Goal: Task Accomplishment & Management: Manage account settings

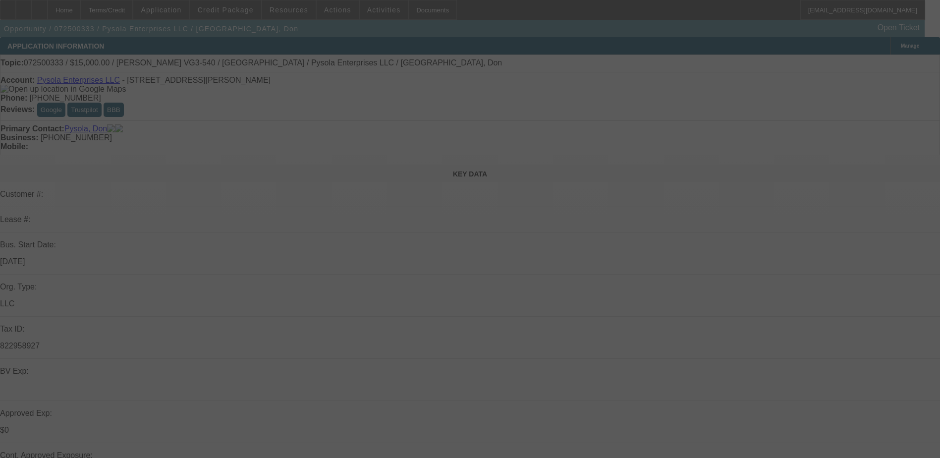
select select "0"
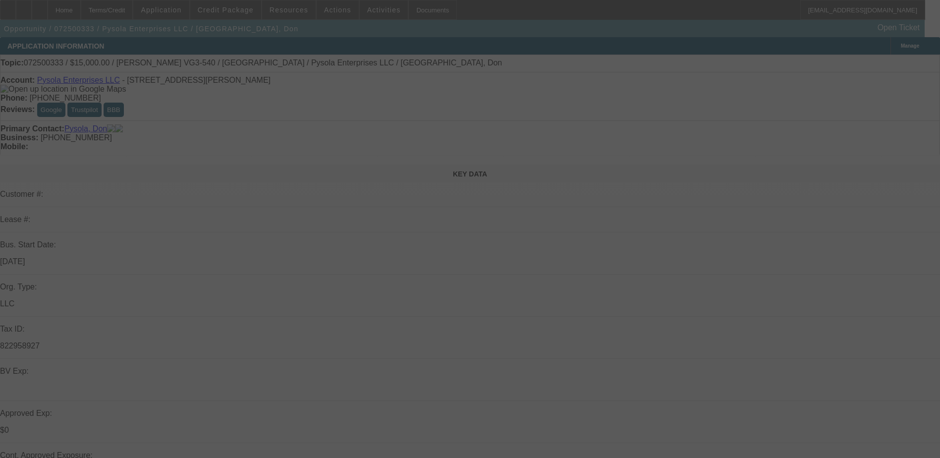
select select "0"
select select "2"
select select "0"
select select "0.1"
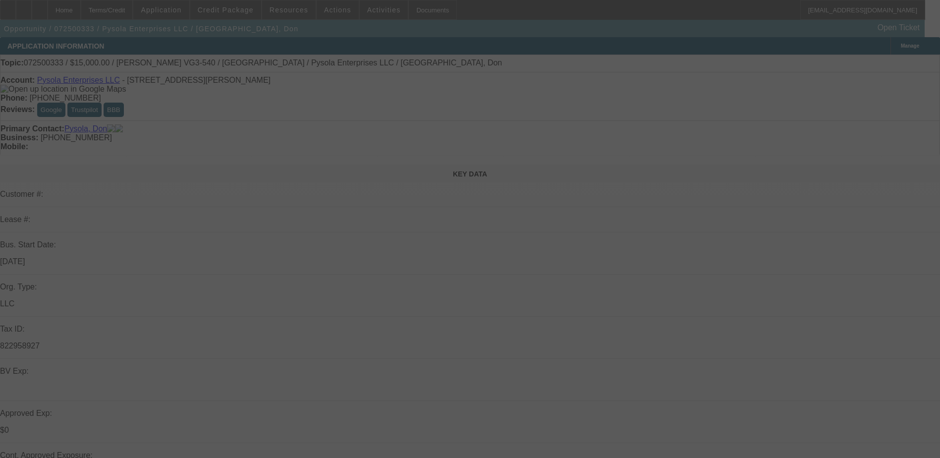
select select "2"
select select "0"
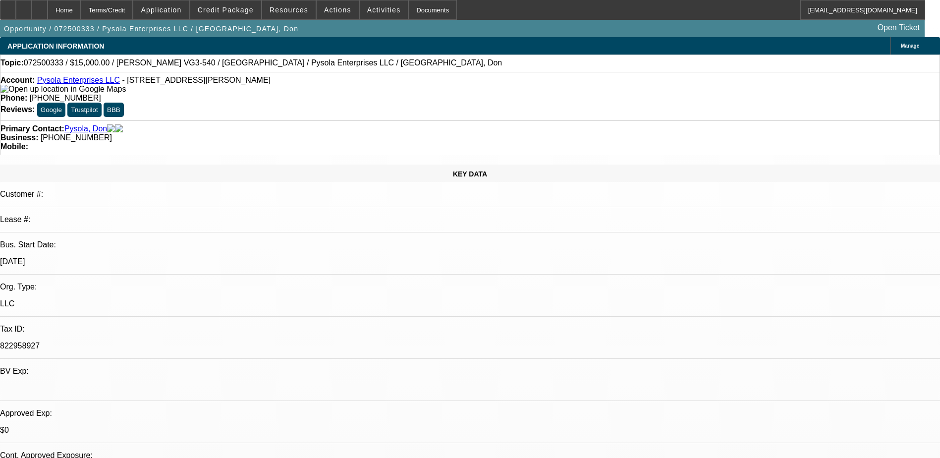
select select "1"
select select "6"
select select "1"
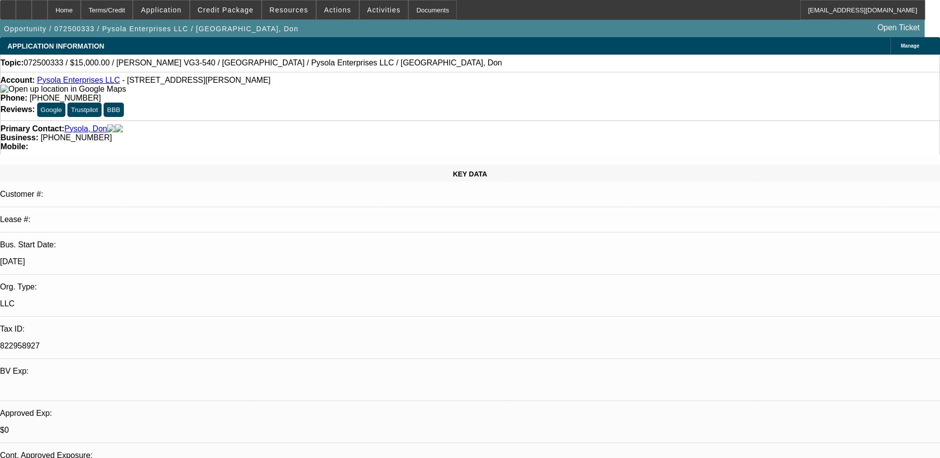
select select "6"
select select "1"
select select "2"
select select "6"
select select "1"
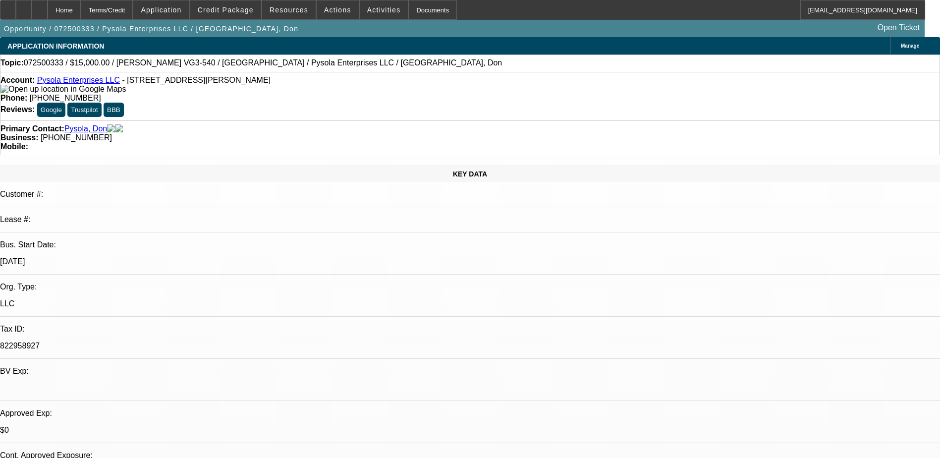
select select "2"
select select "6"
drag, startPoint x: 400, startPoint y: 111, endPoint x: 353, endPoint y: 112, distance: 46.6
click at [353, 133] on div "Business: (724) 518-1563" at bounding box center [469, 137] width 939 height 9
drag, startPoint x: 353, startPoint y: 112, endPoint x: 364, endPoint y: 112, distance: 10.4
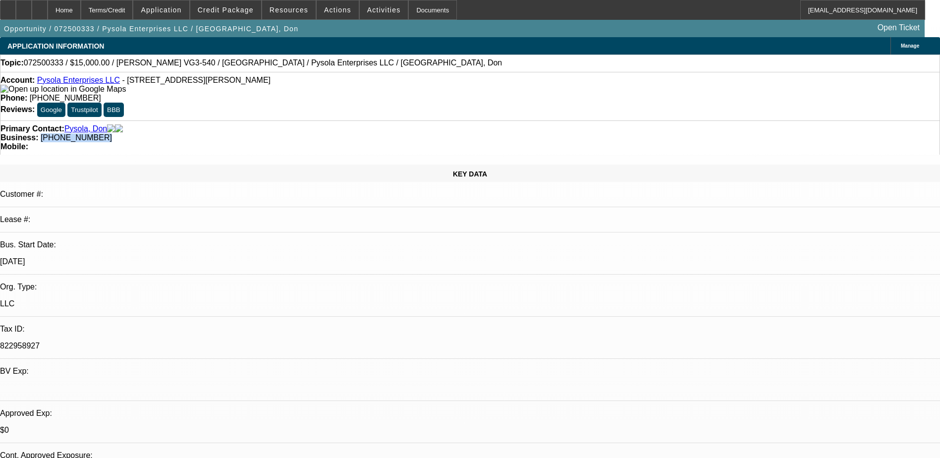
copy span "(724) 518-1563"
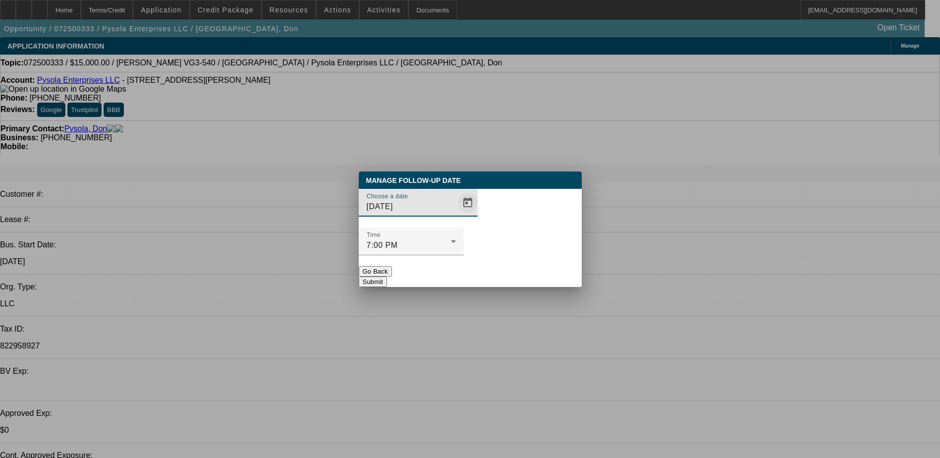
click at [456, 215] on span "Open calendar" at bounding box center [468, 203] width 24 height 24
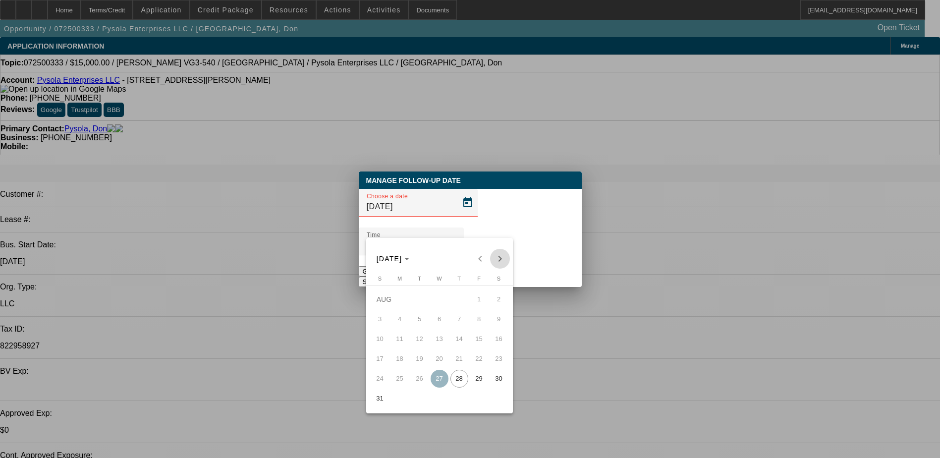
click at [502, 260] on span "Next month" at bounding box center [500, 259] width 20 height 20
click at [476, 384] on span "26" at bounding box center [479, 379] width 18 height 18
type input "9/26/2025"
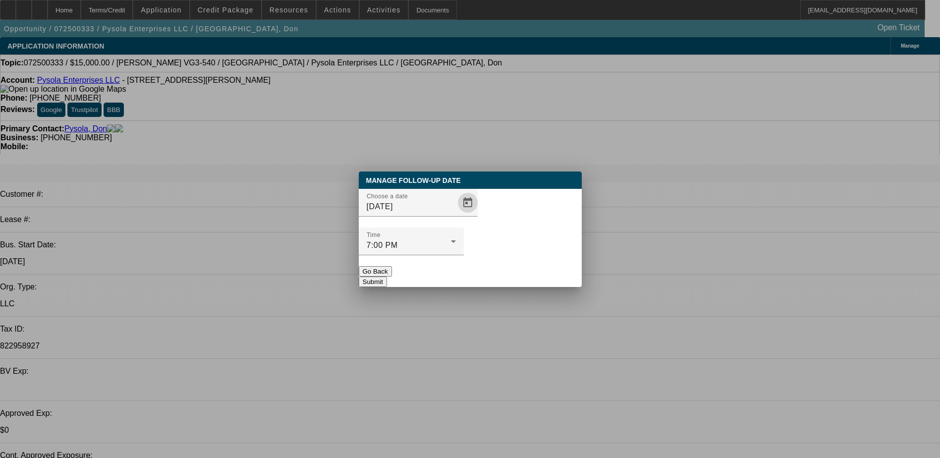
click at [387, 277] on button "Submit" at bounding box center [373, 282] width 28 height 10
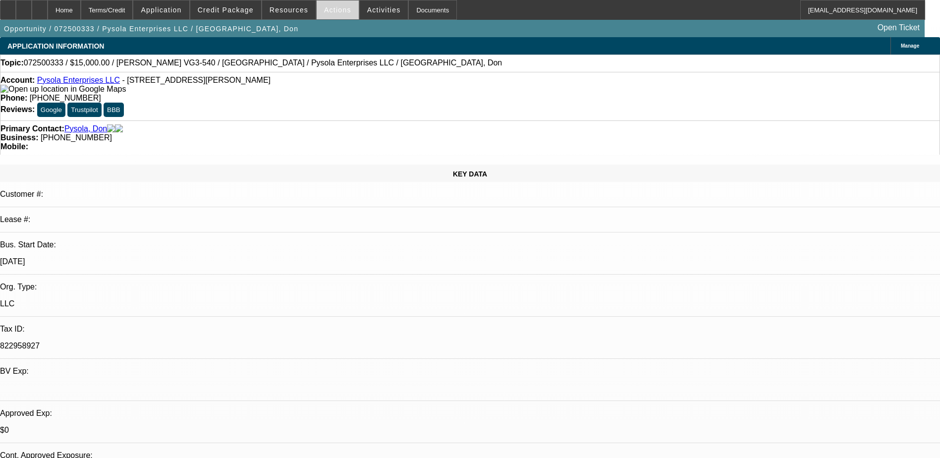
click at [340, 15] on span at bounding box center [338, 10] width 42 height 24
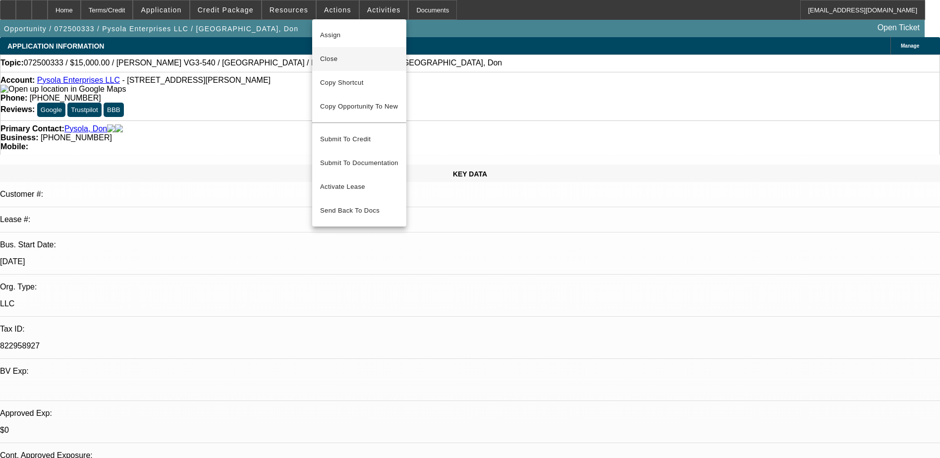
click at [358, 61] on span "Close" at bounding box center [359, 59] width 78 height 12
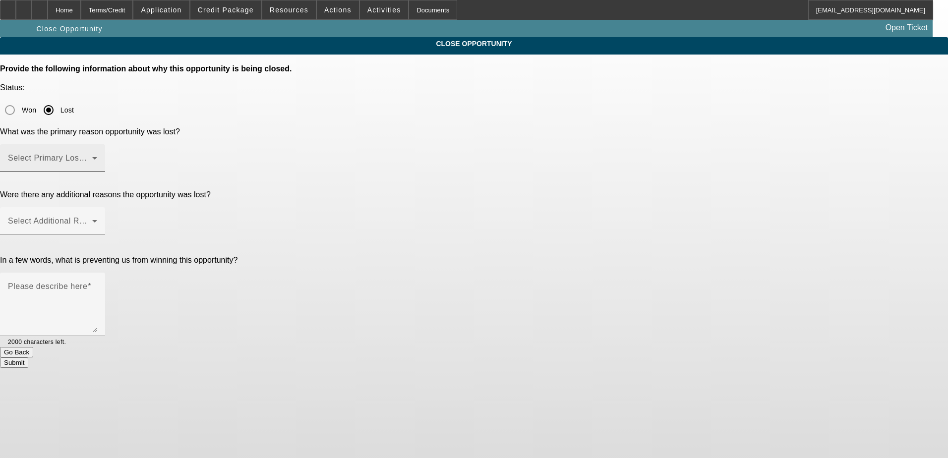
click at [92, 156] on span at bounding box center [50, 162] width 84 height 12
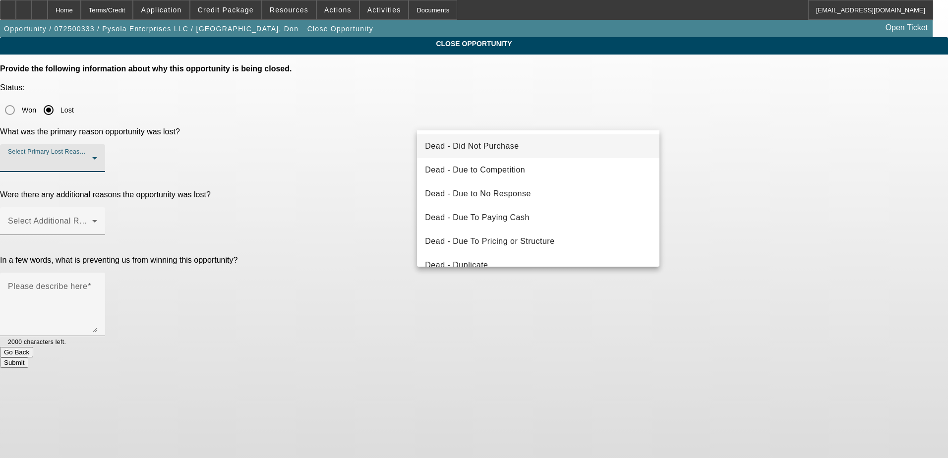
click at [93, 6] on div at bounding box center [474, 229] width 948 height 458
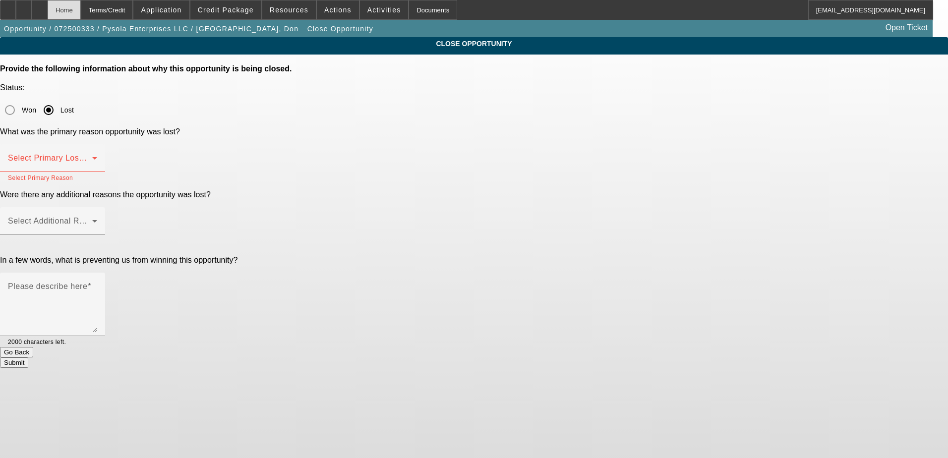
click at [81, 7] on div "Home" at bounding box center [64, 10] width 33 height 20
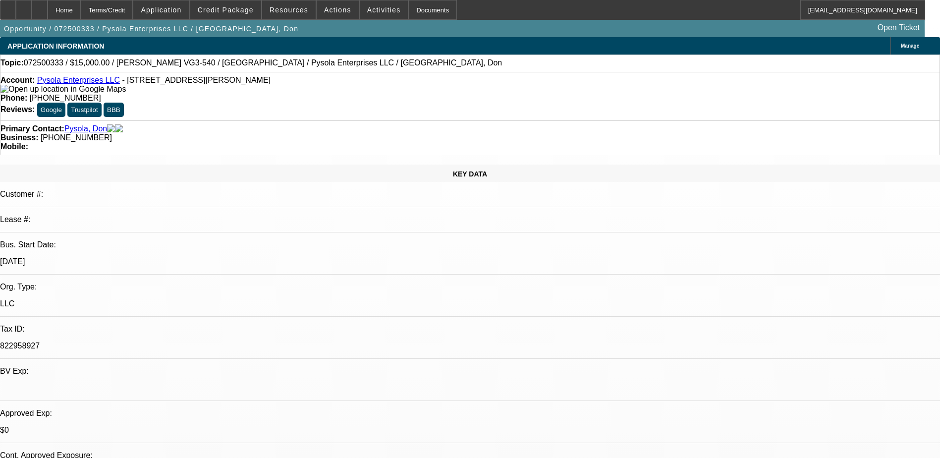
select select "0"
select select "6"
select select "0"
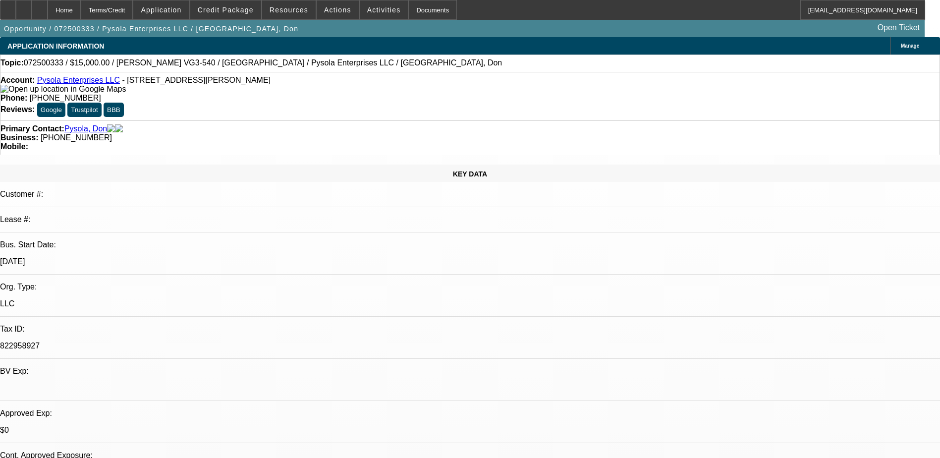
select select "0"
select select "6"
select select "0"
select select "2"
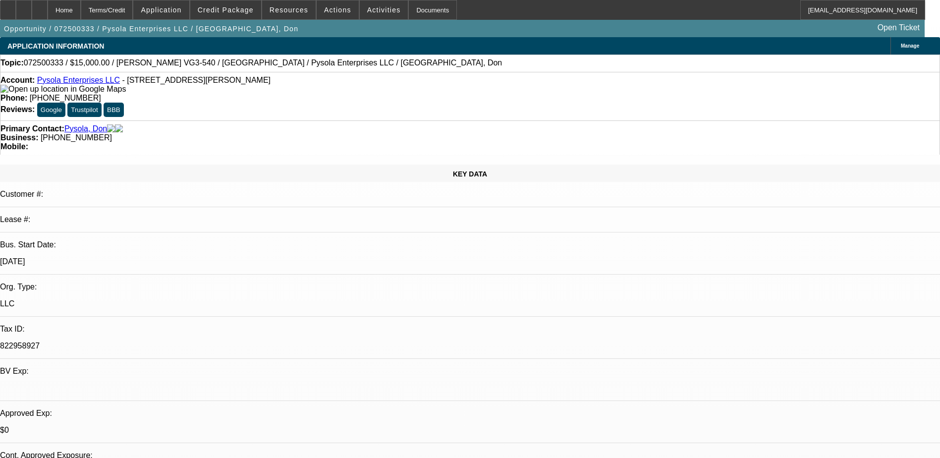
select select "2"
select select "0"
select select "6"
select select "0.1"
select select "2"
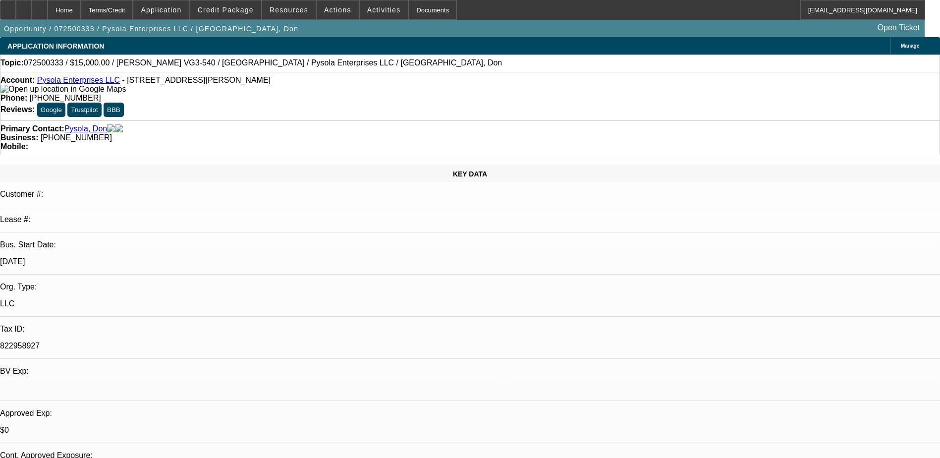
select select "2"
select select "0"
select select "6"
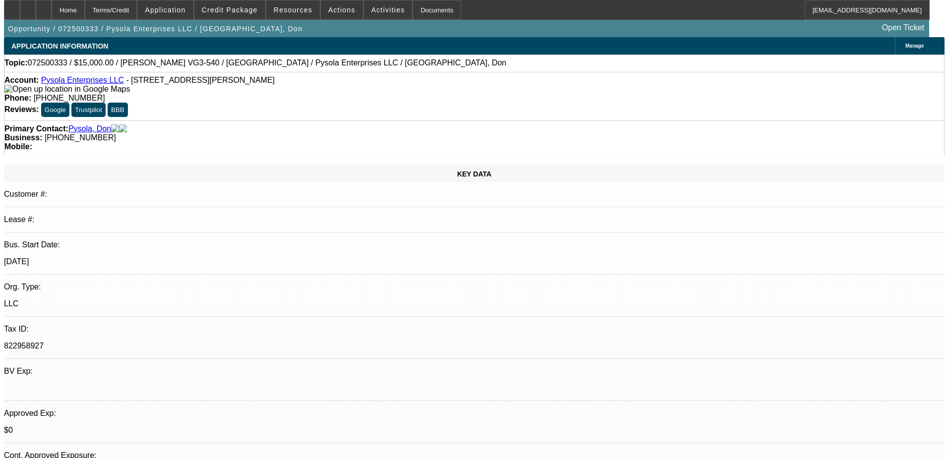
scroll to position [496, 0]
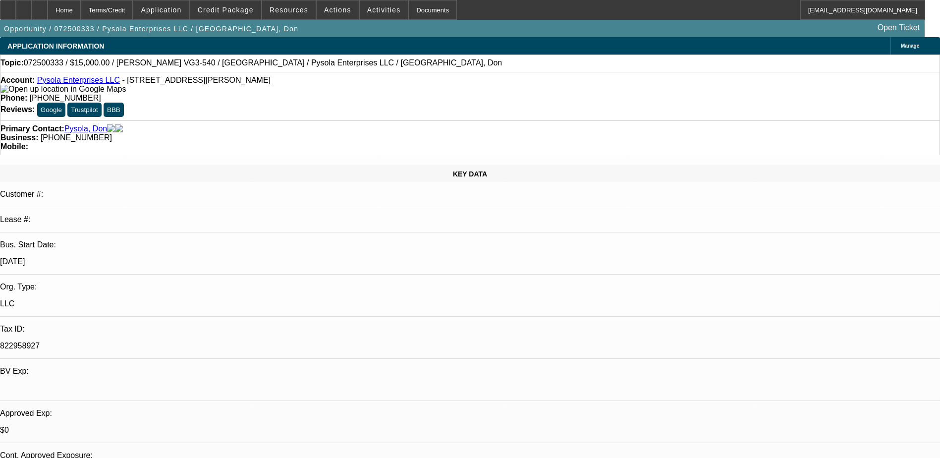
click at [326, 11] on span "Actions" at bounding box center [337, 10] width 27 height 8
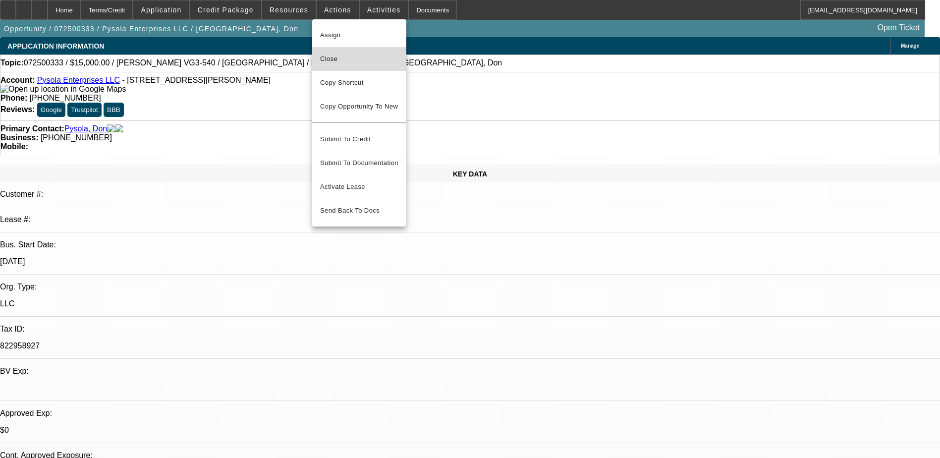
click at [353, 64] on span "Close" at bounding box center [359, 59] width 78 height 12
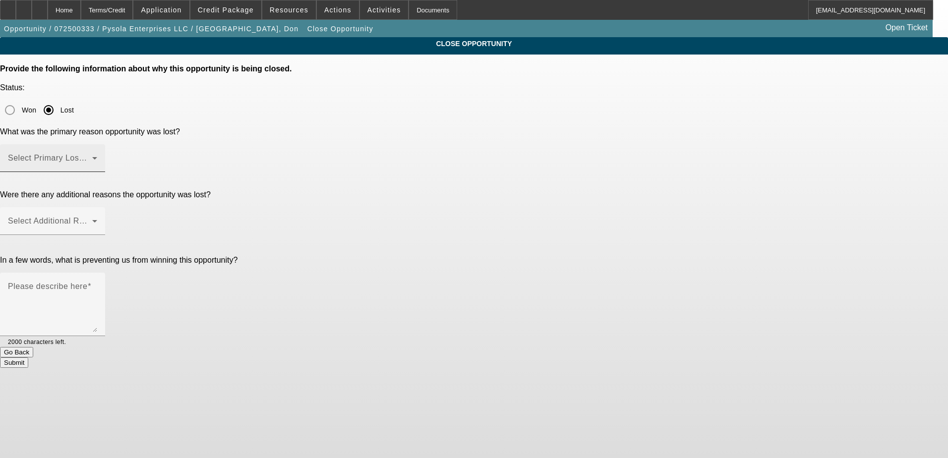
click at [92, 156] on span at bounding box center [50, 162] width 84 height 12
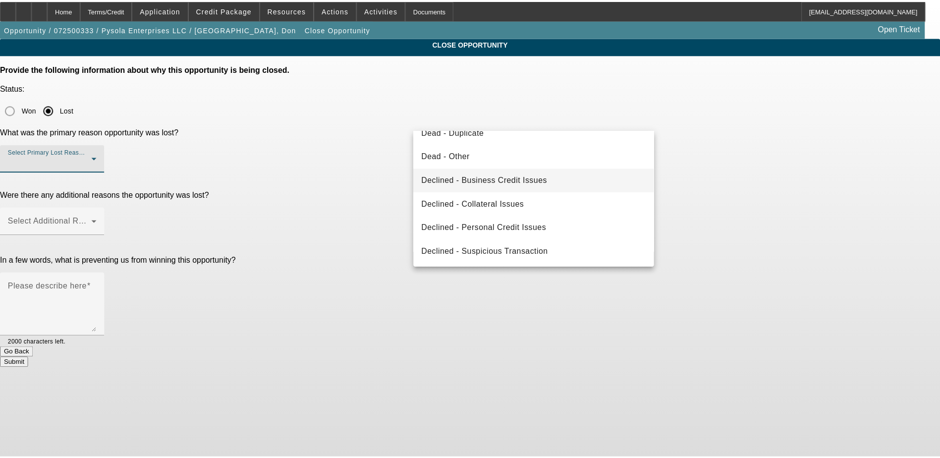
scroll to position [133, 0]
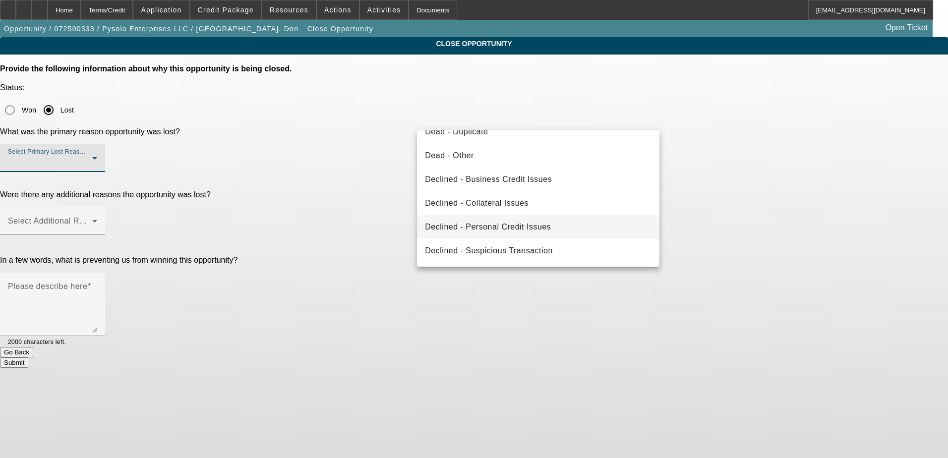
click at [540, 223] on span "Declined - Personal Credit Issues" at bounding box center [488, 227] width 126 height 12
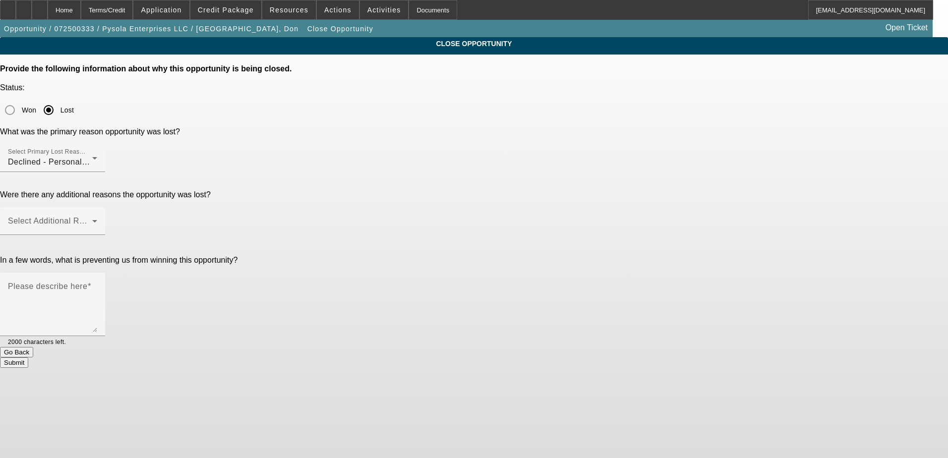
click at [723, 172] on div "CLOSE OPPORTUNITY Provide the following information about why this opportunity …" at bounding box center [474, 202] width 948 height 331
click at [92, 219] on span at bounding box center [50, 225] width 84 height 12
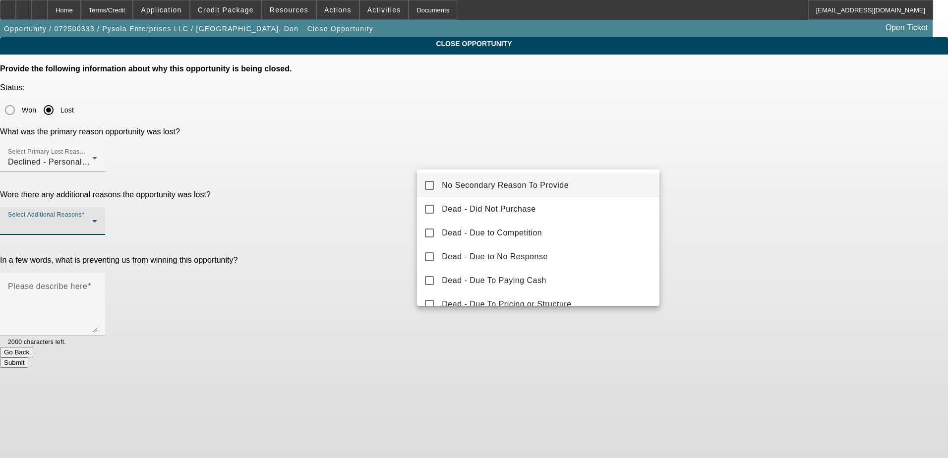
click at [519, 192] on mat-option "No Secondary Reason To Provide" at bounding box center [538, 185] width 242 height 24
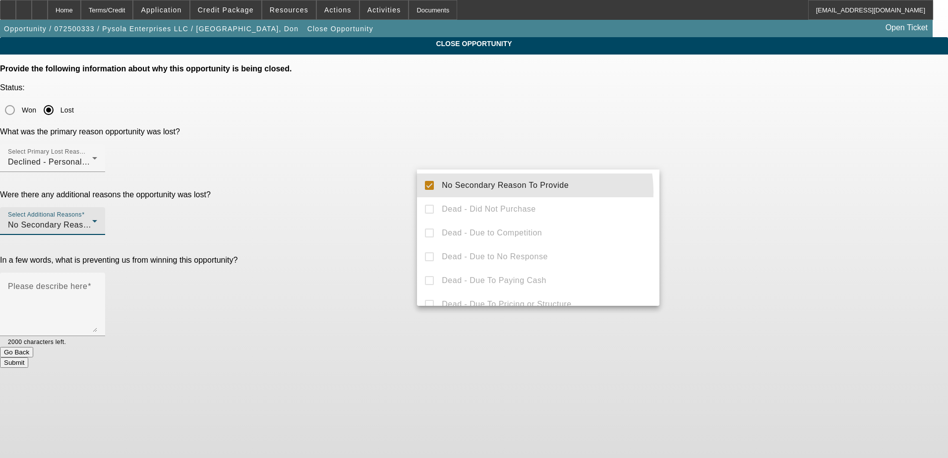
click at [709, 183] on div at bounding box center [474, 229] width 948 height 458
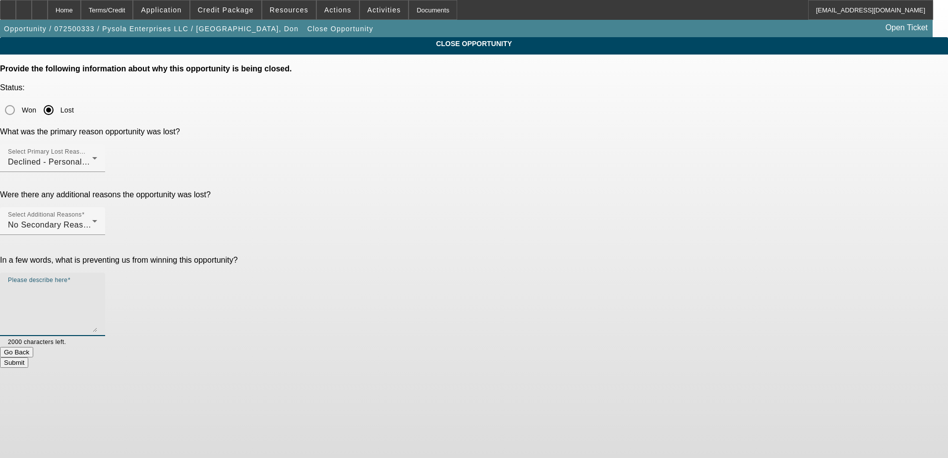
click at [97, 285] on textarea "Please describe here" at bounding box center [52, 309] width 89 height 48
type textarea "declined"
click at [28, 357] on button "Submit" at bounding box center [14, 362] width 28 height 10
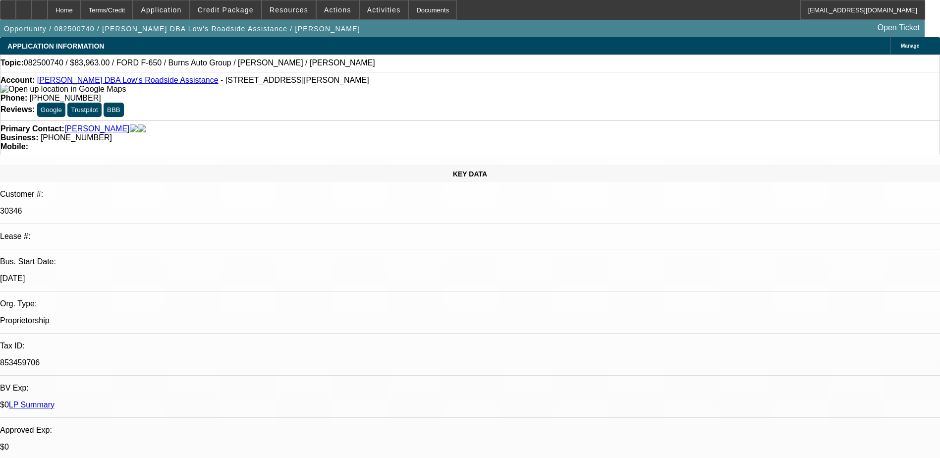
select select "0"
select select "6"
select select "0"
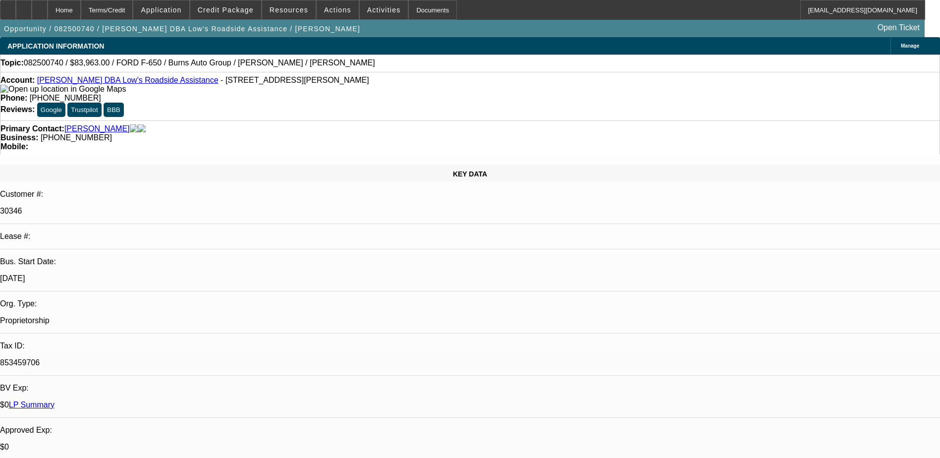
select select "0"
select select "6"
select select "0"
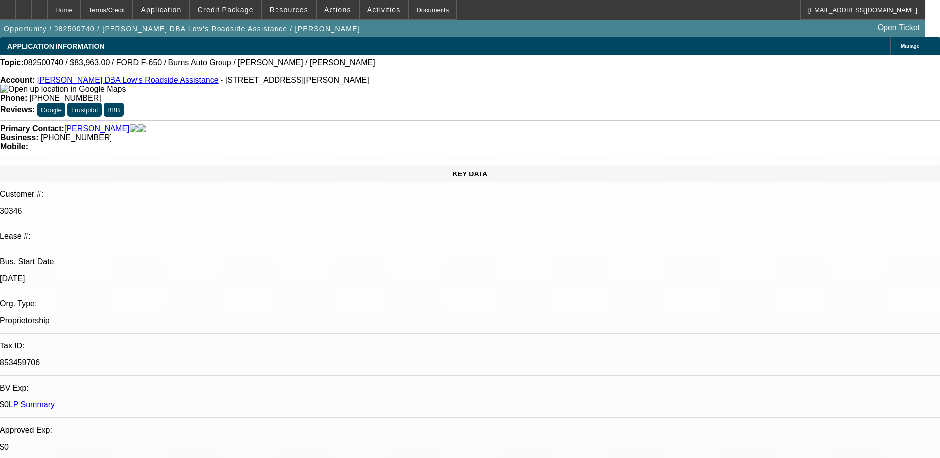
select select "0"
select select "6"
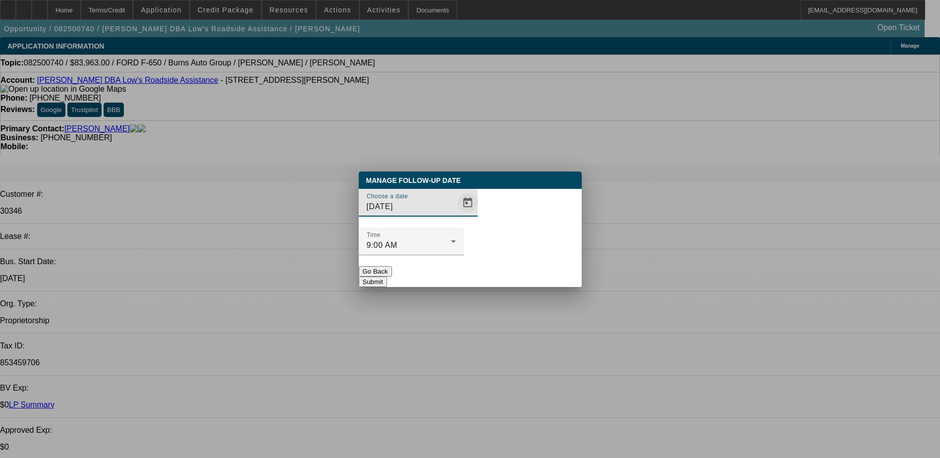
click at [456, 215] on span "Open calendar" at bounding box center [468, 203] width 24 height 24
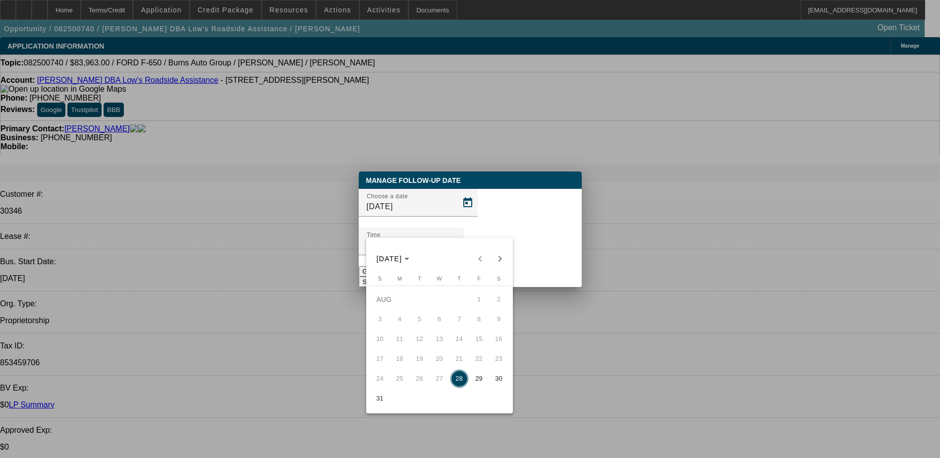
click at [608, 191] on div at bounding box center [470, 229] width 940 height 458
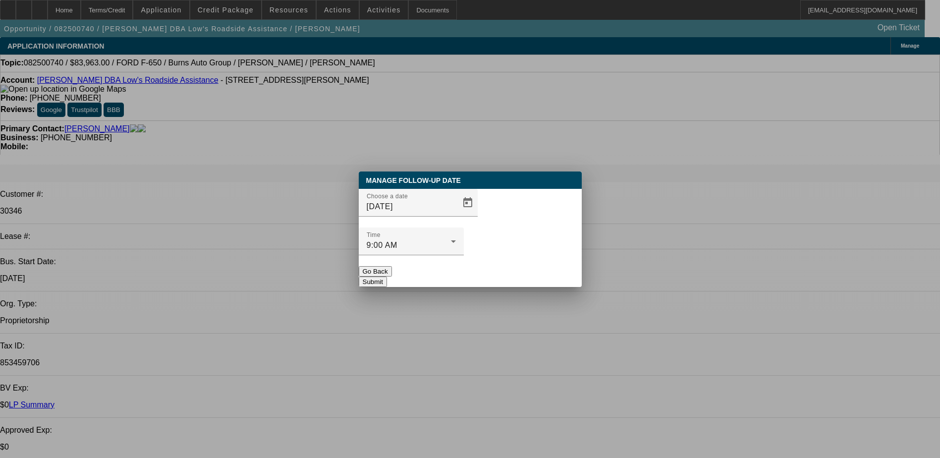
click at [392, 266] on button "Go Back" at bounding box center [375, 271] width 33 height 10
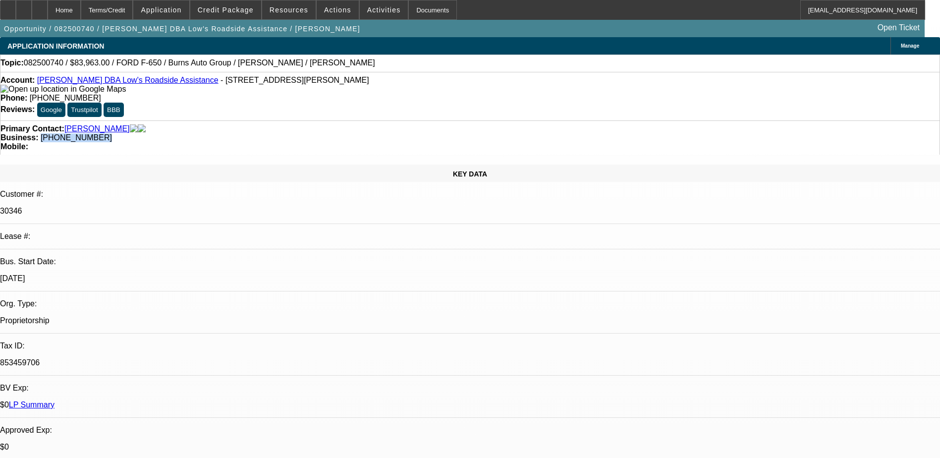
drag, startPoint x: 384, startPoint y: 109, endPoint x: 354, endPoint y: 109, distance: 29.7
click at [354, 133] on div "Business: (631) 520-4844" at bounding box center [469, 137] width 939 height 9
drag, startPoint x: 354, startPoint y: 109, endPoint x: 363, endPoint y: 108, distance: 8.5
copy span "(631) 520-4844"
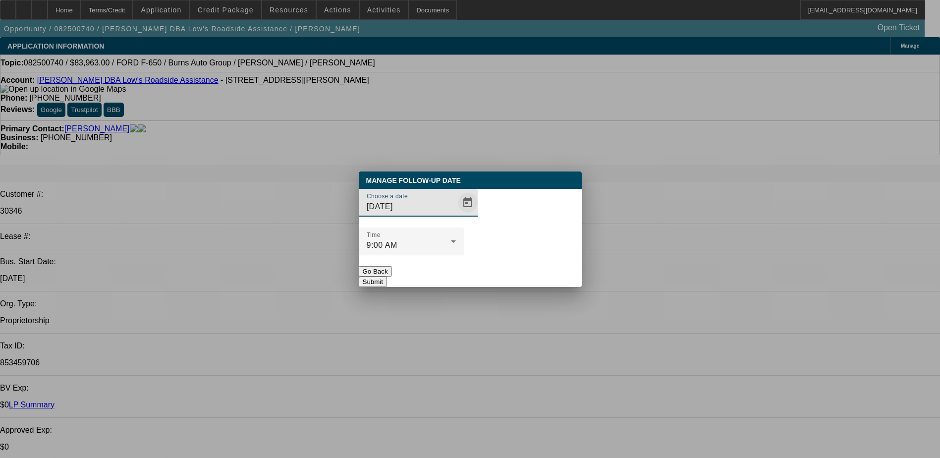
click at [456, 215] on span "Open calendar" at bounding box center [468, 203] width 24 height 24
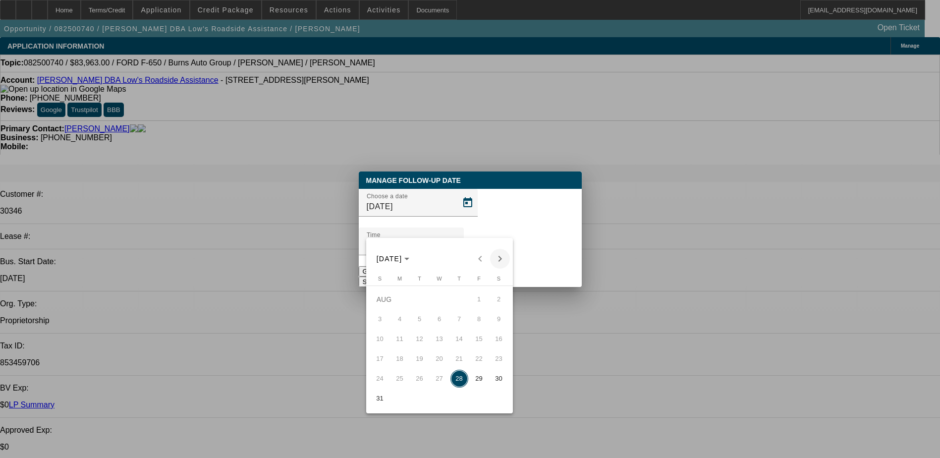
drag, startPoint x: 498, startPoint y: 249, endPoint x: 498, endPoint y: 255, distance: 6.4
click at [498, 250] on div "AUG 2025 AUG 2025" at bounding box center [440, 259] width 142 height 20
click at [498, 257] on span "Next month" at bounding box center [500, 259] width 20 height 20
click at [420, 325] on span "2" at bounding box center [420, 319] width 18 height 18
type input "9/2/2025"
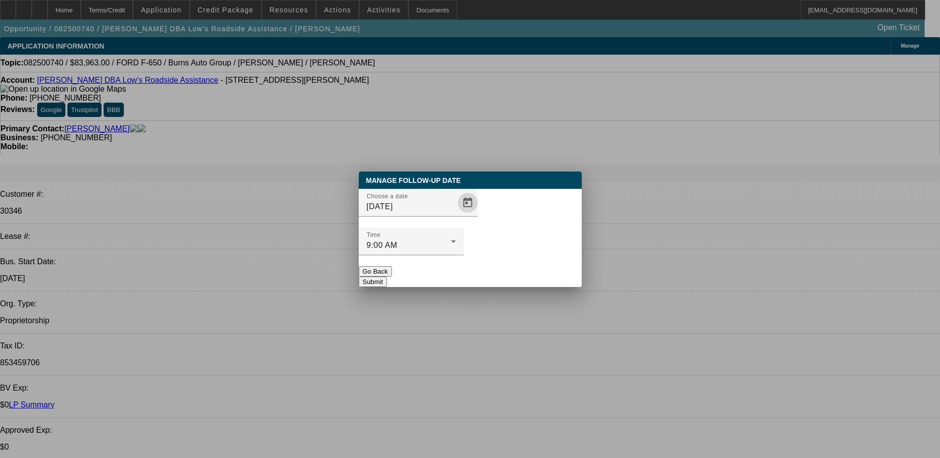
click at [387, 277] on button "Submit" at bounding box center [373, 282] width 28 height 10
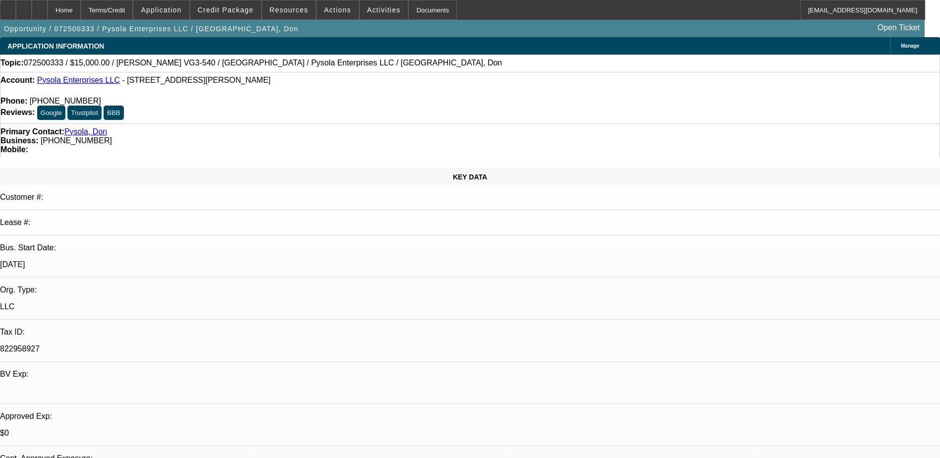
select select "0"
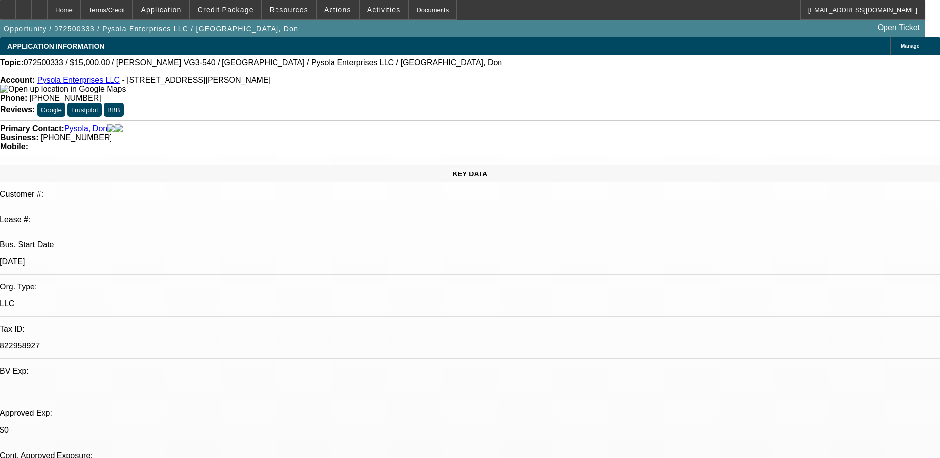
select select "0"
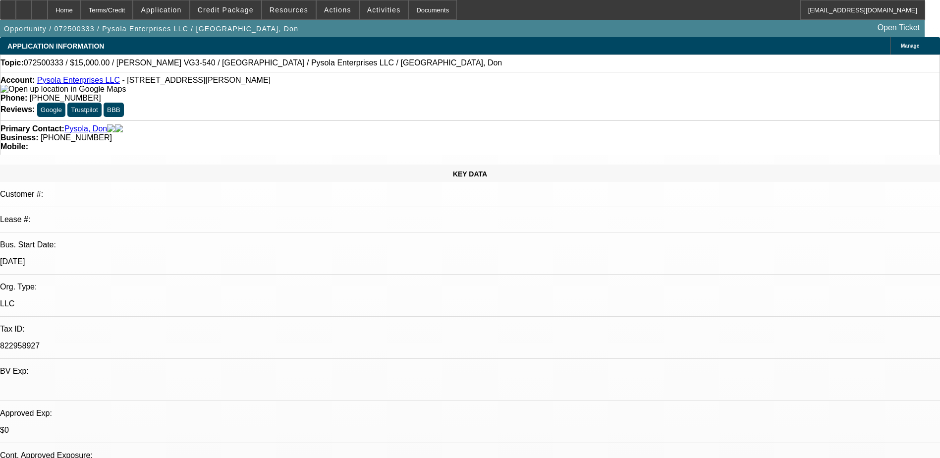
select select "0"
select select "2"
select select "0"
select select "0.1"
select select "2"
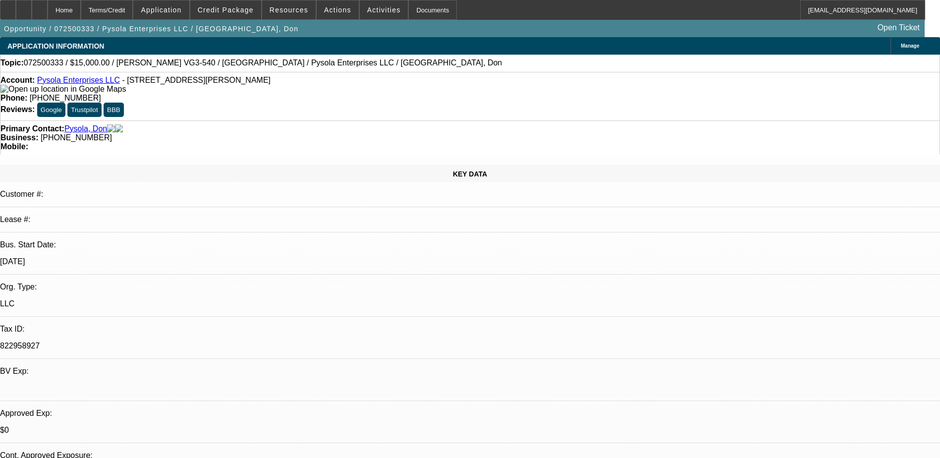
select select "0"
select select "1"
select select "6"
select select "1"
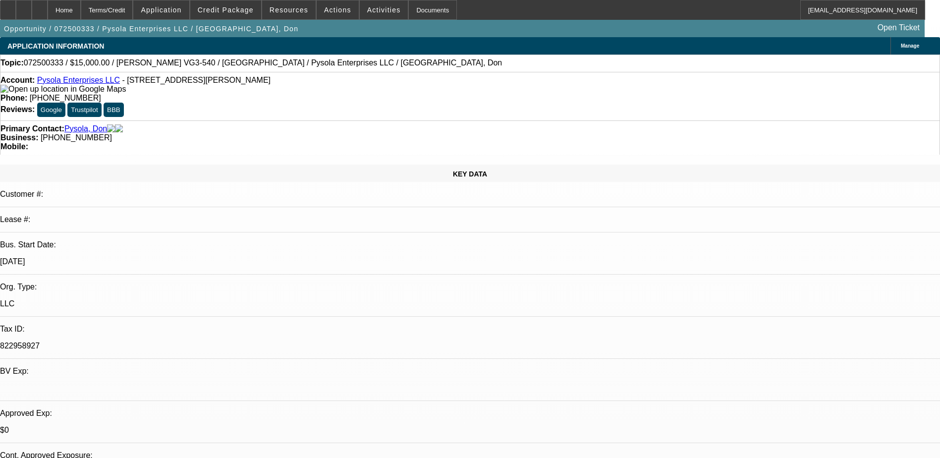
select select "1"
select select "6"
select select "1"
select select "2"
select select "6"
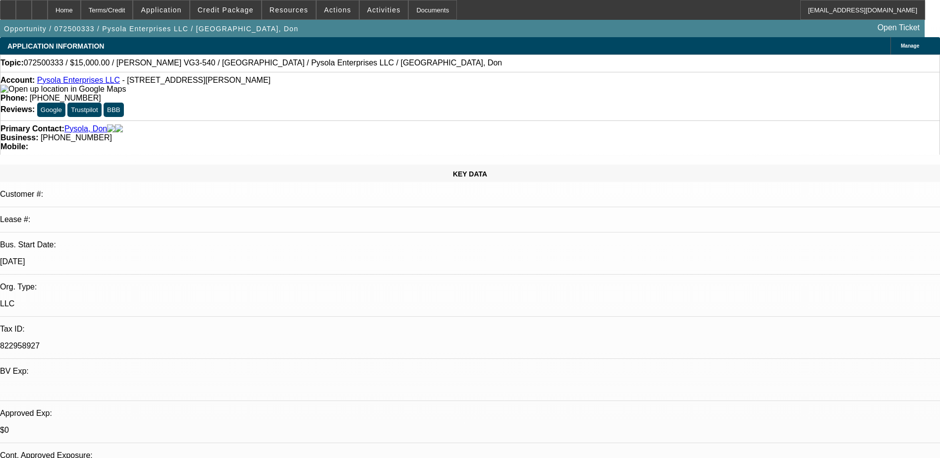
select select "1"
select select "2"
select select "6"
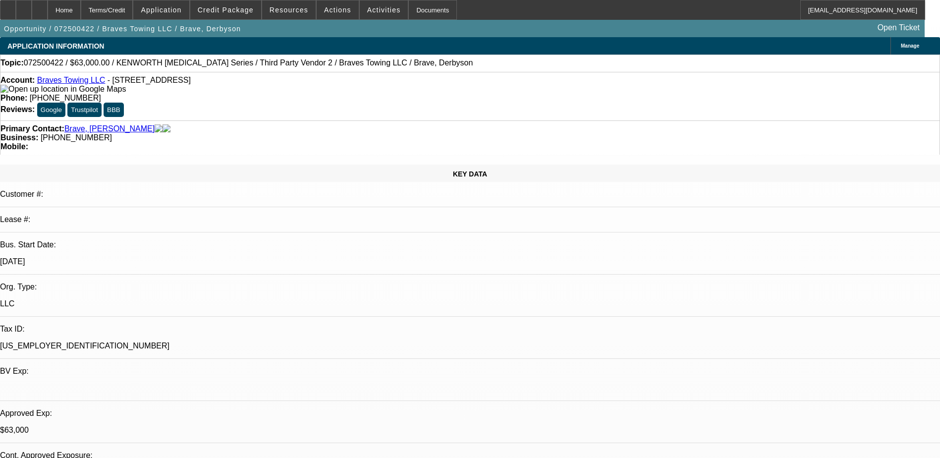
select select "0"
select select "6"
select select "0"
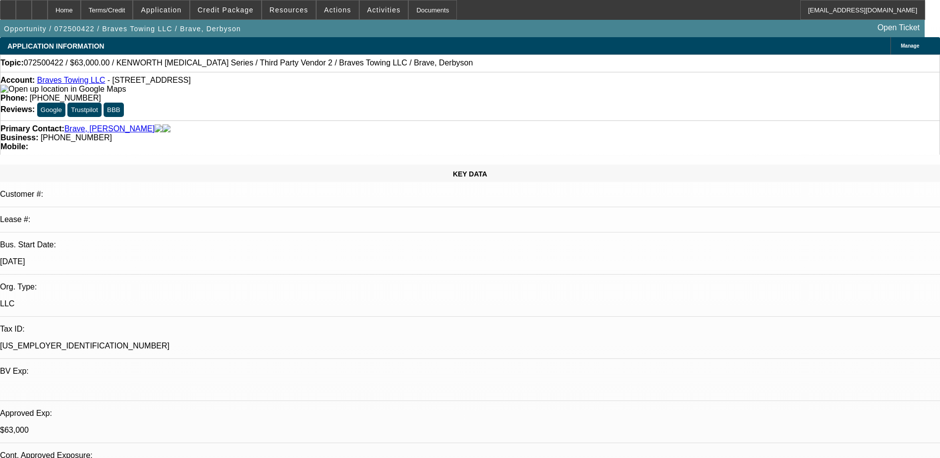
select select "0"
select select "6"
select select "0.1"
select select "2"
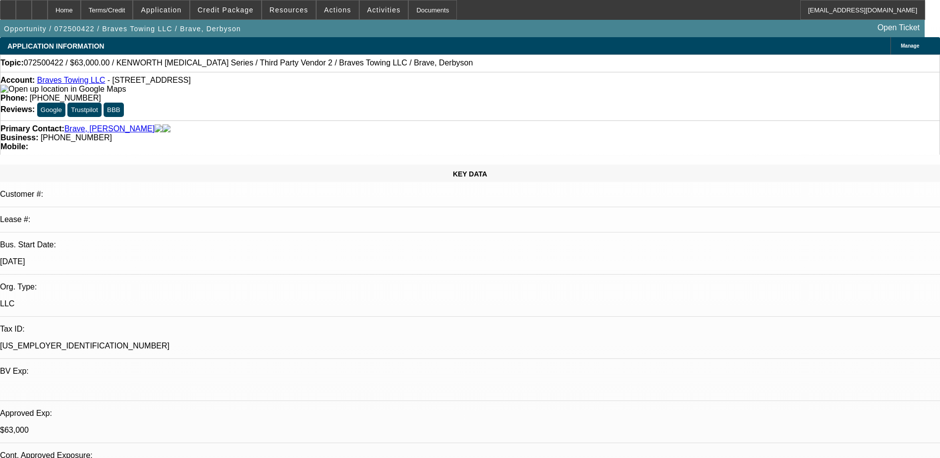
select select "2"
select select "0.1"
select select "4"
select select "0.1"
select select "2"
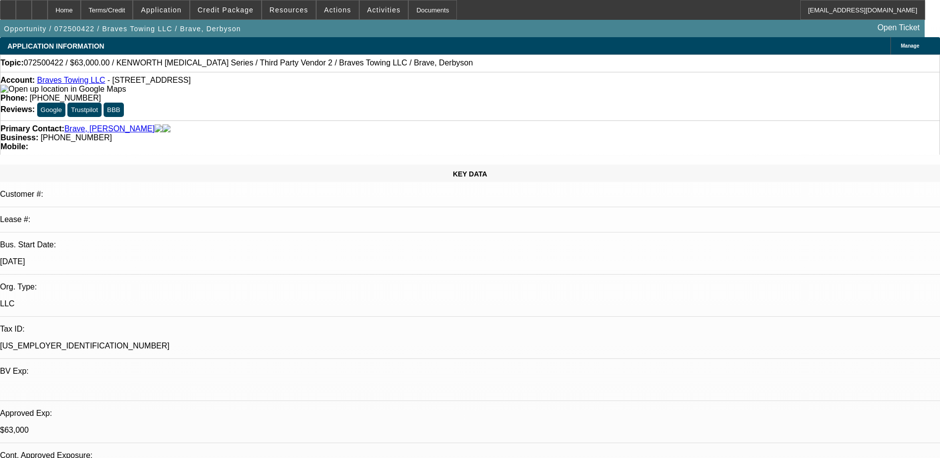
select select "2"
select select "0.1"
select select "4"
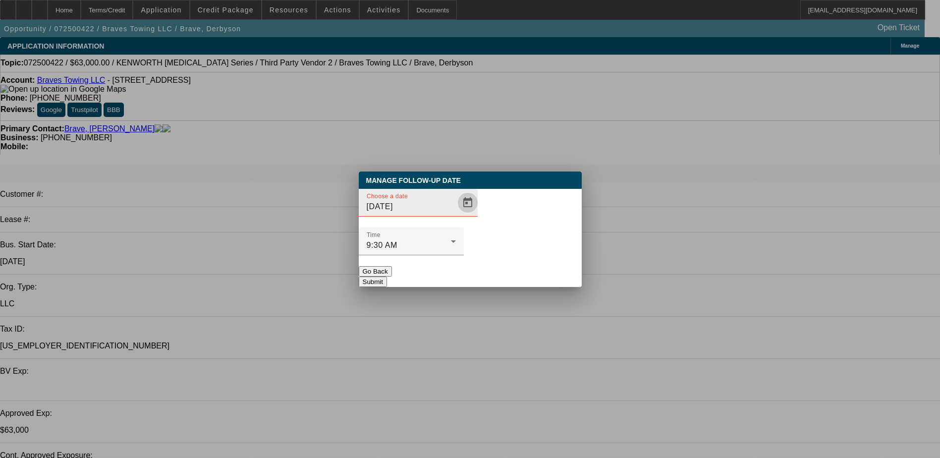
click at [456, 215] on span "Open calendar" at bounding box center [468, 203] width 24 height 24
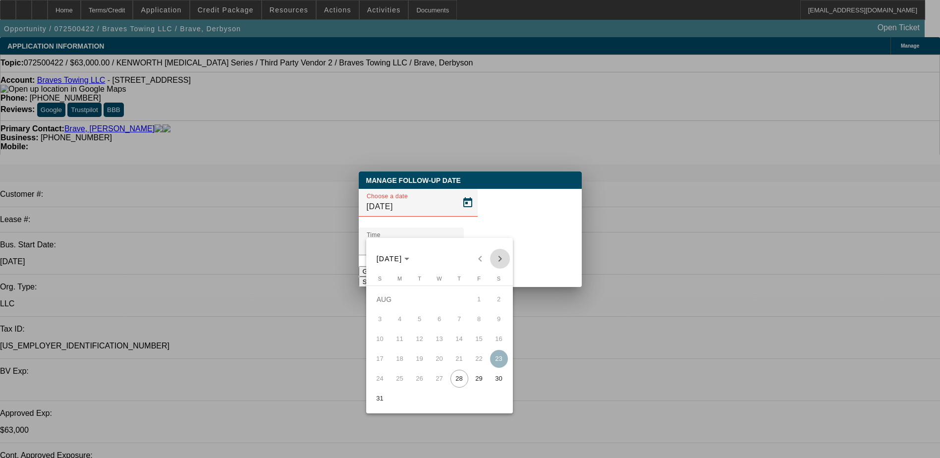
click at [497, 256] on span "Next month" at bounding box center [500, 259] width 20 height 20
click at [478, 324] on span "5" at bounding box center [479, 319] width 18 height 18
type input "9/5/2025"
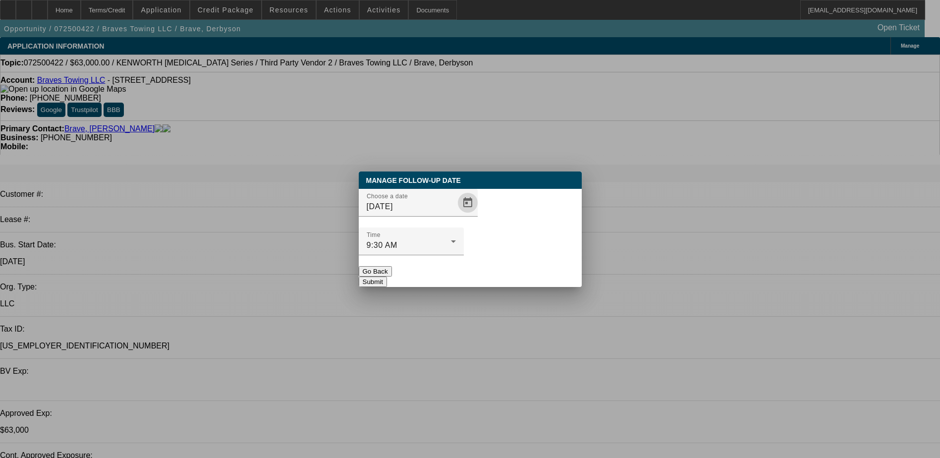
click at [514, 267] on div "Manage Follow-Up Date Choose a date 9/5/2025 Time 9:30 AM Go Back Submit" at bounding box center [470, 228] width 223 height 115
click at [387, 277] on button "Submit" at bounding box center [373, 282] width 28 height 10
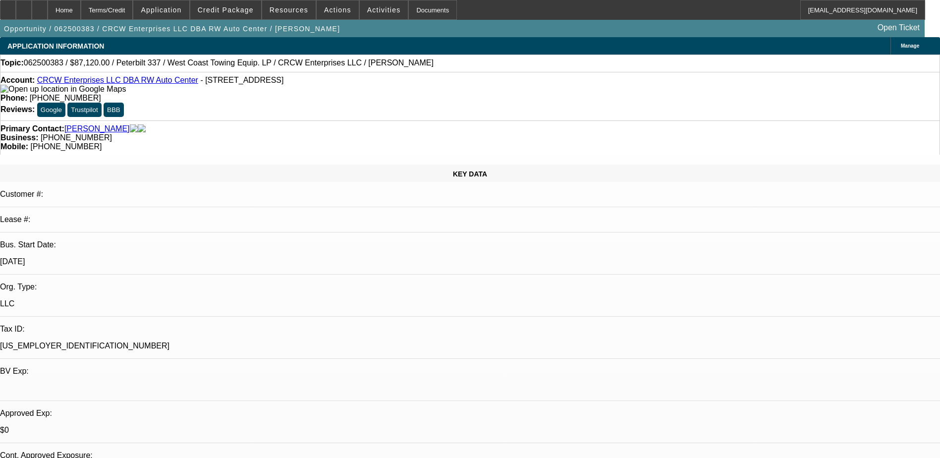
select select "0.2"
select select "2"
select select "0.1"
select select "0.2"
select select "2"
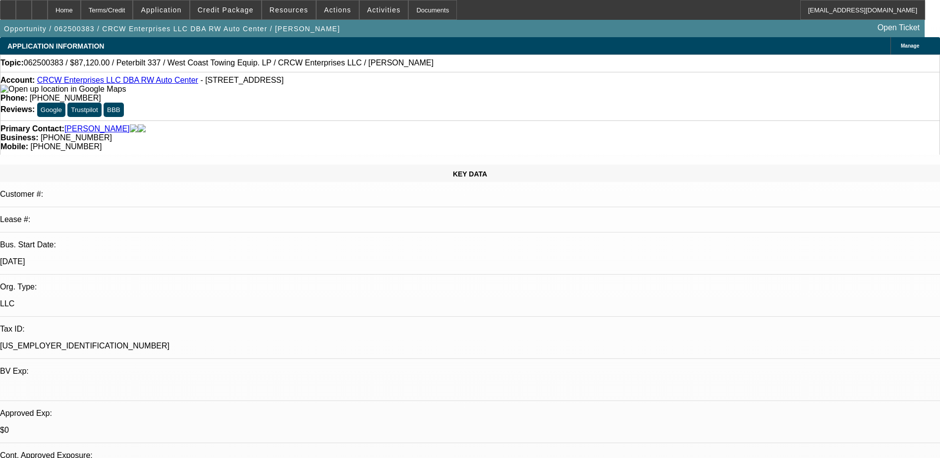
select select "0.1"
select select "0.2"
select select "2"
select select "0.1"
select select "0.2"
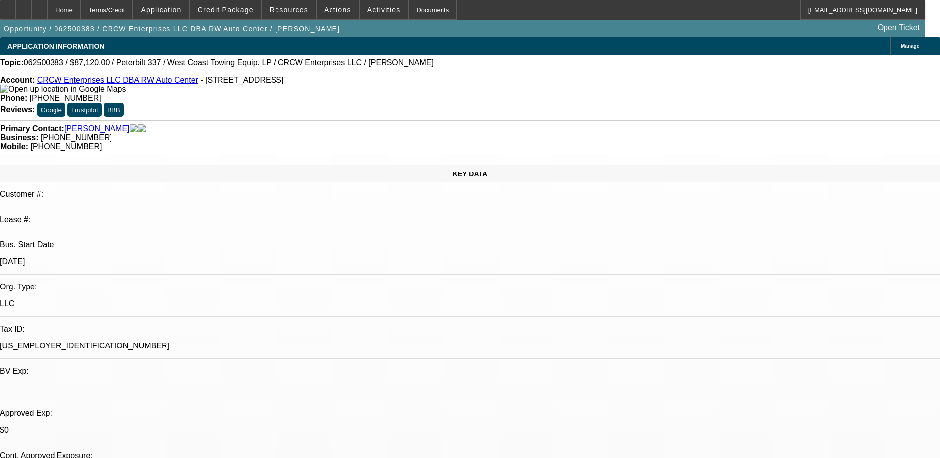
select select "2"
select select "0.1"
select select "1"
select select "2"
select select "4"
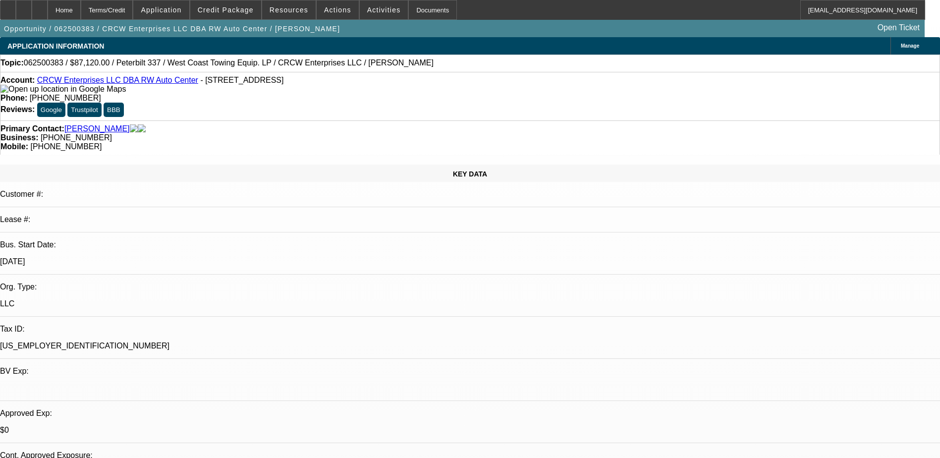
select select "1"
select select "2"
select select "4"
select select "1"
select select "2"
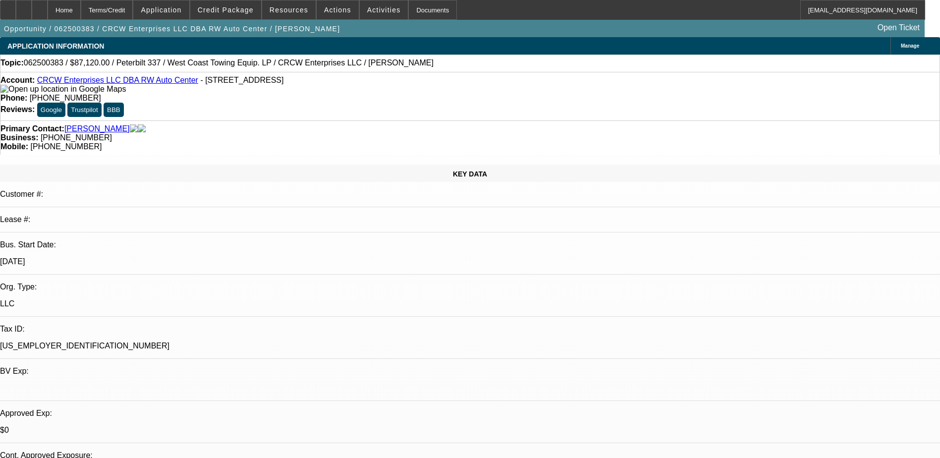
select select "4"
select select "1"
select select "2"
select select "4"
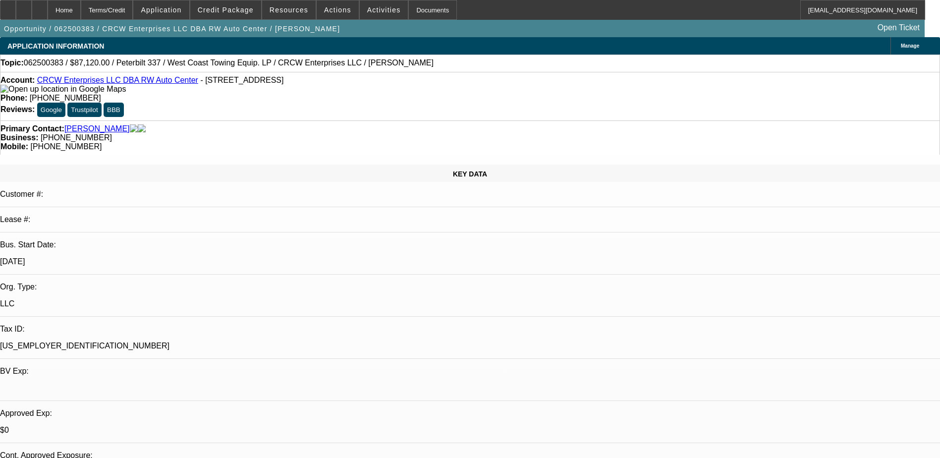
radio input "true"
type textarea "SE casey"
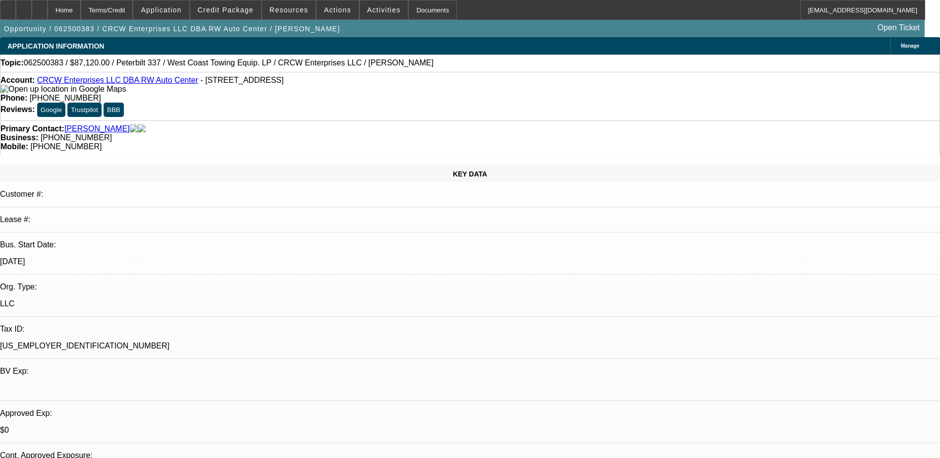
radio input "true"
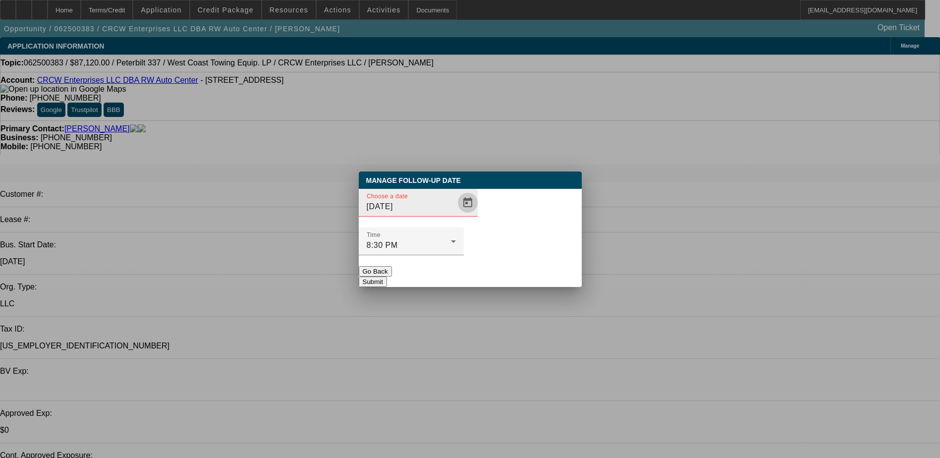
click at [456, 215] on span "Open calendar" at bounding box center [468, 203] width 24 height 24
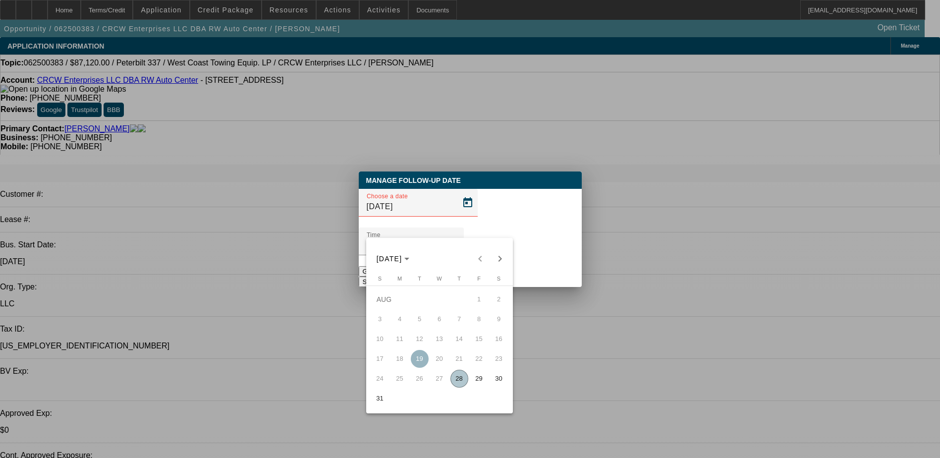
click at [497, 267] on button "Next month" at bounding box center [500, 259] width 20 height 20
click at [477, 320] on span "5" at bounding box center [479, 319] width 18 height 18
type input "9/5/2025"
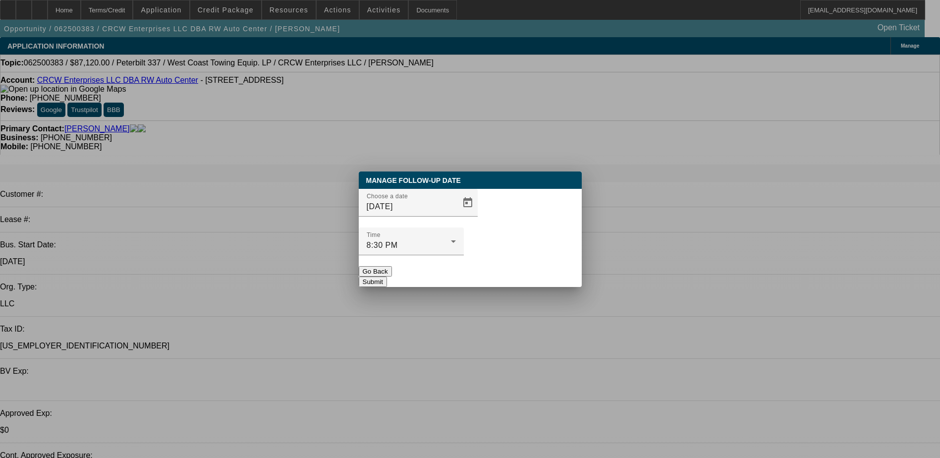
click at [387, 277] on button "Submit" at bounding box center [373, 282] width 28 height 10
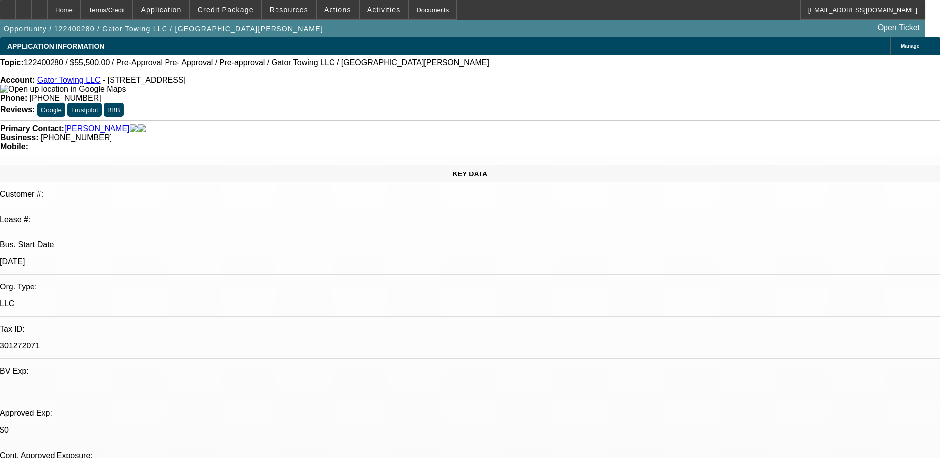
select select "0"
select select "0.1"
select select "0"
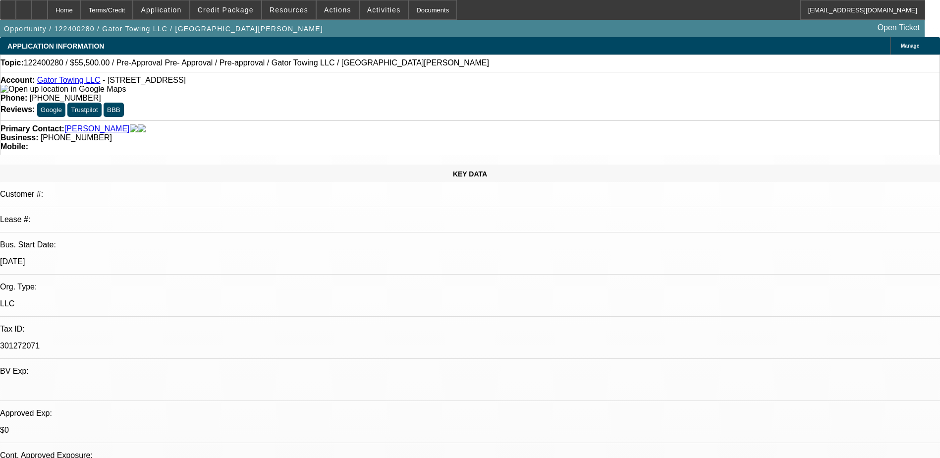
select select "0.1"
select select "0"
select select "0.1"
select select "0"
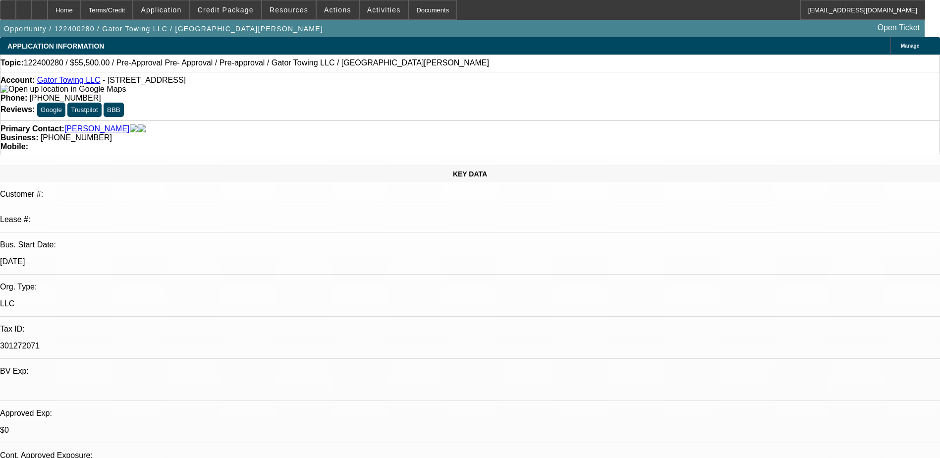
select select "0"
select select "0.1"
select select "1"
select select "2"
select select "4"
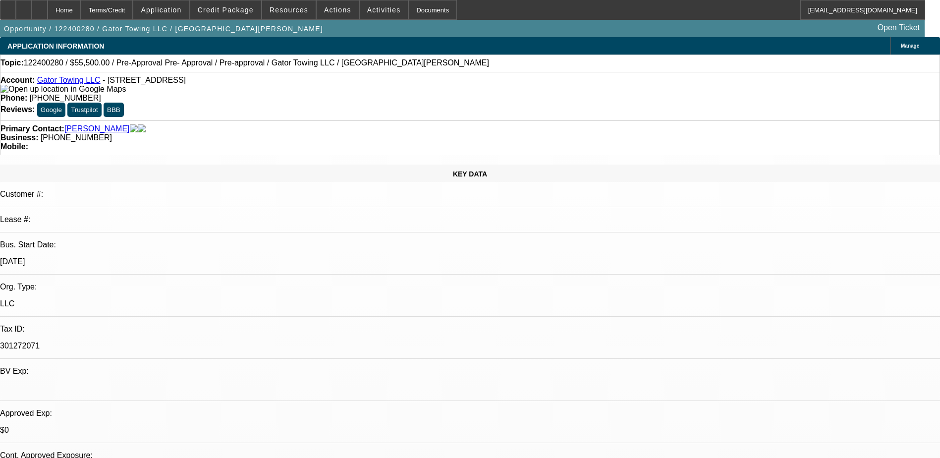
select select "1"
select select "2"
select select "4"
select select "1"
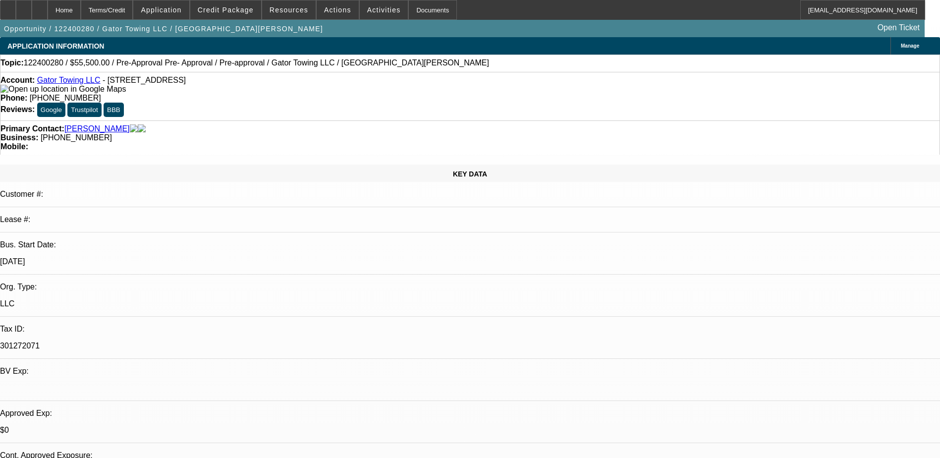
select select "4"
select select "1"
select select "4"
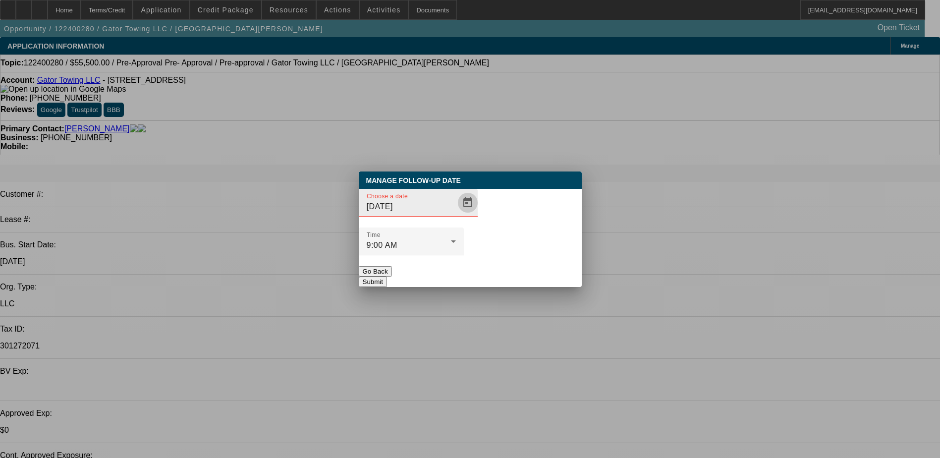
click at [457, 215] on span "Open calendar" at bounding box center [468, 203] width 24 height 24
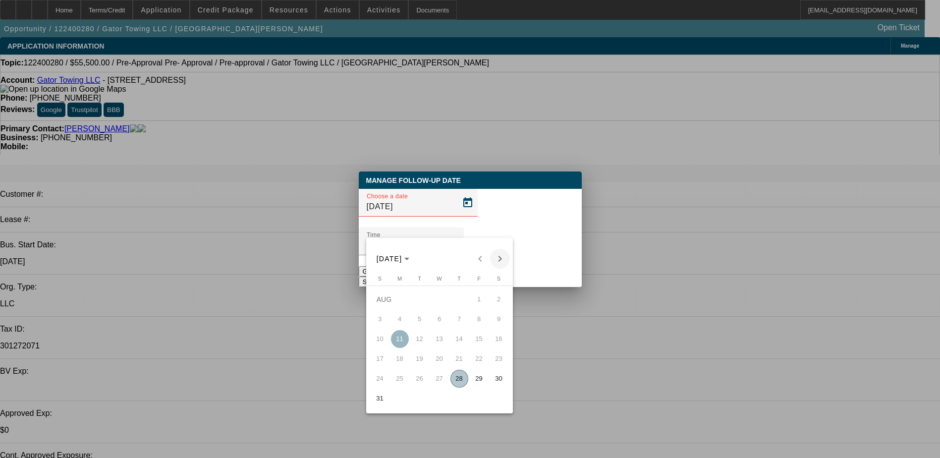
click at [496, 261] on span "Next month" at bounding box center [500, 259] width 20 height 20
click at [416, 323] on span "2" at bounding box center [420, 319] width 18 height 18
type input "[DATE]"
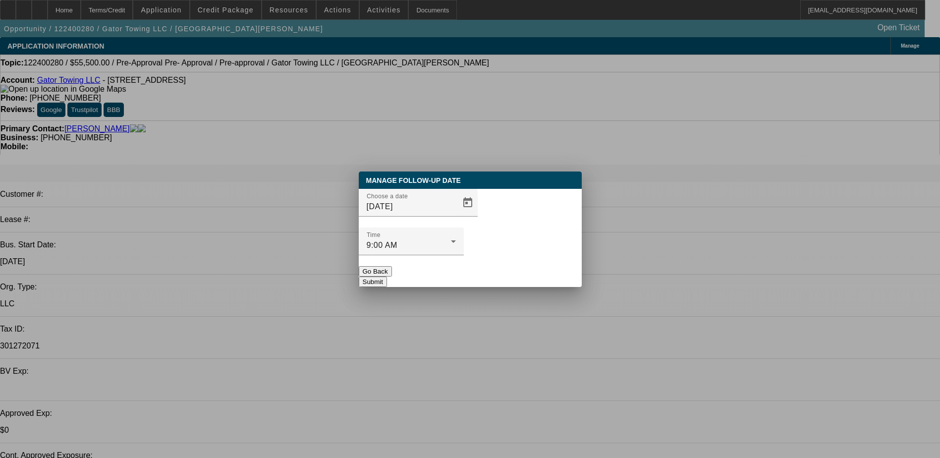
click at [387, 277] on button "Submit" at bounding box center [373, 282] width 28 height 10
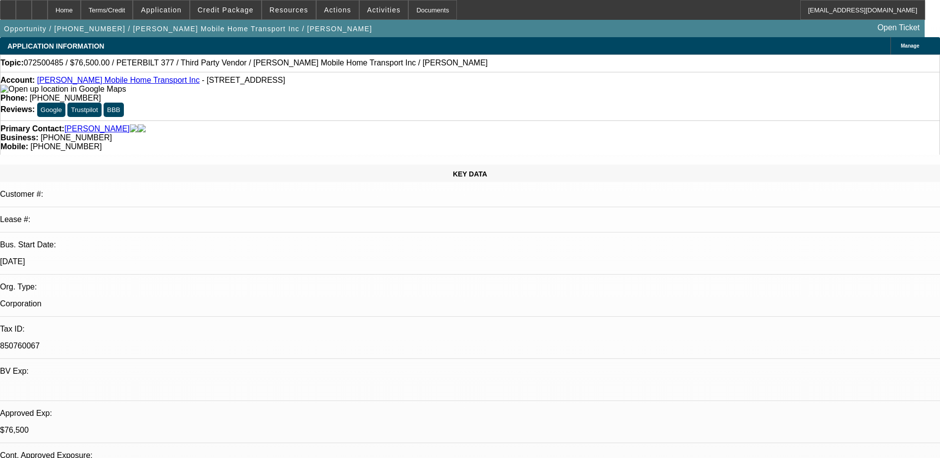
select select "0"
select select "6"
select select "0"
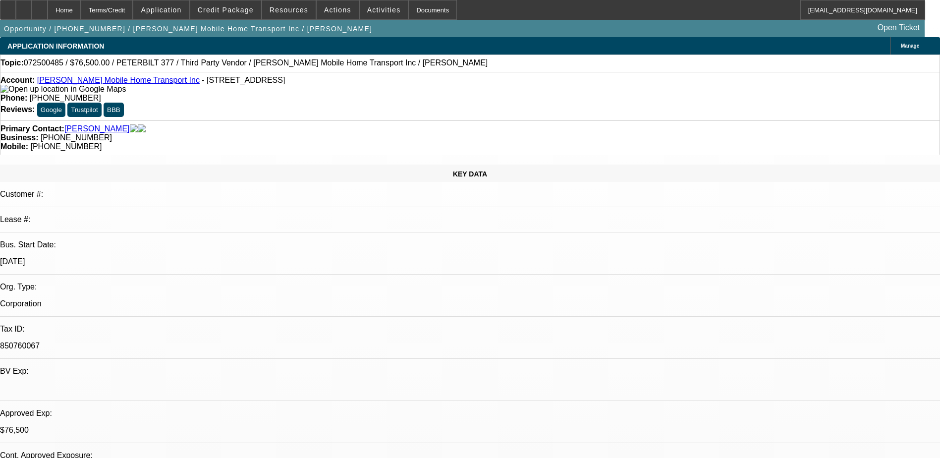
select select "0"
select select "6"
select select "0.1"
select select "2"
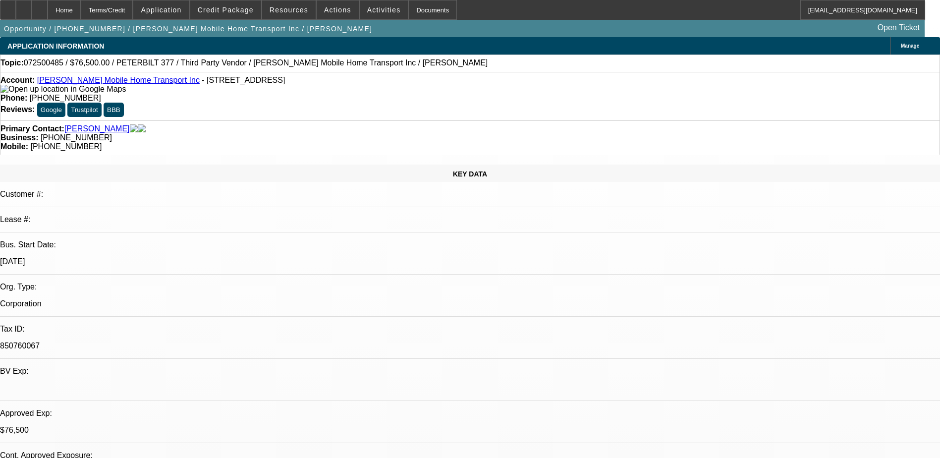
select select "2"
select select "0"
select select "6"
select select "0.1"
select select "2"
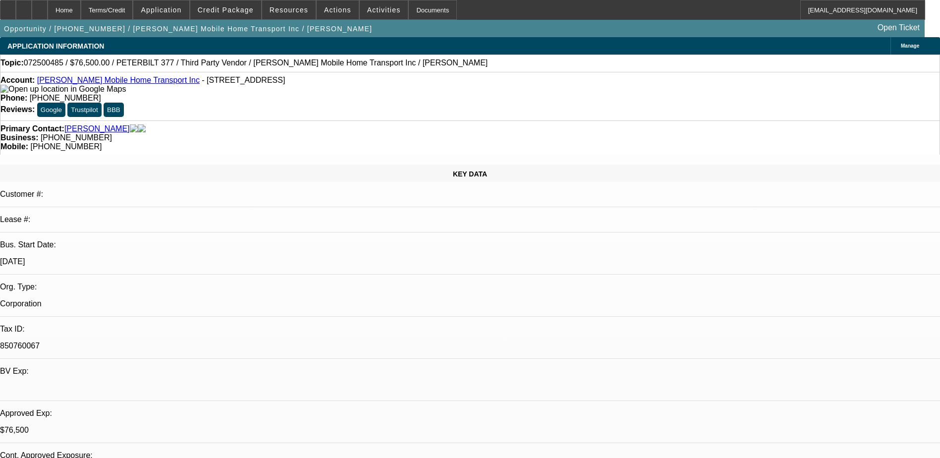
select select "2"
select select "0"
select select "6"
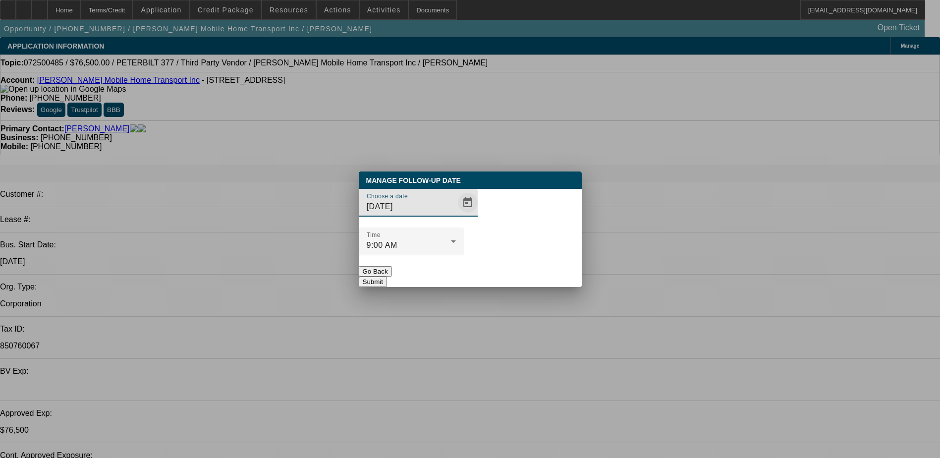
click at [456, 215] on span "Open calendar" at bounding box center [468, 203] width 24 height 24
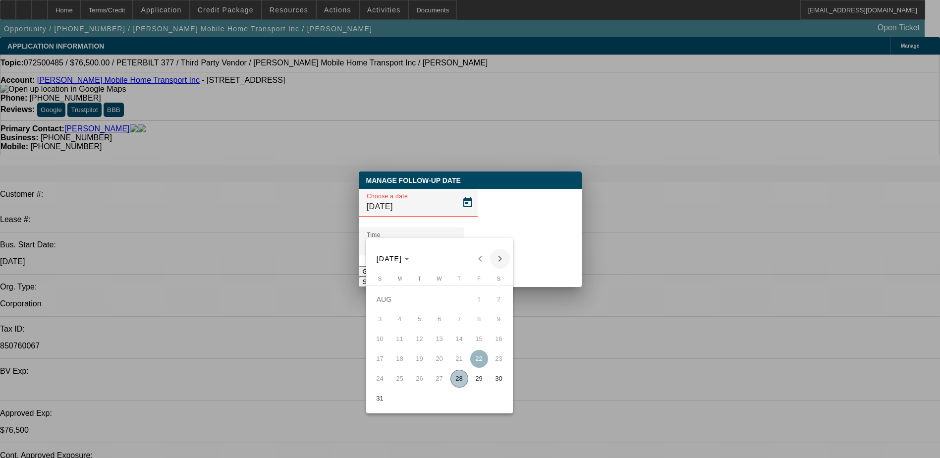
click at [499, 262] on span "Next month" at bounding box center [500, 259] width 20 height 20
click at [437, 326] on span "3" at bounding box center [440, 319] width 18 height 18
type input "[DATE]"
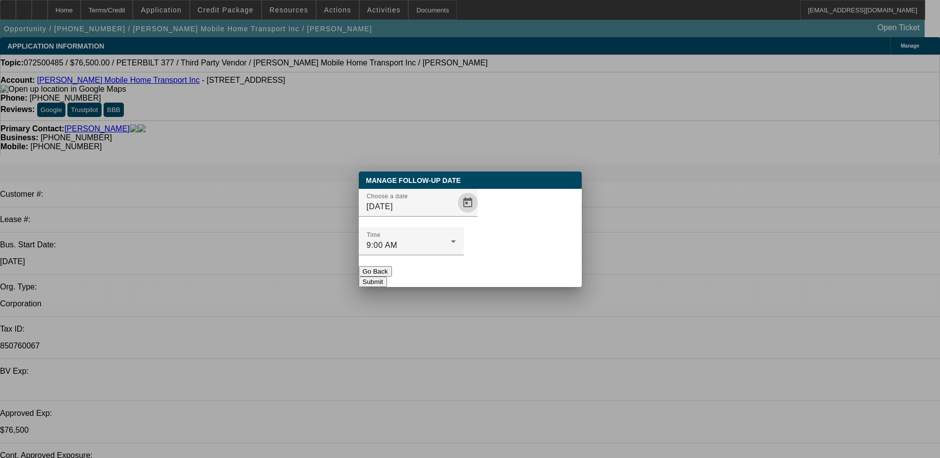
click at [387, 277] on button "Submit" at bounding box center [373, 282] width 28 height 10
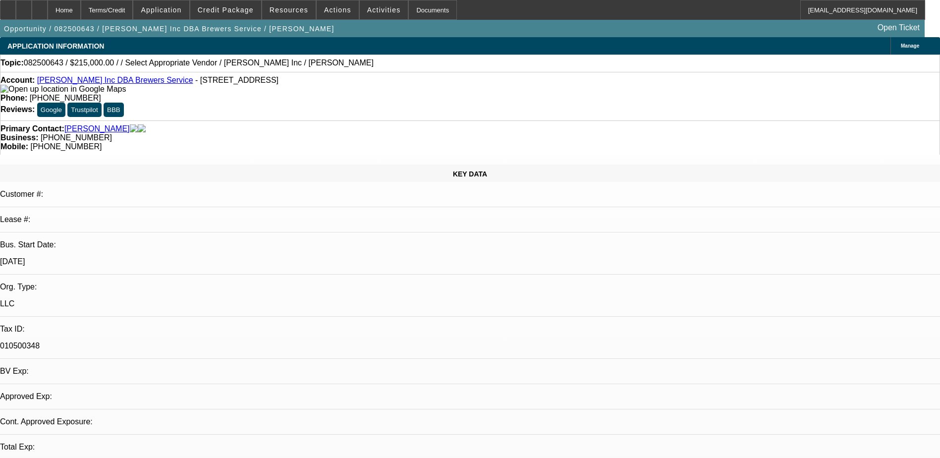
select select "0"
select select "2"
select select "0"
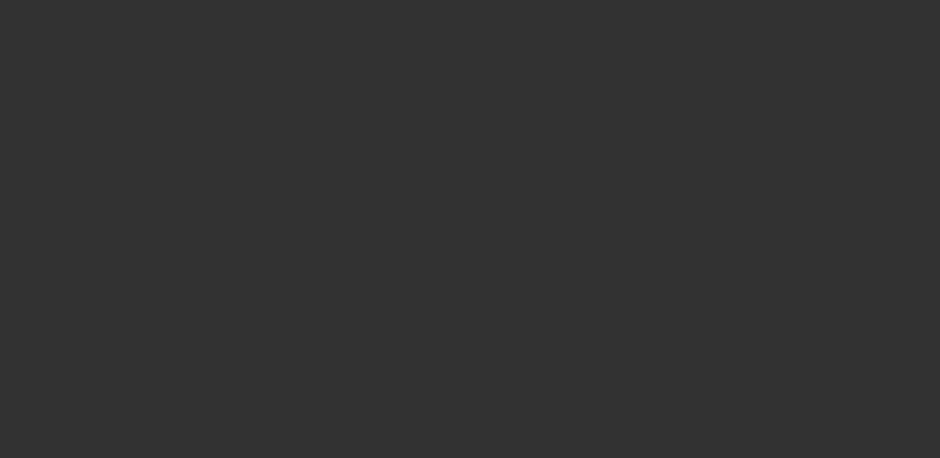
select select "1"
select select "2"
select select "6"
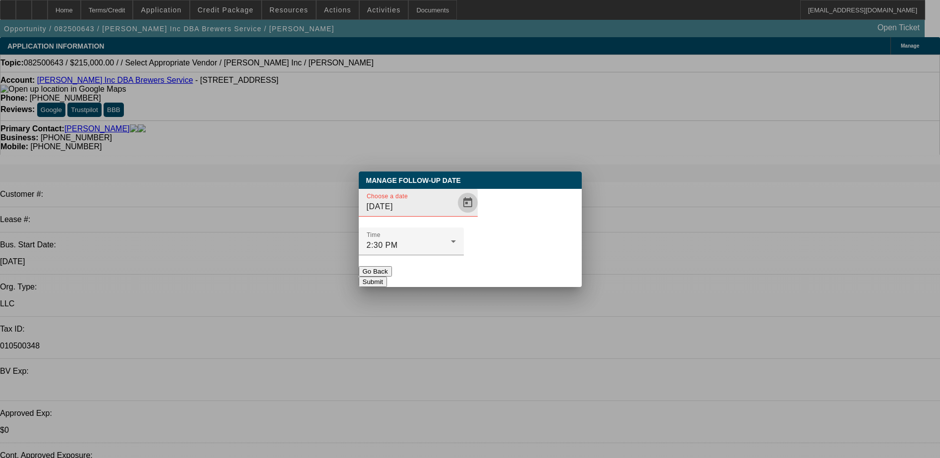
click at [456, 215] on span "Open calendar" at bounding box center [468, 203] width 24 height 24
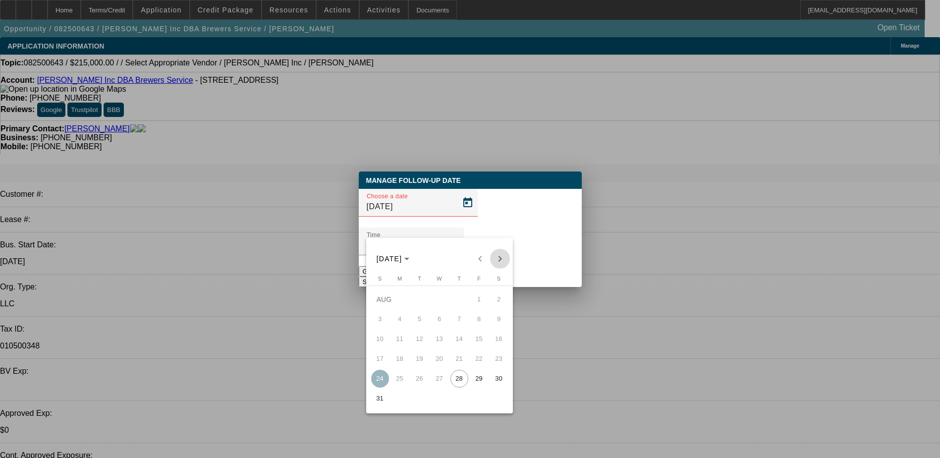
click at [498, 259] on span "Next month" at bounding box center [500, 259] width 20 height 20
click at [415, 323] on span "2" at bounding box center [420, 319] width 18 height 18
type input "[DATE]"
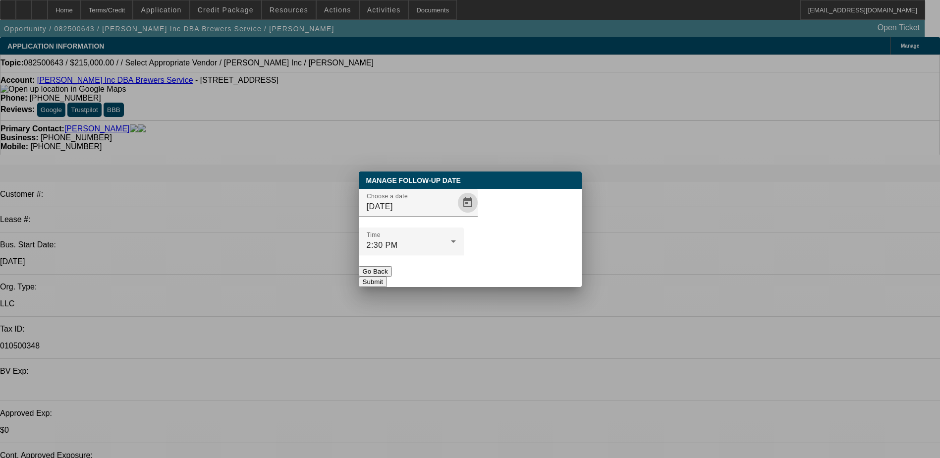
click at [387, 277] on button "Submit" at bounding box center [373, 282] width 28 height 10
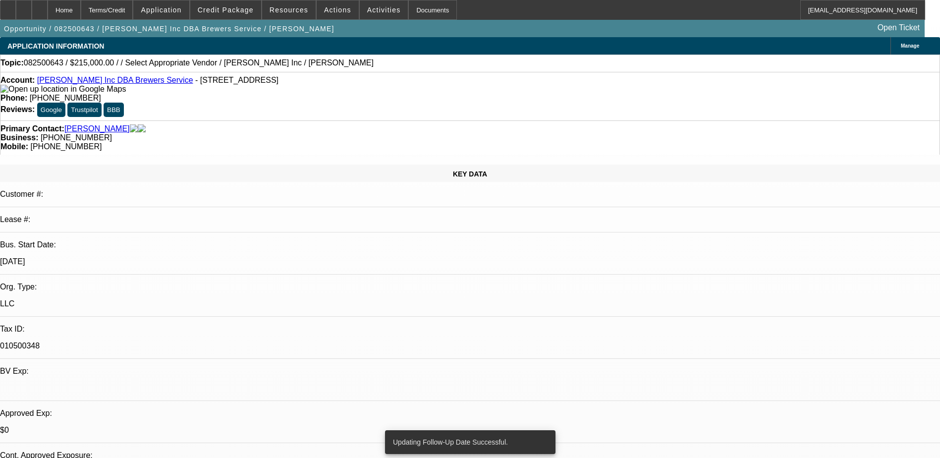
click at [132, 81] on link "[PERSON_NAME] Inc DBA Brewers Service" at bounding box center [115, 80] width 156 height 8
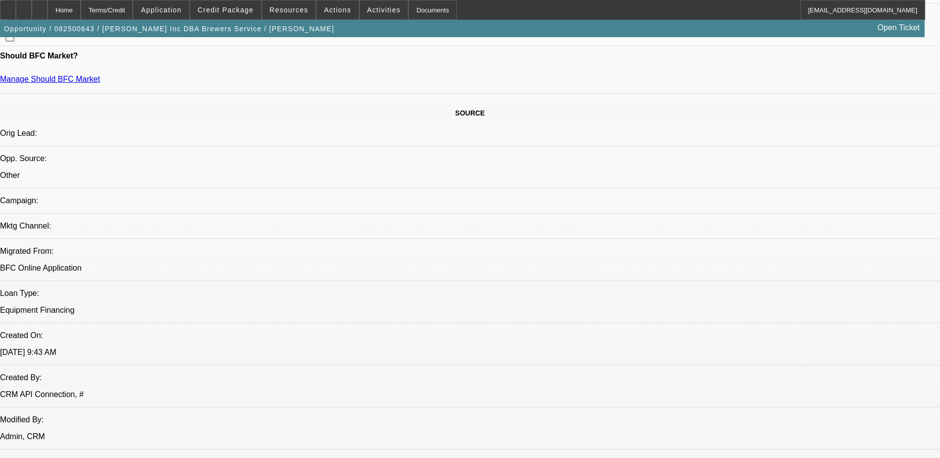
scroll to position [347, 0]
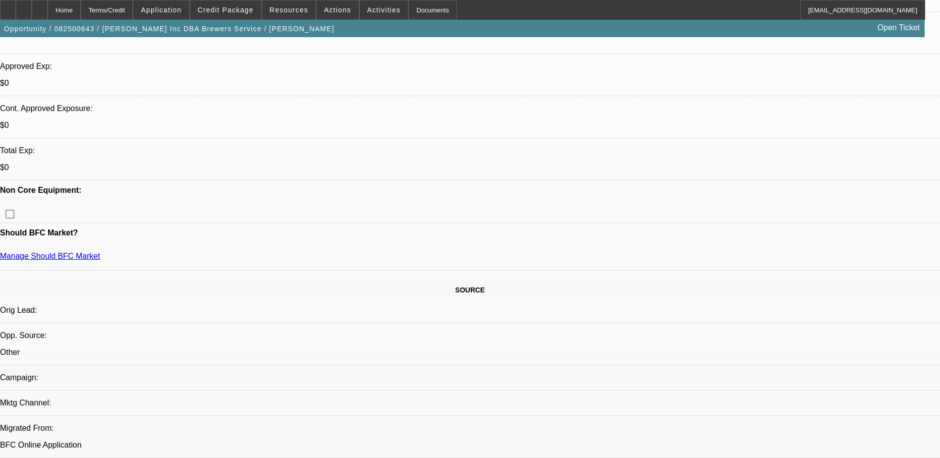
radio input "true"
type textarea "said he will send truck he found and letter of ref tomorrow"
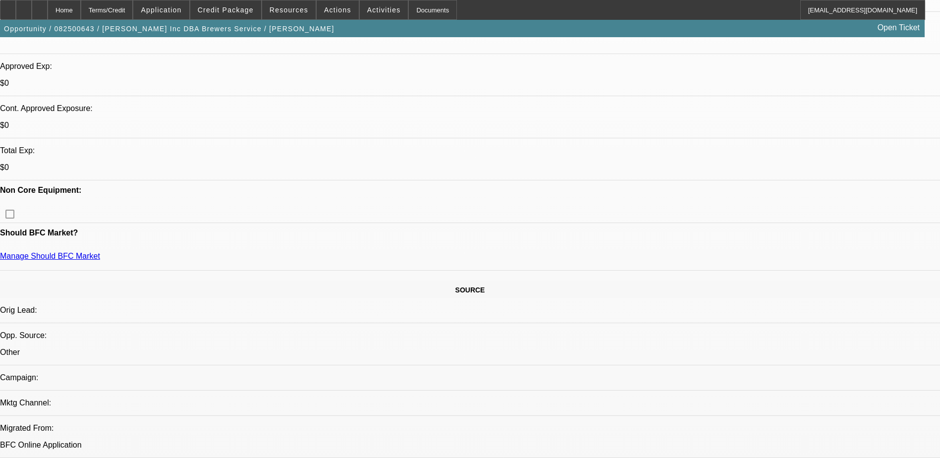
radio input "true"
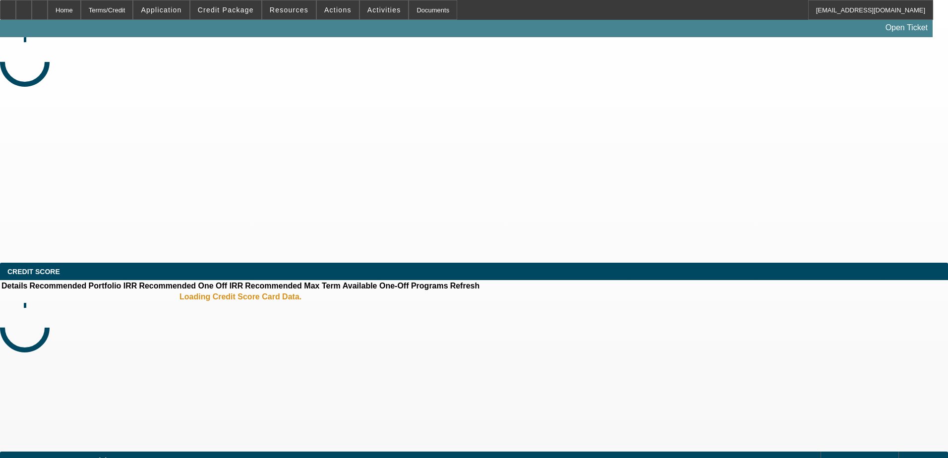
select select "0"
select select "2"
select select "0.1"
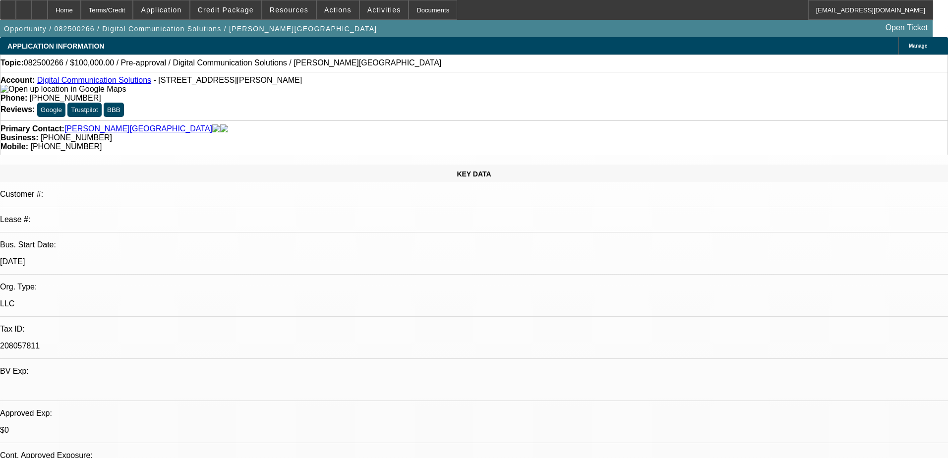
select select "1"
select select "2"
select select "4"
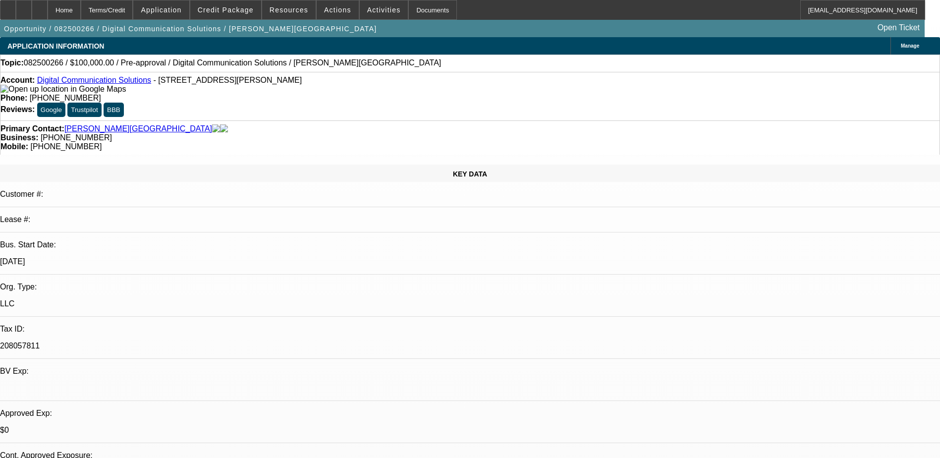
click at [100, 84] on link "Digital Communication Solutions" at bounding box center [94, 80] width 114 height 8
click at [238, 16] on span at bounding box center [225, 10] width 71 height 24
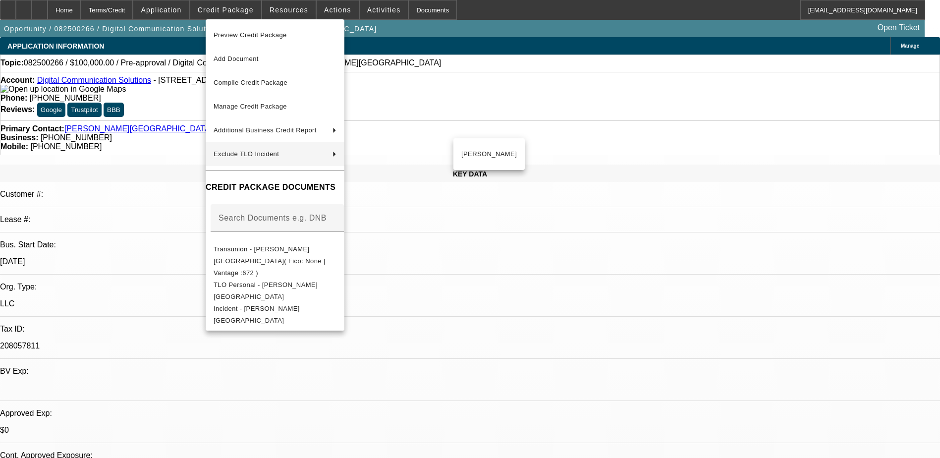
click at [546, 255] on div at bounding box center [470, 229] width 940 height 458
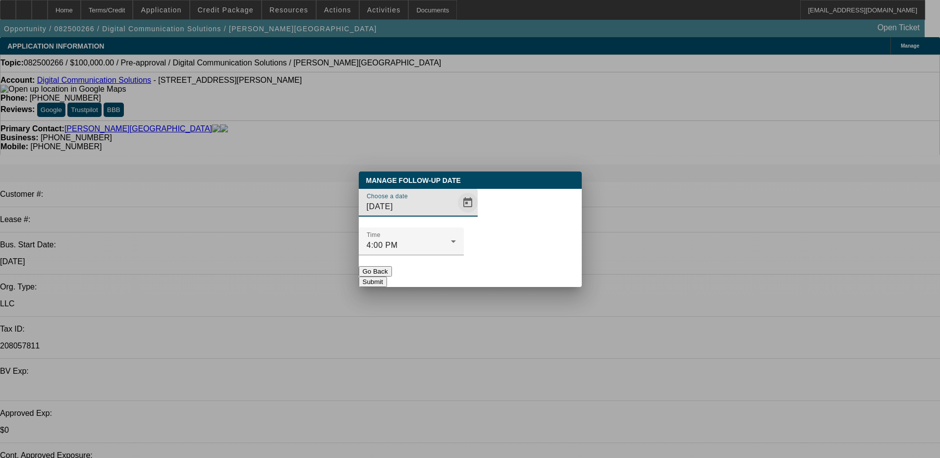
click at [456, 215] on span "Open calendar" at bounding box center [468, 203] width 24 height 24
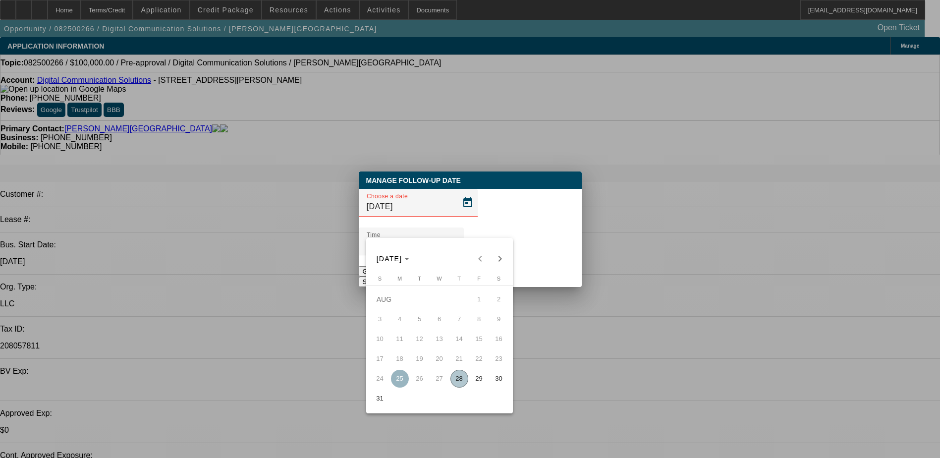
click at [484, 383] on span "29" at bounding box center [479, 379] width 18 height 18
type input "[DATE]"
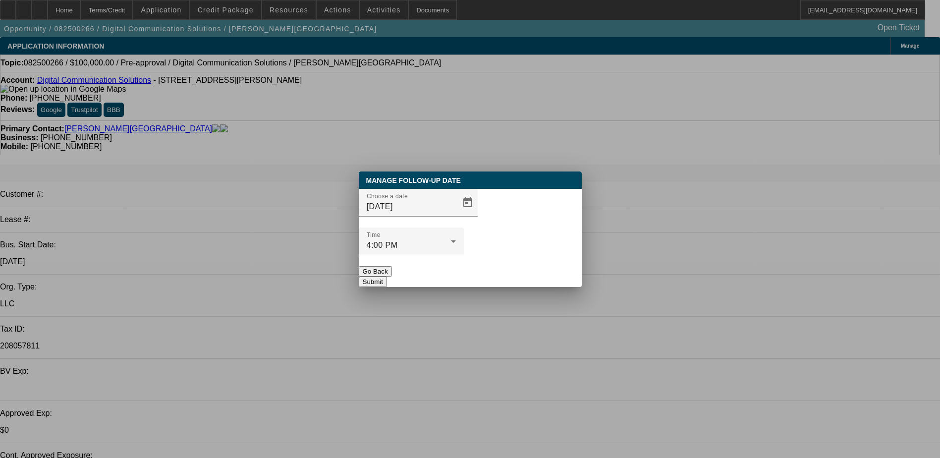
click at [387, 277] on button "Submit" at bounding box center [373, 282] width 28 height 10
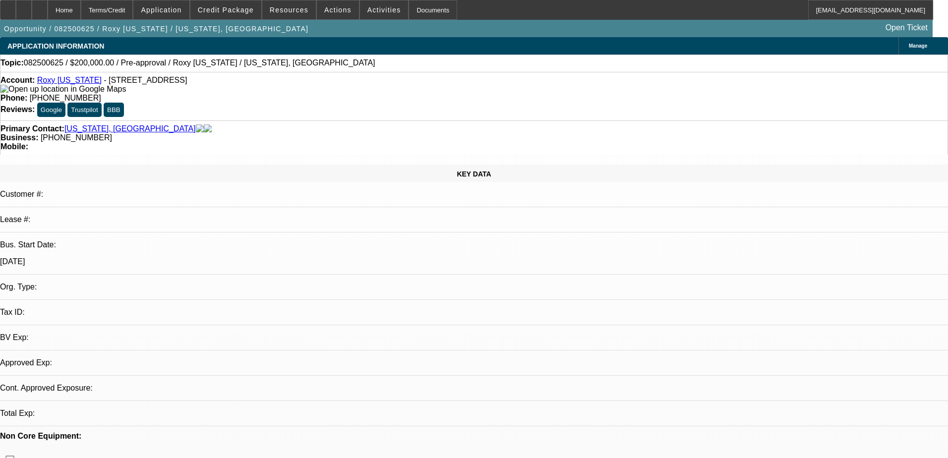
select select "0"
select select "2"
select select "0.1"
select select "4"
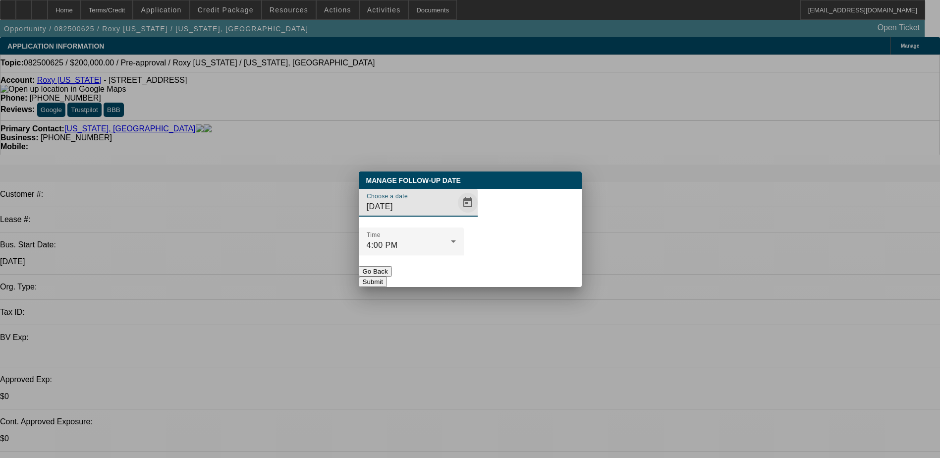
click at [457, 215] on span "Open calendar" at bounding box center [468, 203] width 24 height 24
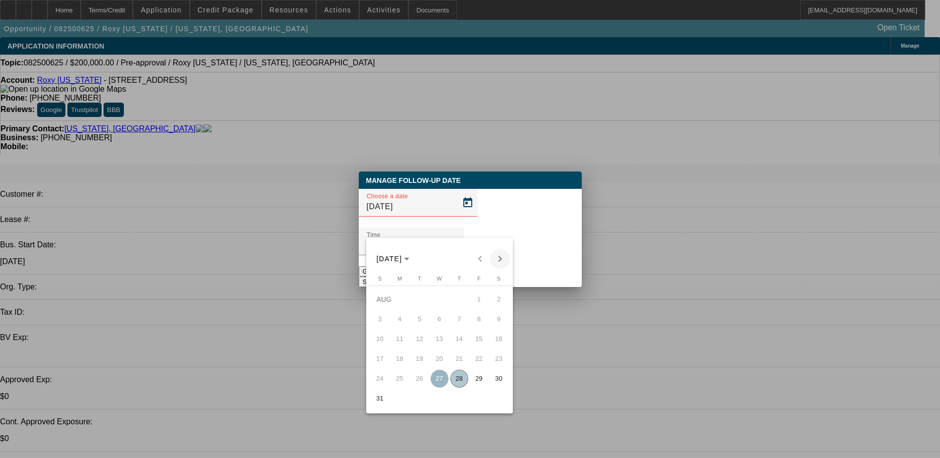
click at [500, 263] on span "Next month" at bounding box center [500, 259] width 20 height 20
click at [457, 321] on span "4" at bounding box center [460, 319] width 18 height 18
type input "9/4/2025"
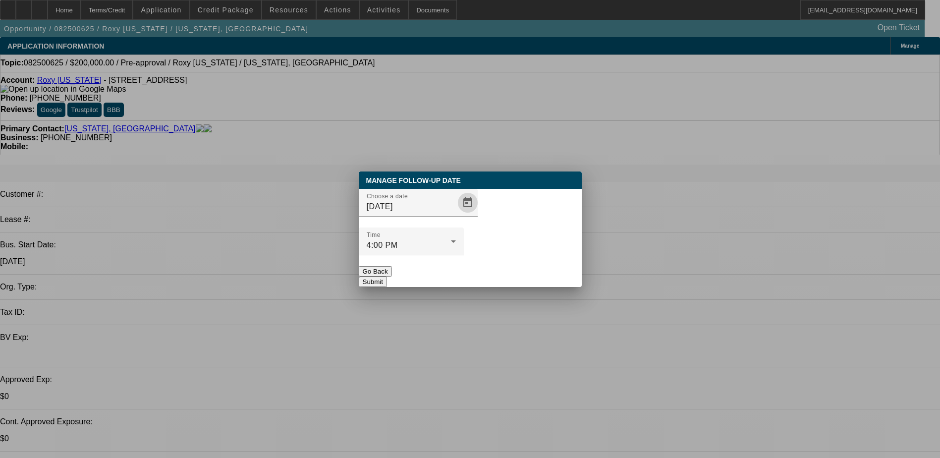
click at [387, 277] on button "Submit" at bounding box center [373, 282] width 28 height 10
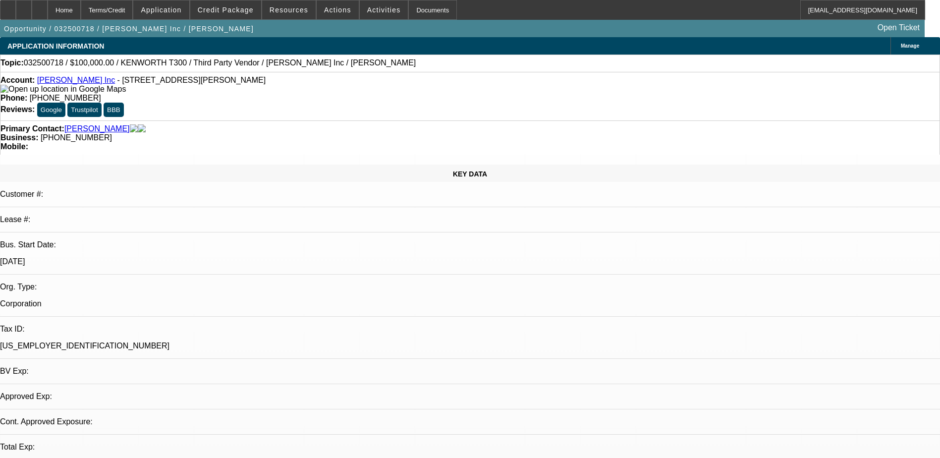
select select "0"
select select "6"
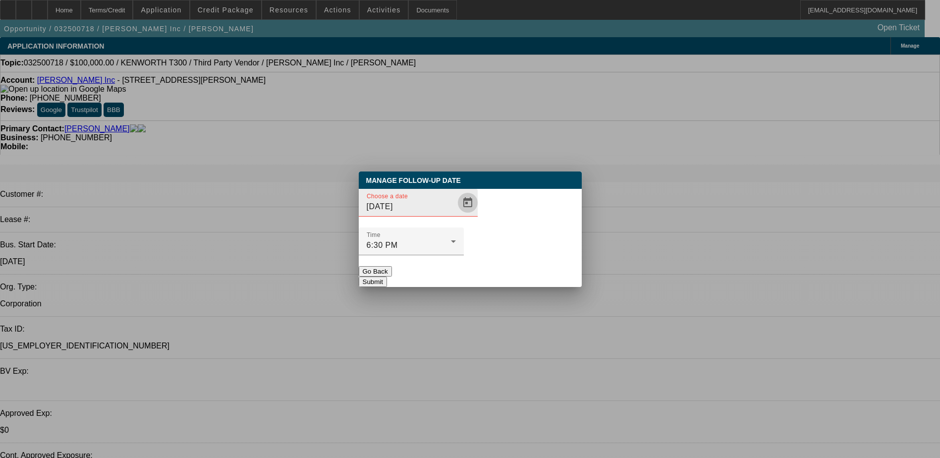
click at [456, 215] on span "Open calendar" at bounding box center [468, 203] width 24 height 24
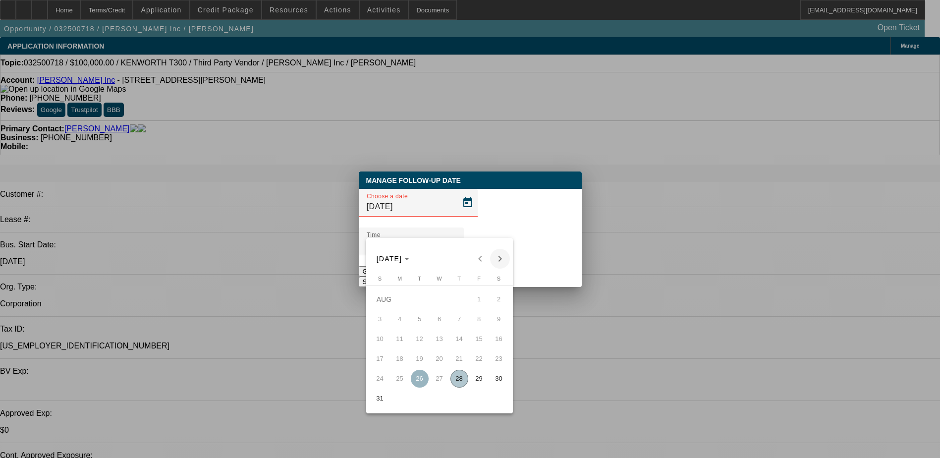
click at [498, 262] on span "Next month" at bounding box center [500, 259] width 20 height 20
click at [481, 188] on div at bounding box center [470, 229] width 940 height 458
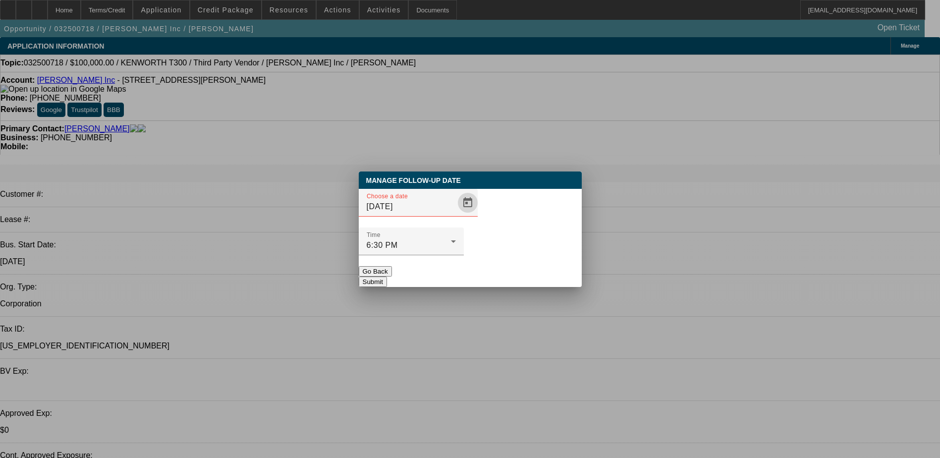
click at [392, 266] on button "Go Back" at bounding box center [375, 271] width 33 height 10
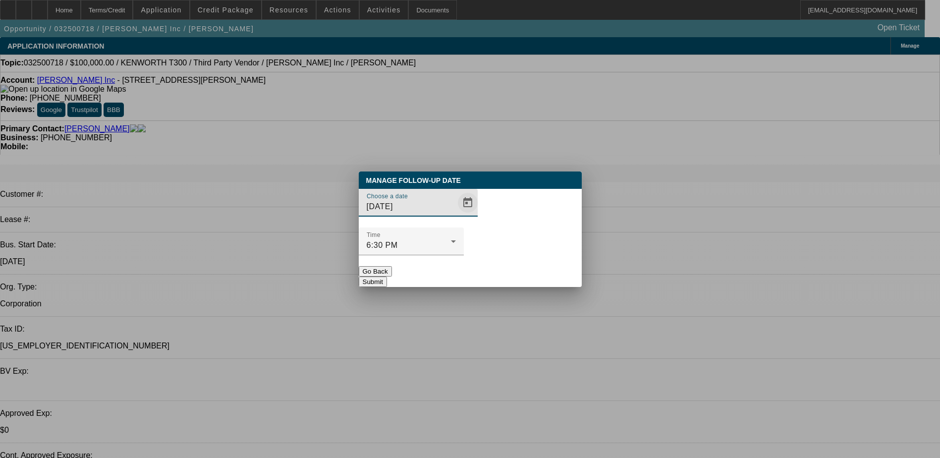
click at [456, 215] on span "Open calendar" at bounding box center [468, 203] width 24 height 24
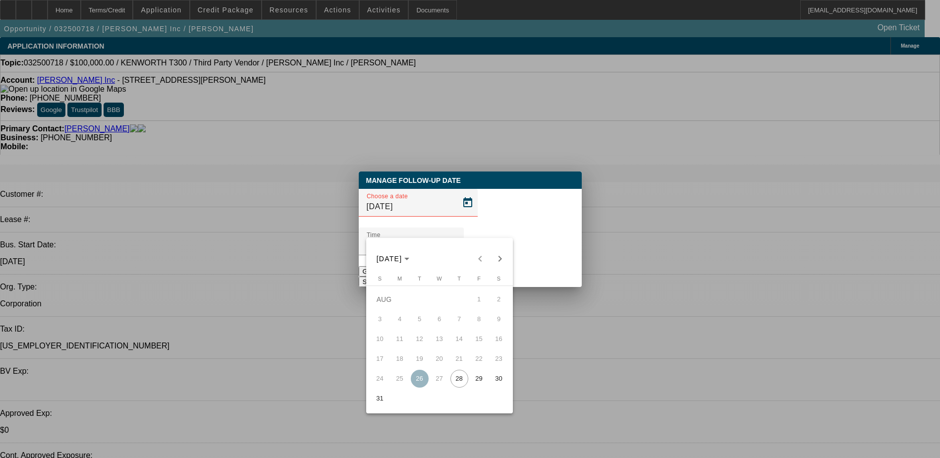
click at [499, 269] on mat-calendar "AUG 2025 AUG 2025 Sunday S Monday M Tuesday T Wednesday W Thursday T Friday F S…" at bounding box center [439, 325] width 147 height 175
click at [499, 260] on span "Next month" at bounding box center [500, 259] width 20 height 20
click at [415, 320] on span "2" at bounding box center [420, 319] width 18 height 18
type input "9/2/2025"
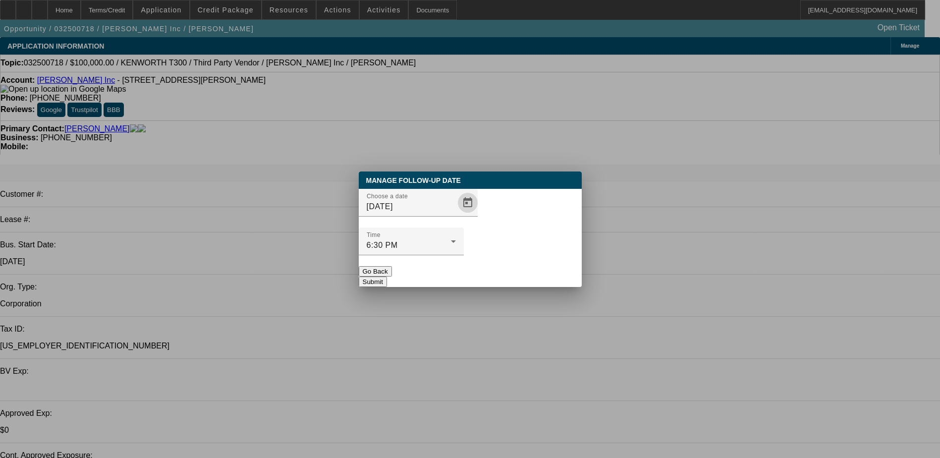
click at [387, 277] on button "Submit" at bounding box center [373, 282] width 28 height 10
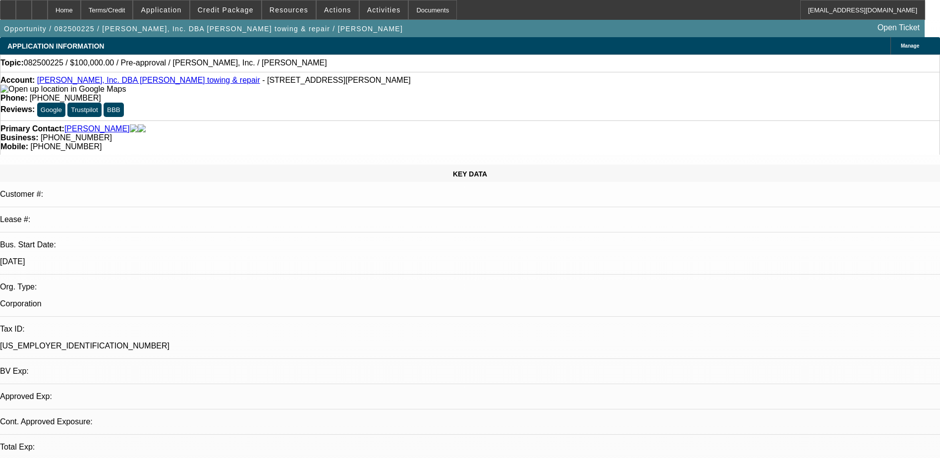
select select "0"
select select "2"
select select "0.1"
select select "4"
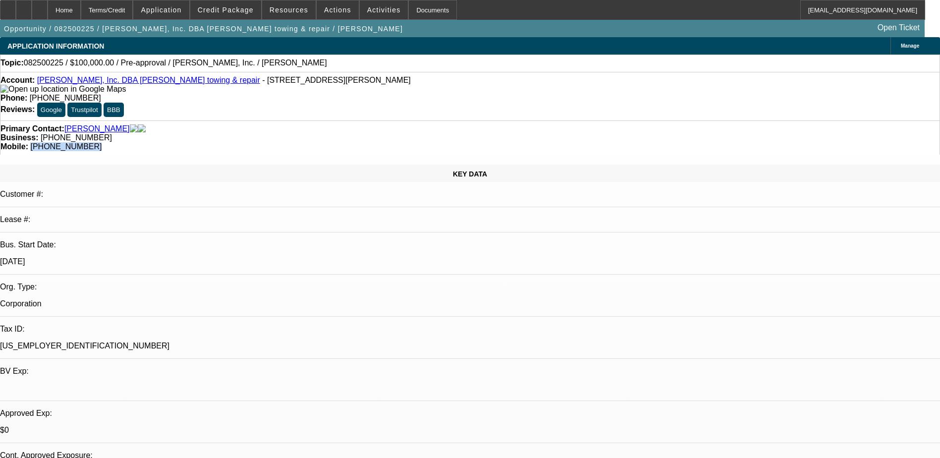
drag, startPoint x: 545, startPoint y: 111, endPoint x: 499, endPoint y: 109, distance: 46.6
click at [499, 142] on div "Mobile: [PHONE_NUMBER]" at bounding box center [469, 146] width 939 height 9
drag, startPoint x: 499, startPoint y: 109, endPoint x: 507, endPoint y: 111, distance: 8.2
copy span "[PHONE_NUMBER]"
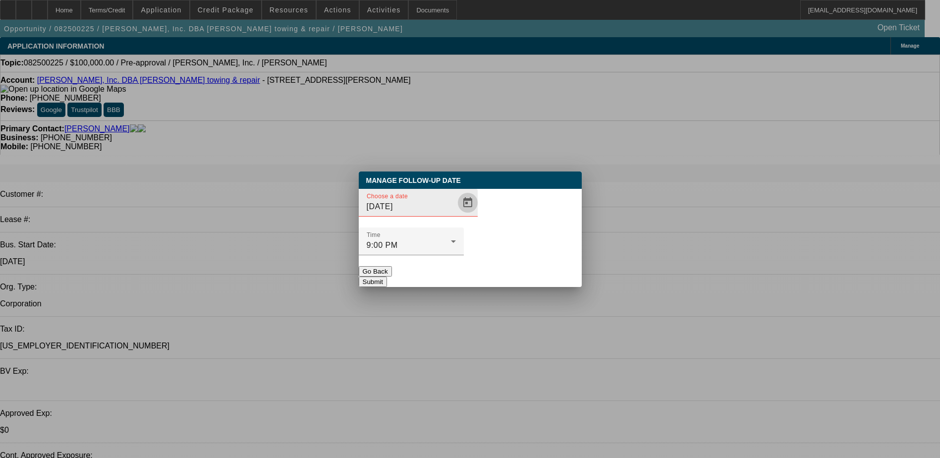
click at [456, 215] on span "Open calendar" at bounding box center [468, 203] width 24 height 24
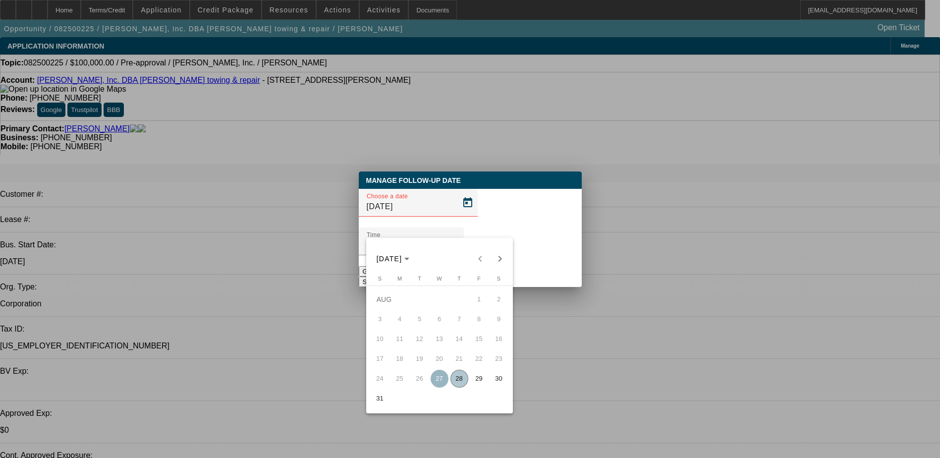
click at [480, 379] on span "29" at bounding box center [479, 379] width 18 height 18
type input "[DATE]"
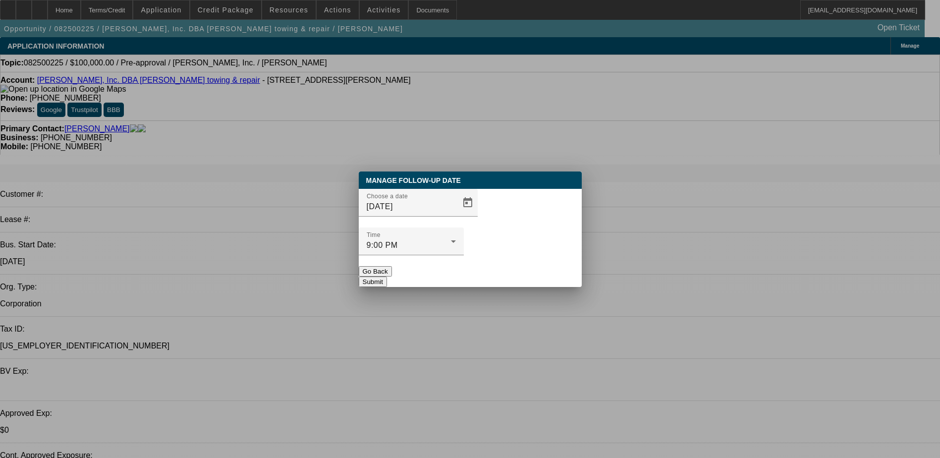
click at [387, 277] on button "Submit" at bounding box center [373, 282] width 28 height 10
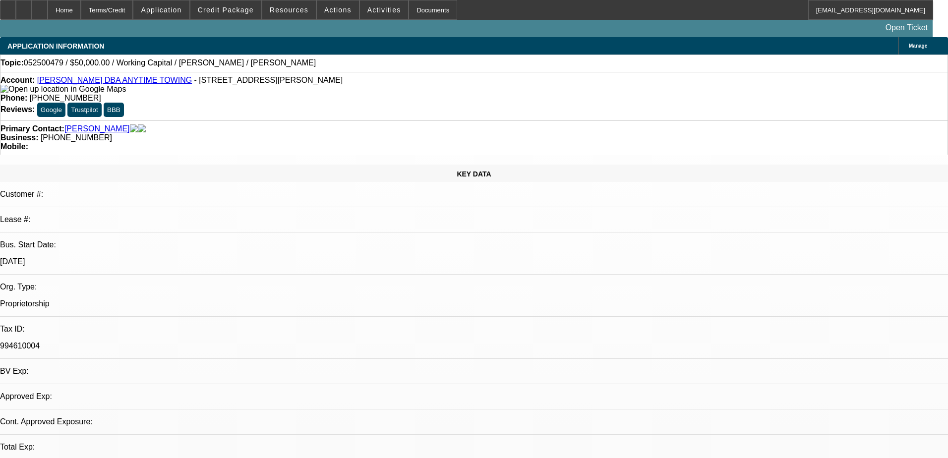
select select "0"
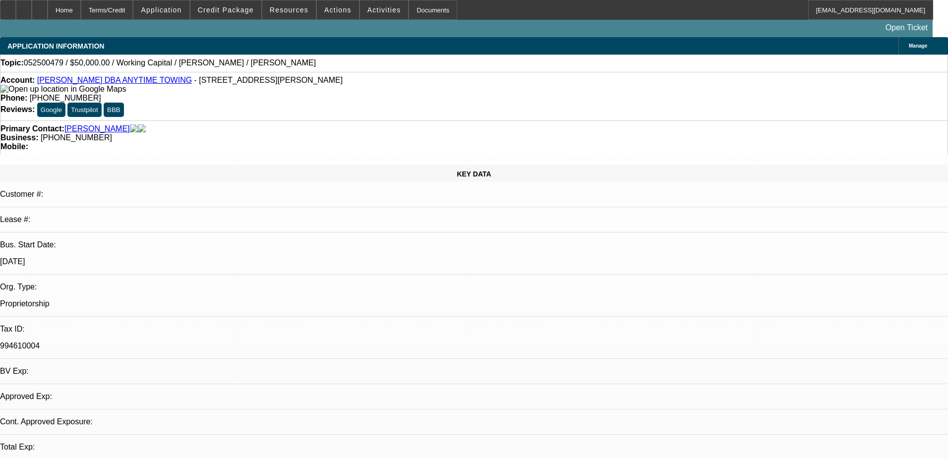
select select "0"
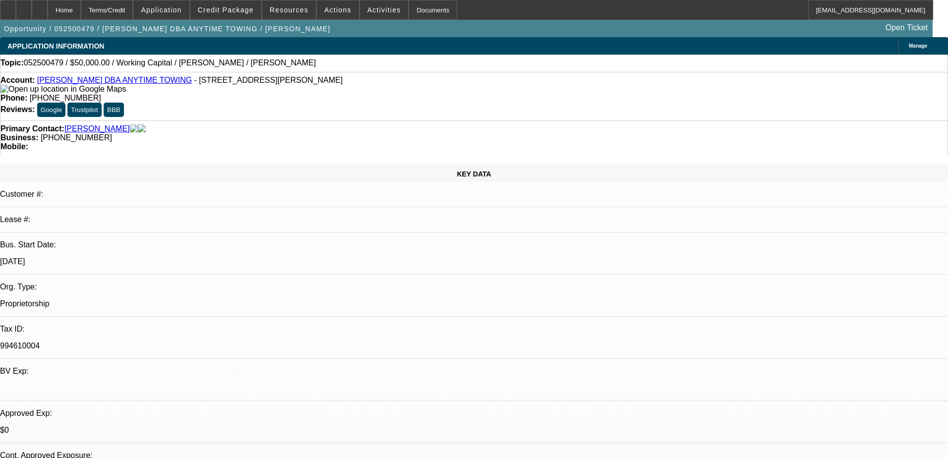
select select "1"
select select "2"
select select "6"
select select "1"
select select "2"
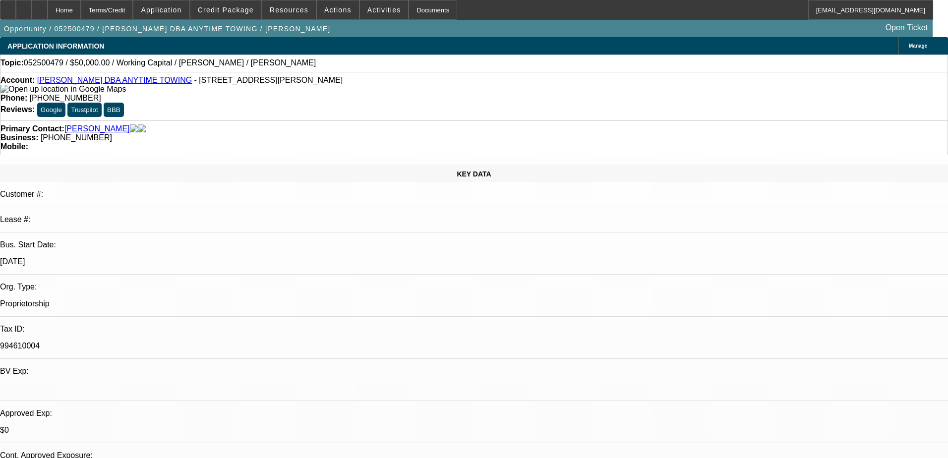
select select "6"
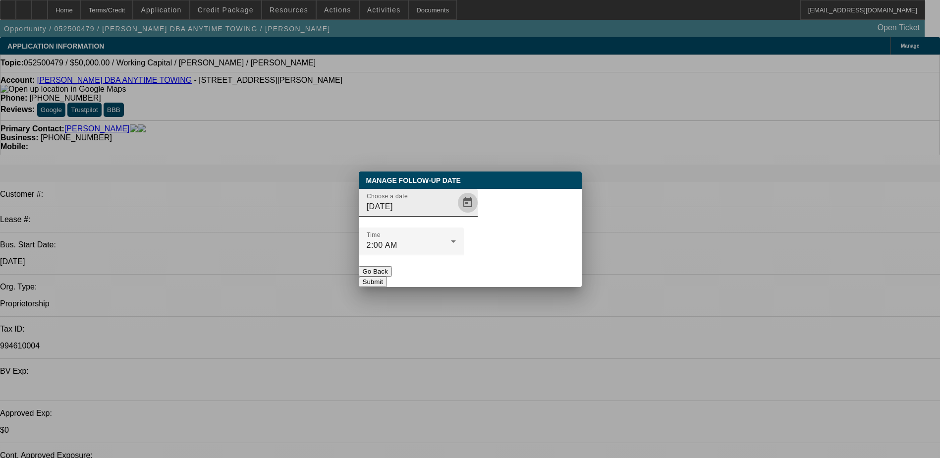
click at [456, 215] on span "Open calendar" at bounding box center [468, 203] width 24 height 24
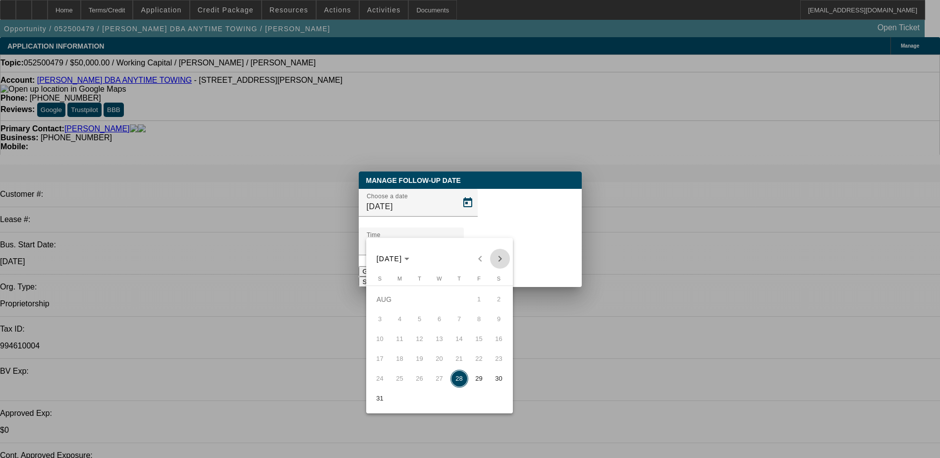
click at [502, 255] on span "Next month" at bounding box center [500, 259] width 20 height 20
click at [426, 325] on span "2" at bounding box center [420, 319] width 18 height 18
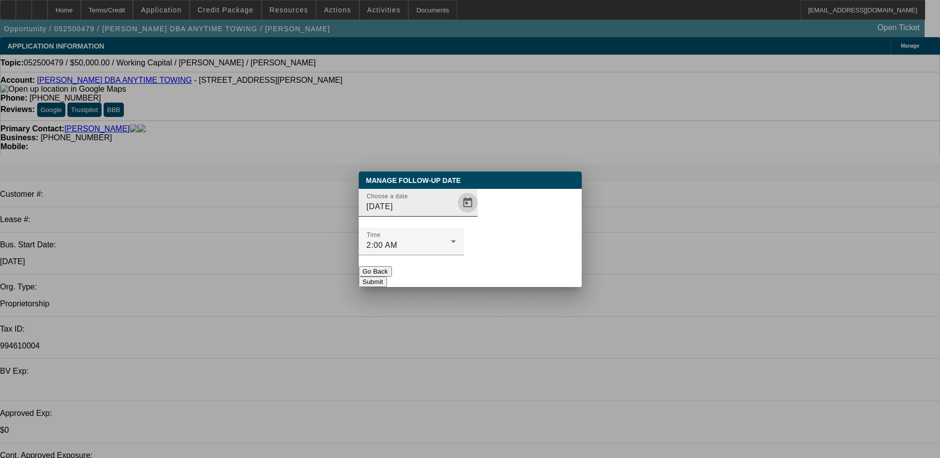
click at [456, 215] on span "Open calendar" at bounding box center [468, 203] width 24 height 24
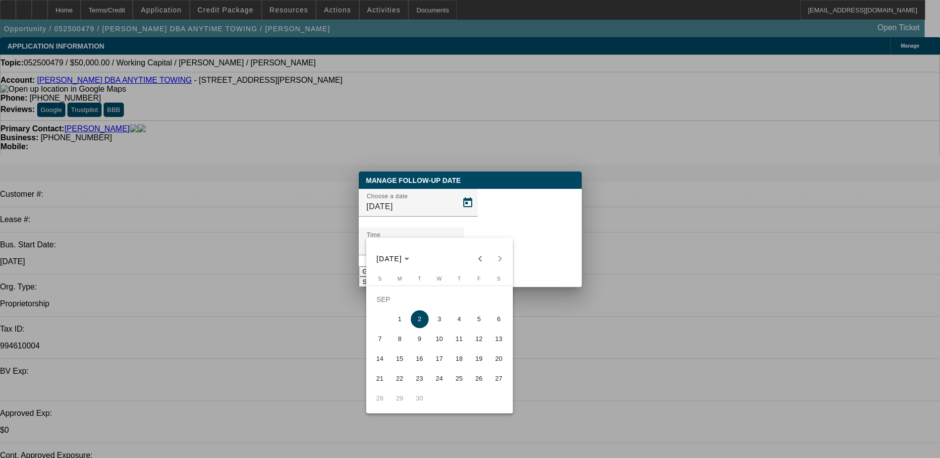
click at [438, 318] on span "3" at bounding box center [440, 319] width 18 height 18
type input "9/3/2025"
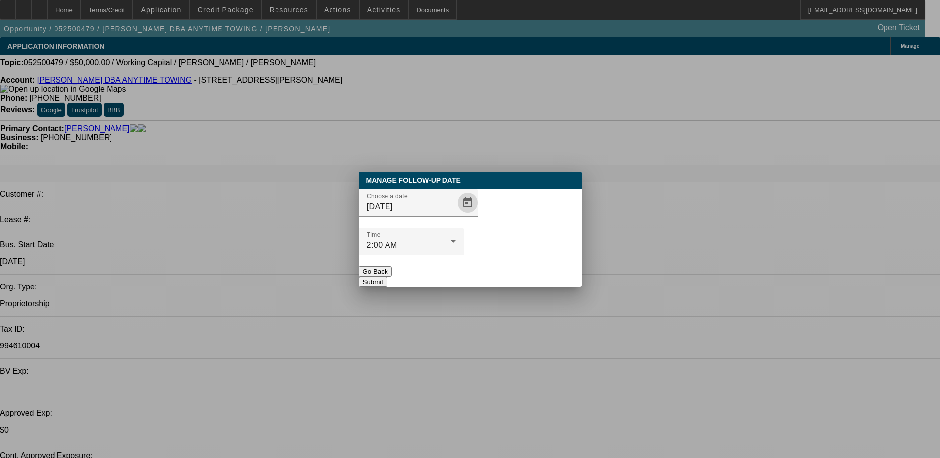
click at [387, 277] on button "Submit" at bounding box center [373, 282] width 28 height 10
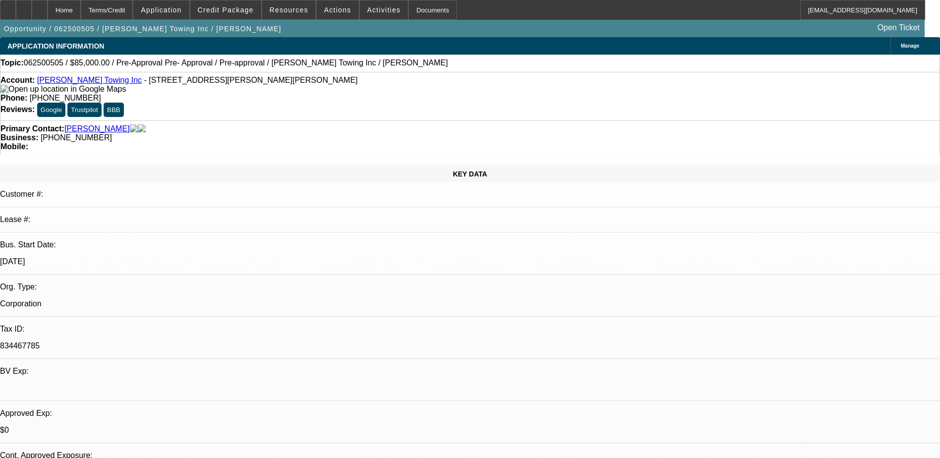
select select "0.15"
select select "2"
select select "0"
select select "0.15"
select select "2"
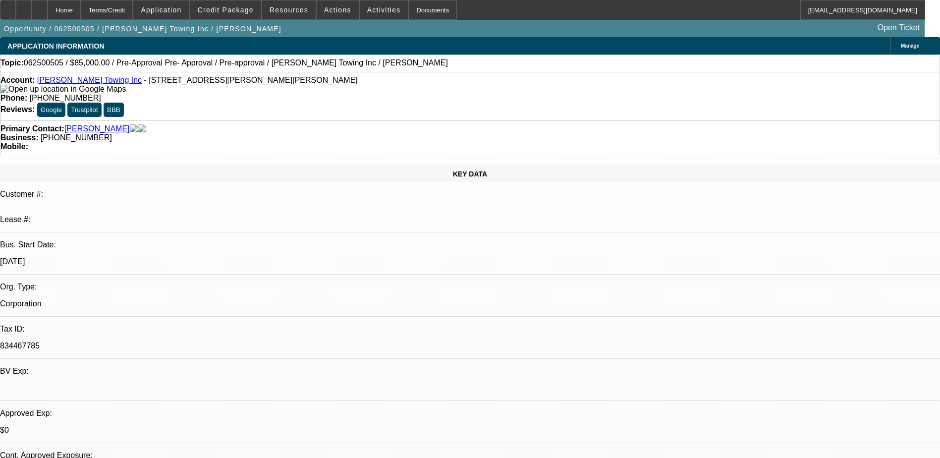
select select "0"
select select "0.1"
select select "2"
select select "0"
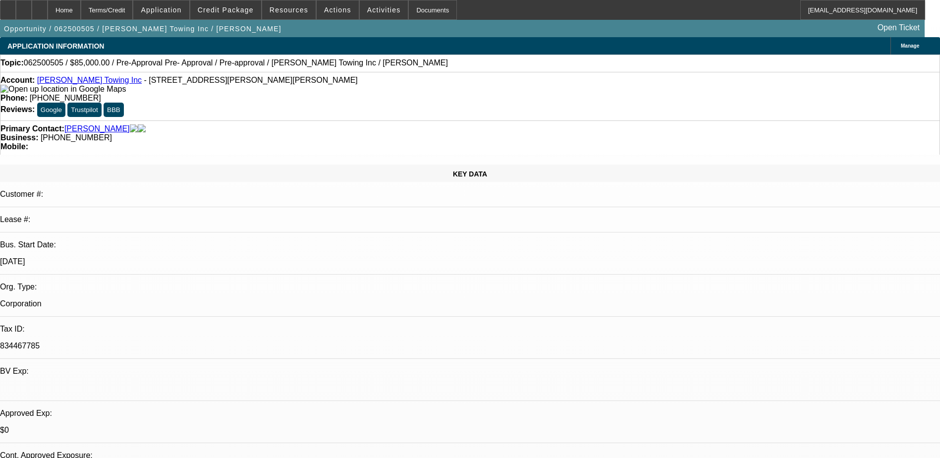
select select "0"
select select "1"
select select "2"
select select "6"
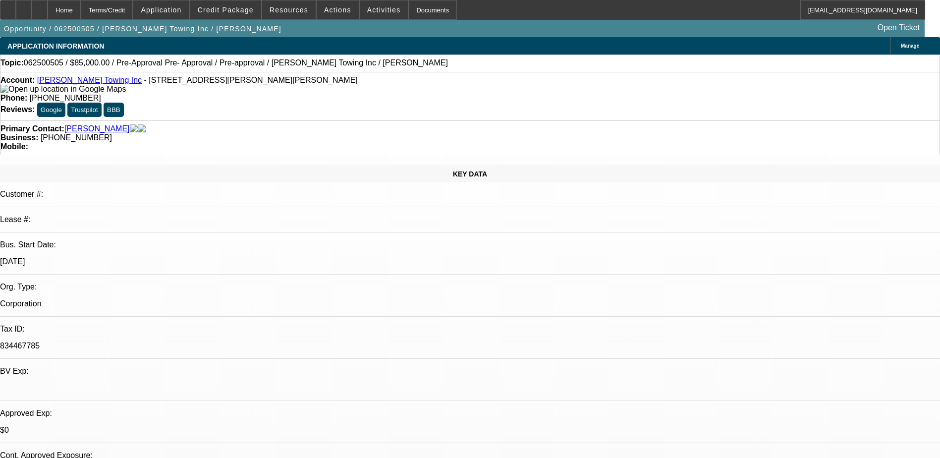
select select "1"
select select "2"
select select "6"
select select "1"
select select "2"
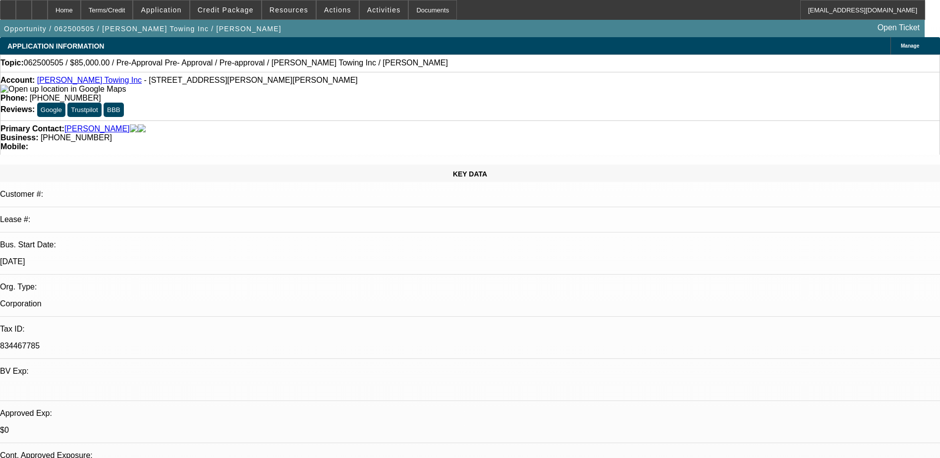
select select "6"
select select "1"
select select "6"
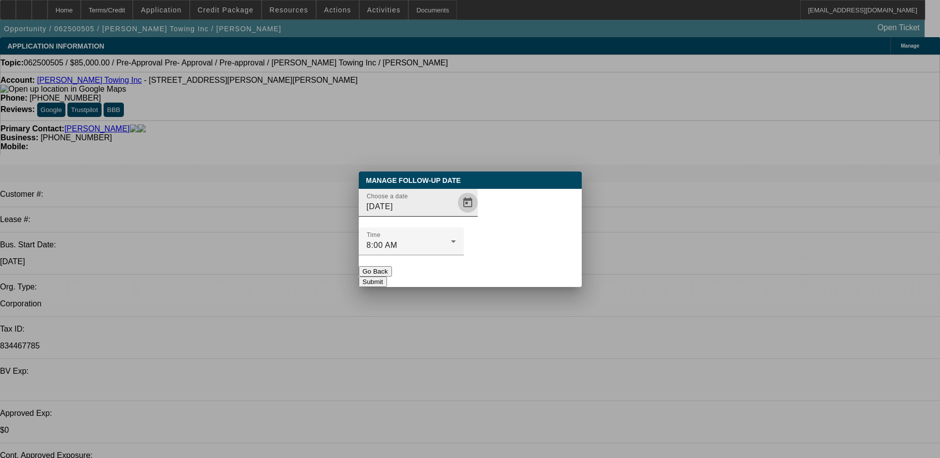
click at [456, 215] on span "Open calendar" at bounding box center [468, 203] width 24 height 24
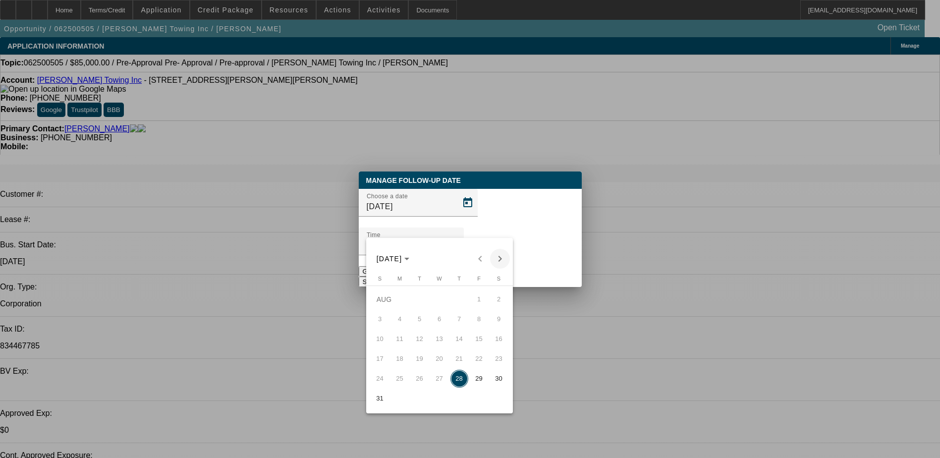
click at [507, 259] on span "Next month" at bounding box center [500, 259] width 20 height 20
click at [427, 325] on span "2" at bounding box center [420, 319] width 18 height 18
type input "[DATE]"
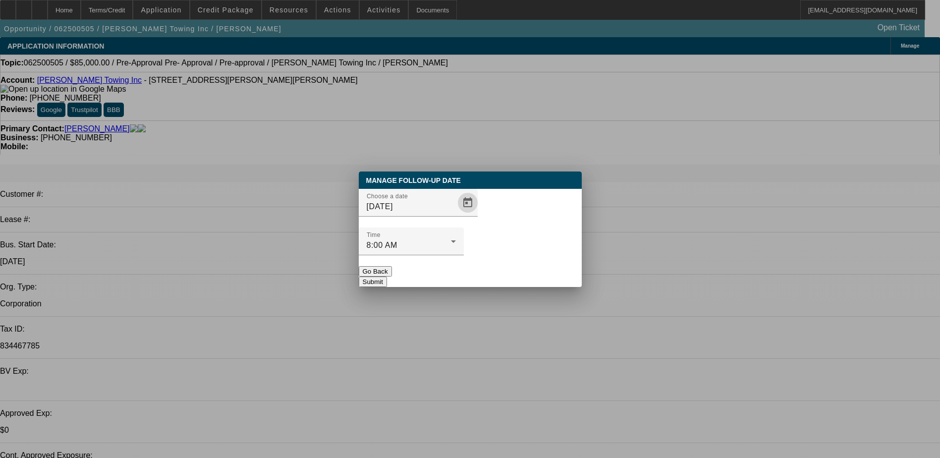
click at [387, 277] on button "Submit" at bounding box center [373, 282] width 28 height 10
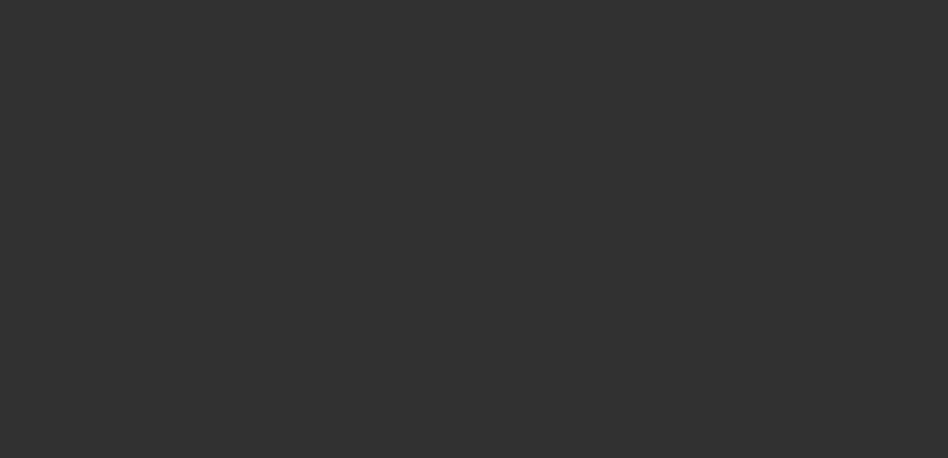
select select "0"
select select "2"
select select "0.1"
select select "4"
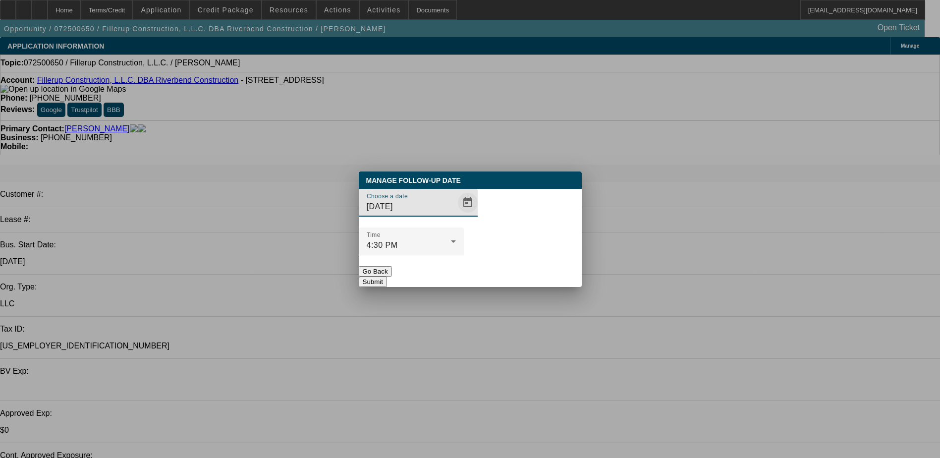
click at [456, 215] on span "Open calendar" at bounding box center [468, 203] width 24 height 24
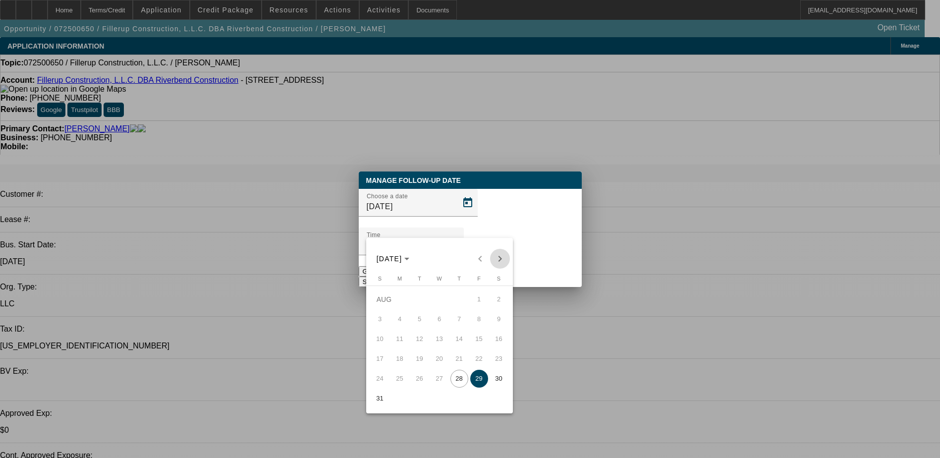
click at [499, 260] on span "Next month" at bounding box center [500, 259] width 20 height 20
click at [422, 328] on span "2" at bounding box center [420, 319] width 18 height 18
type input "[DATE]"
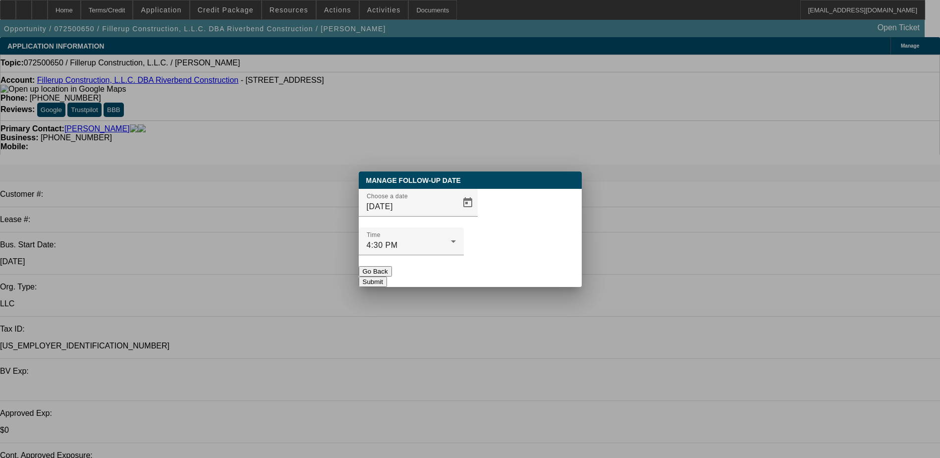
click at [387, 277] on button "Submit" at bounding box center [373, 282] width 28 height 10
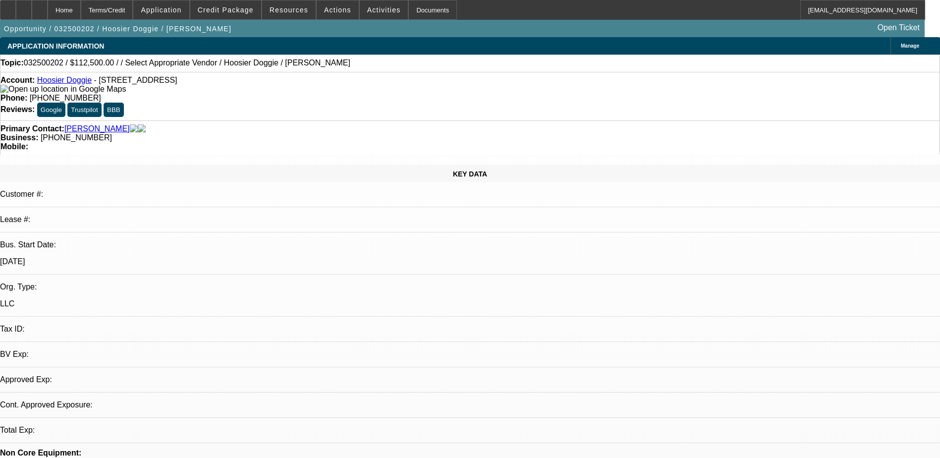
select select "0.1"
select select "2"
select select "0.1"
select select "4"
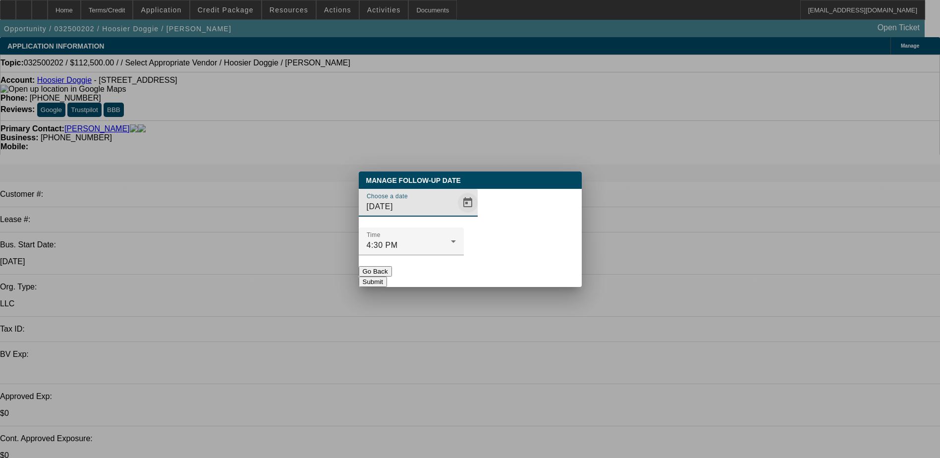
click at [456, 215] on span "Open calendar" at bounding box center [468, 203] width 24 height 24
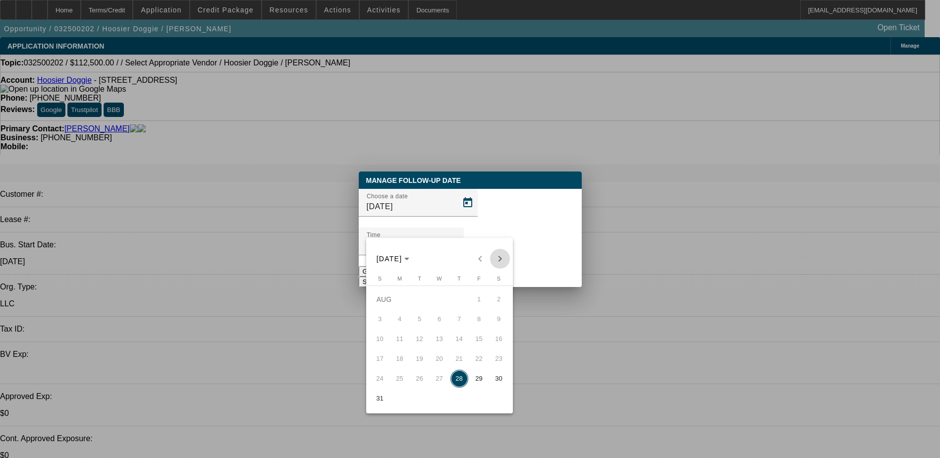
click at [499, 255] on span "Next month" at bounding box center [500, 259] width 20 height 20
click at [423, 324] on span "2" at bounding box center [420, 319] width 18 height 18
type input "9/2/2025"
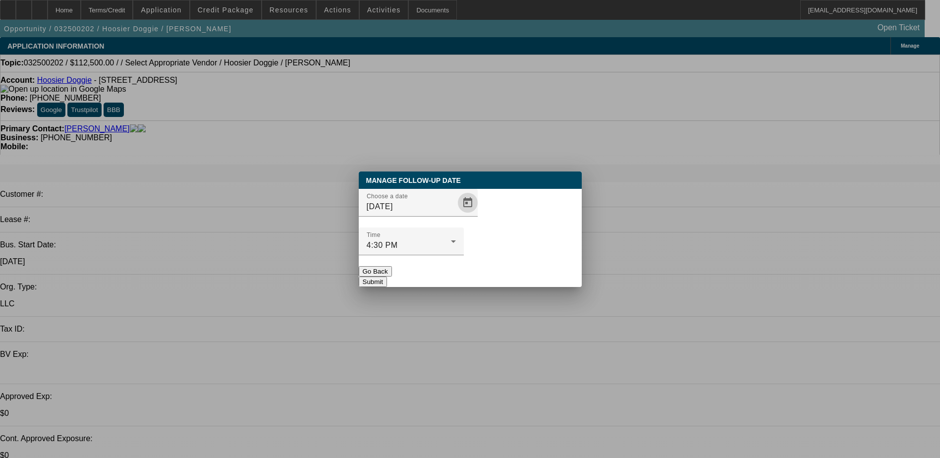
click at [387, 277] on button "Submit" at bounding box center [373, 282] width 28 height 10
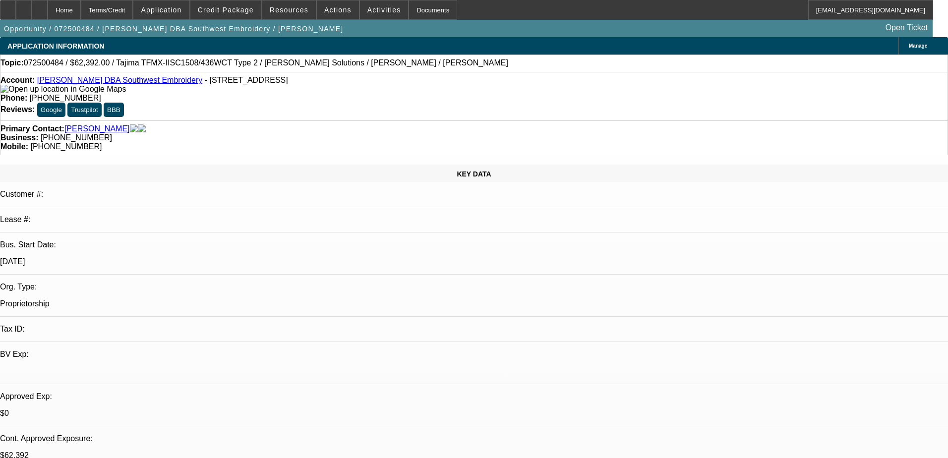
select select "0.2"
select select "2"
select select "0.1"
select select "4"
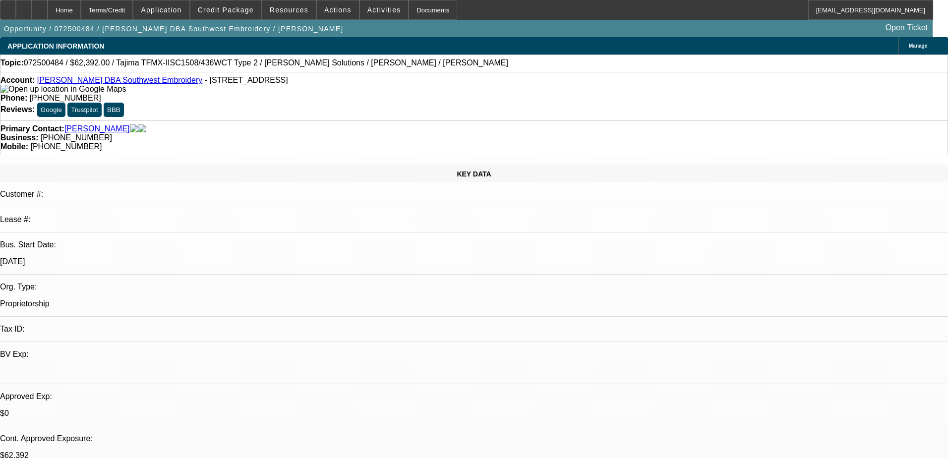
select select "0.2"
select select "2"
select select "0.1"
select select "4"
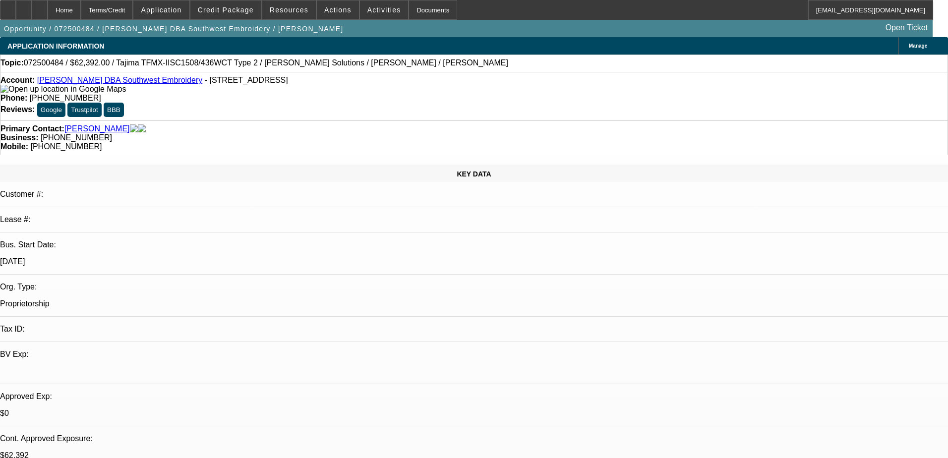
select select "0.15"
select select "2"
select select "0.1"
select select "4"
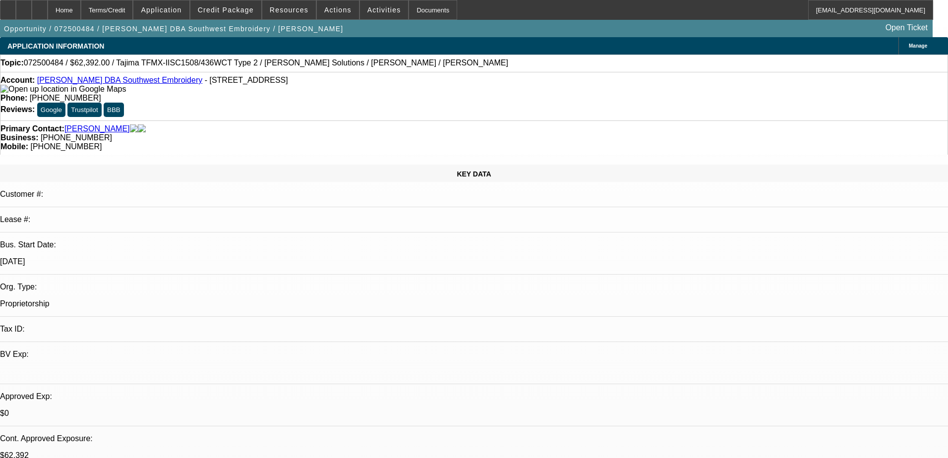
select select "0.15"
select select "2"
select select "0.1"
select select "4"
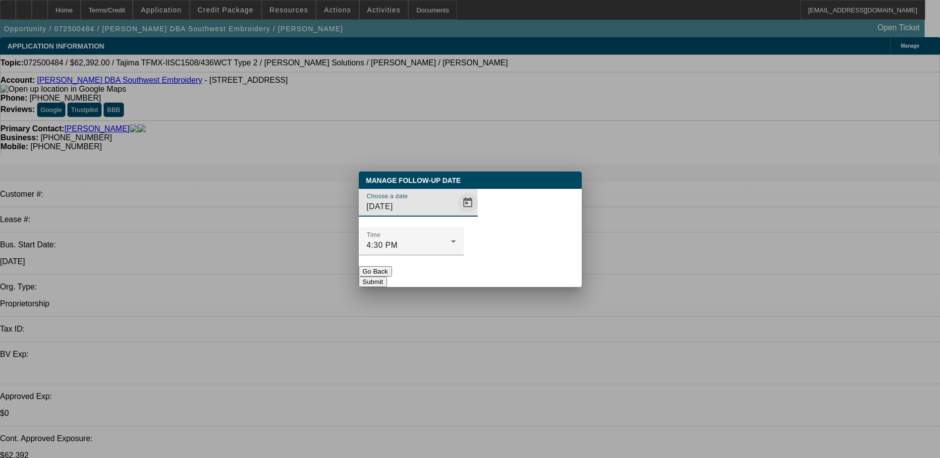
click at [456, 215] on span "Open calendar" at bounding box center [468, 203] width 24 height 24
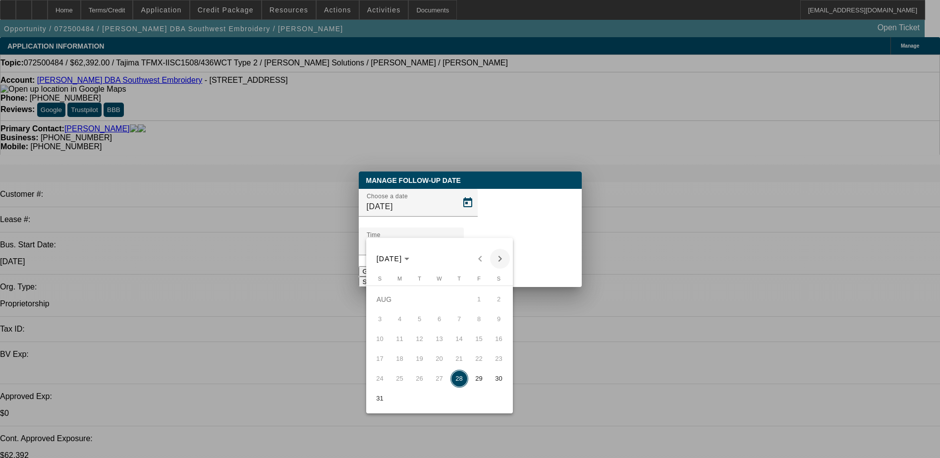
click at [501, 262] on span "Next month" at bounding box center [500, 259] width 20 height 20
click at [418, 323] on span "2" at bounding box center [420, 319] width 18 height 18
type input "[DATE]"
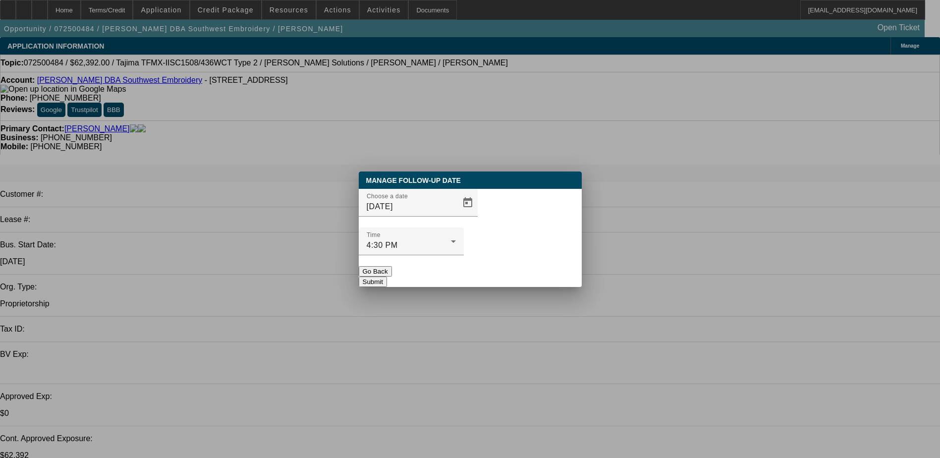
click at [392, 266] on button "Go Back" at bounding box center [375, 271] width 33 height 10
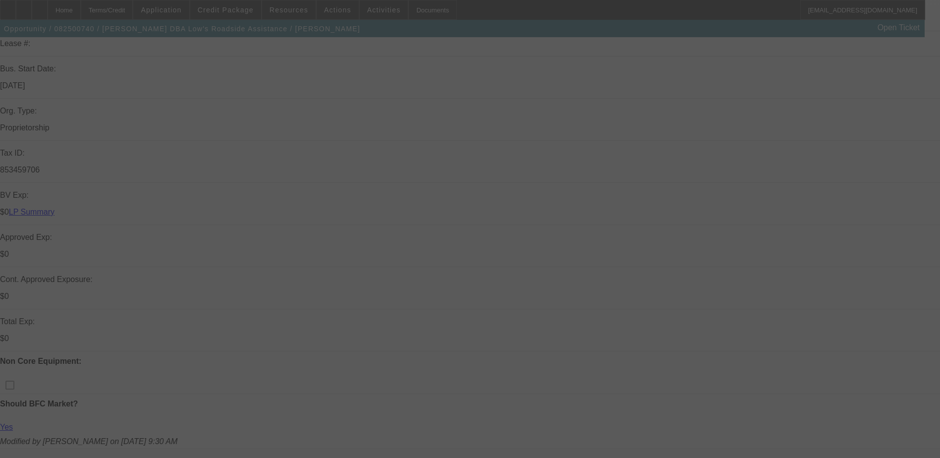
scroll to position [198, 0]
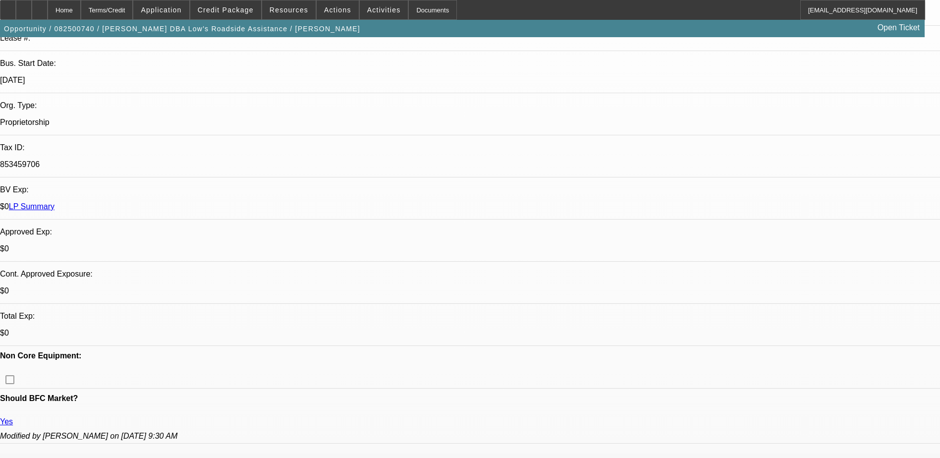
select select "0"
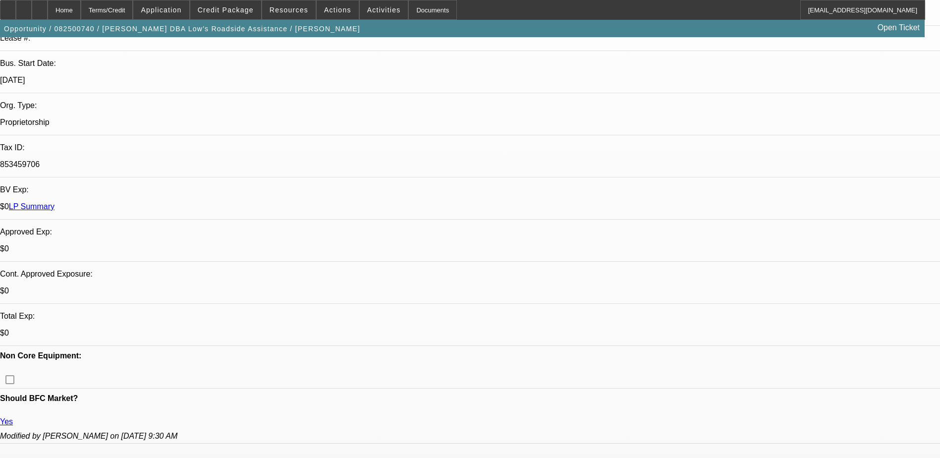
select select "0"
select select "1"
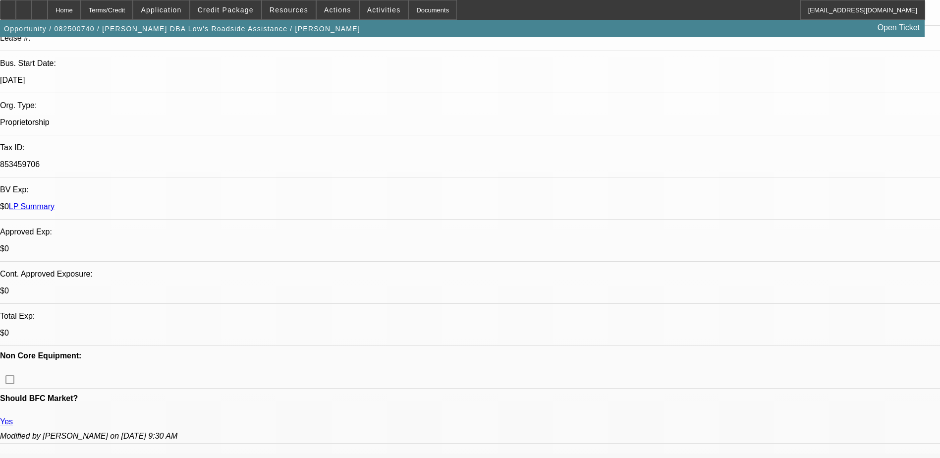
select select "6"
select select "1"
select select "6"
select select "1"
select select "6"
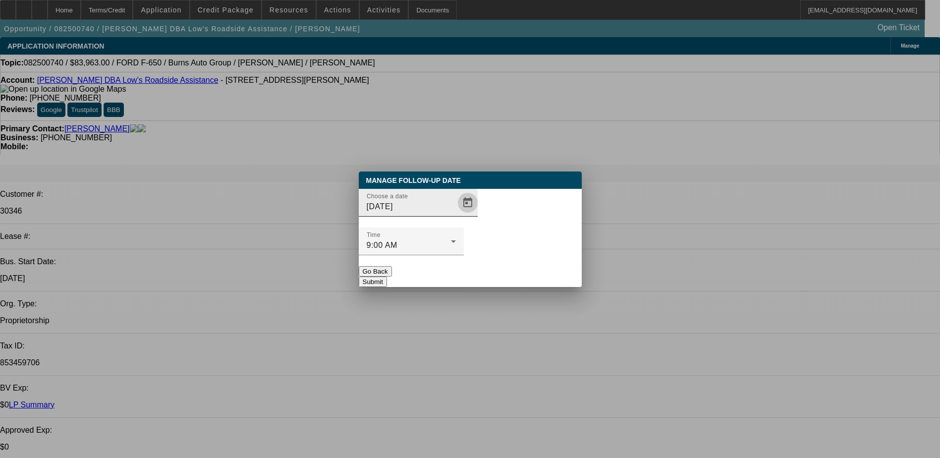
click at [456, 215] on span "Open calendar" at bounding box center [468, 203] width 24 height 24
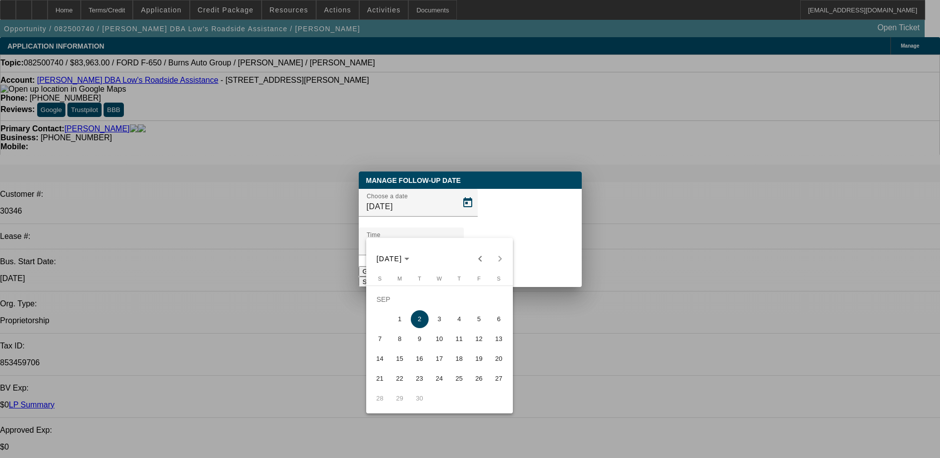
click at [464, 324] on span "4" at bounding box center [460, 319] width 18 height 18
type input "[DATE]"
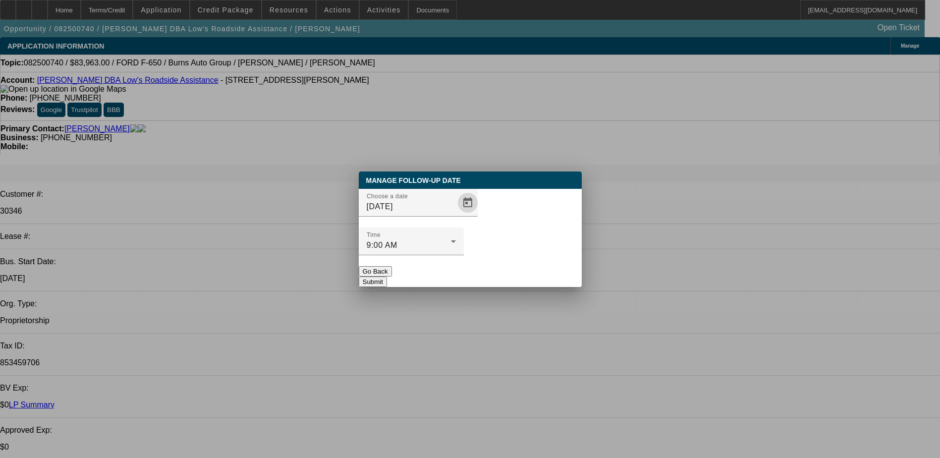
click at [387, 277] on button "Submit" at bounding box center [373, 282] width 28 height 10
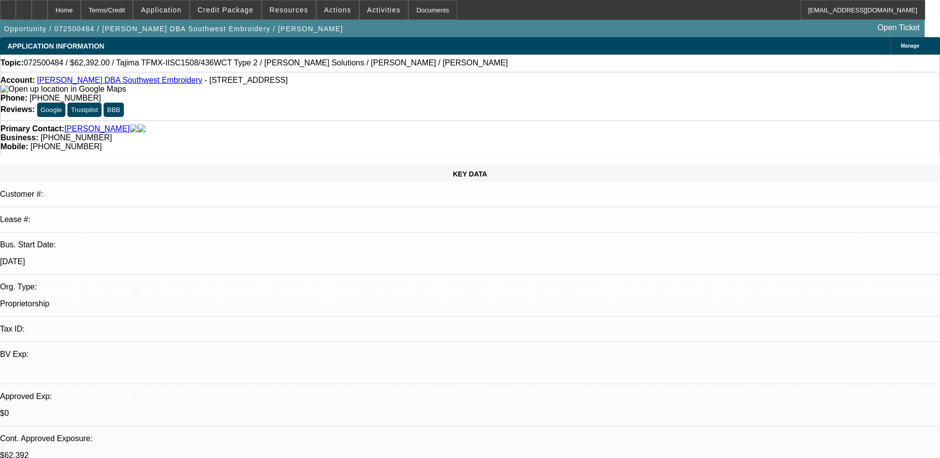
select select "0.2"
select select "2"
select select "0.1"
select select "4"
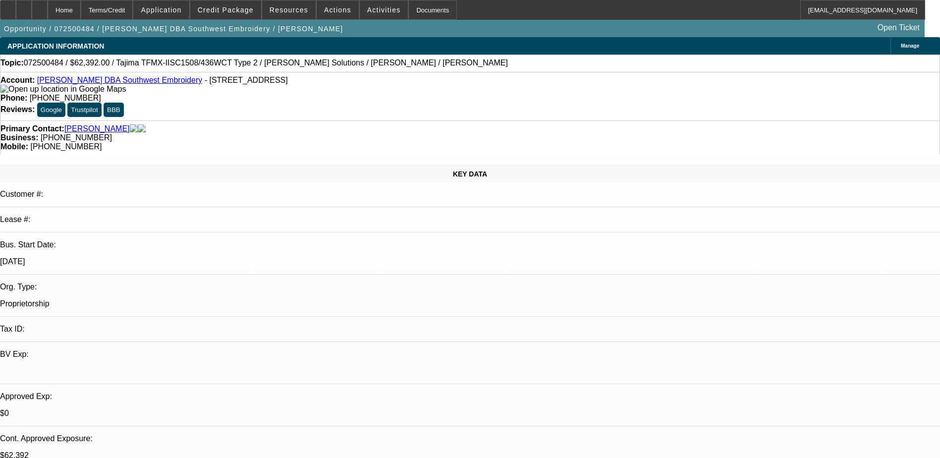
select select "0.2"
select select "2"
select select "0.1"
select select "4"
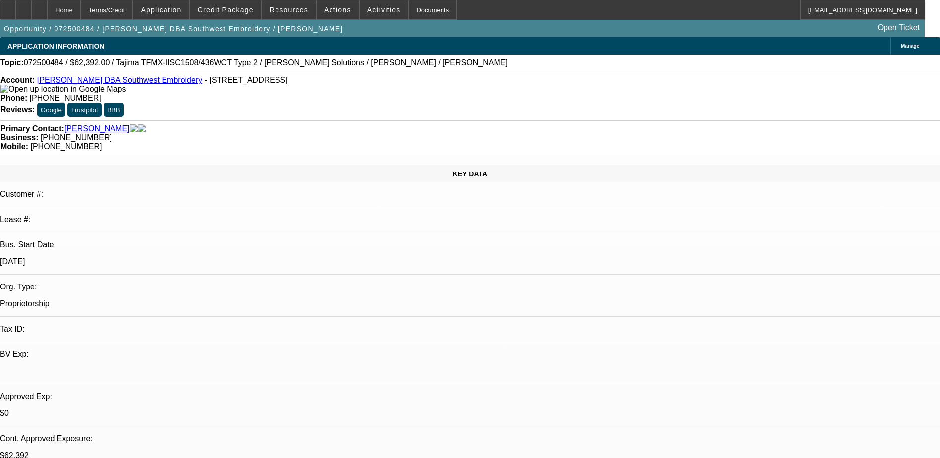
select select "0.15"
select select "2"
select select "0.1"
select select "4"
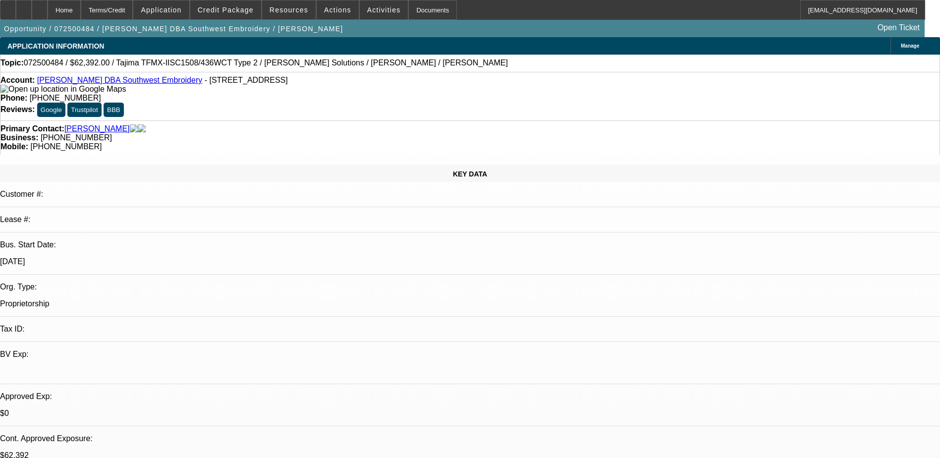
select select "0.15"
select select "2"
select select "0.1"
select select "4"
